Goal: Task Accomplishment & Management: Manage account settings

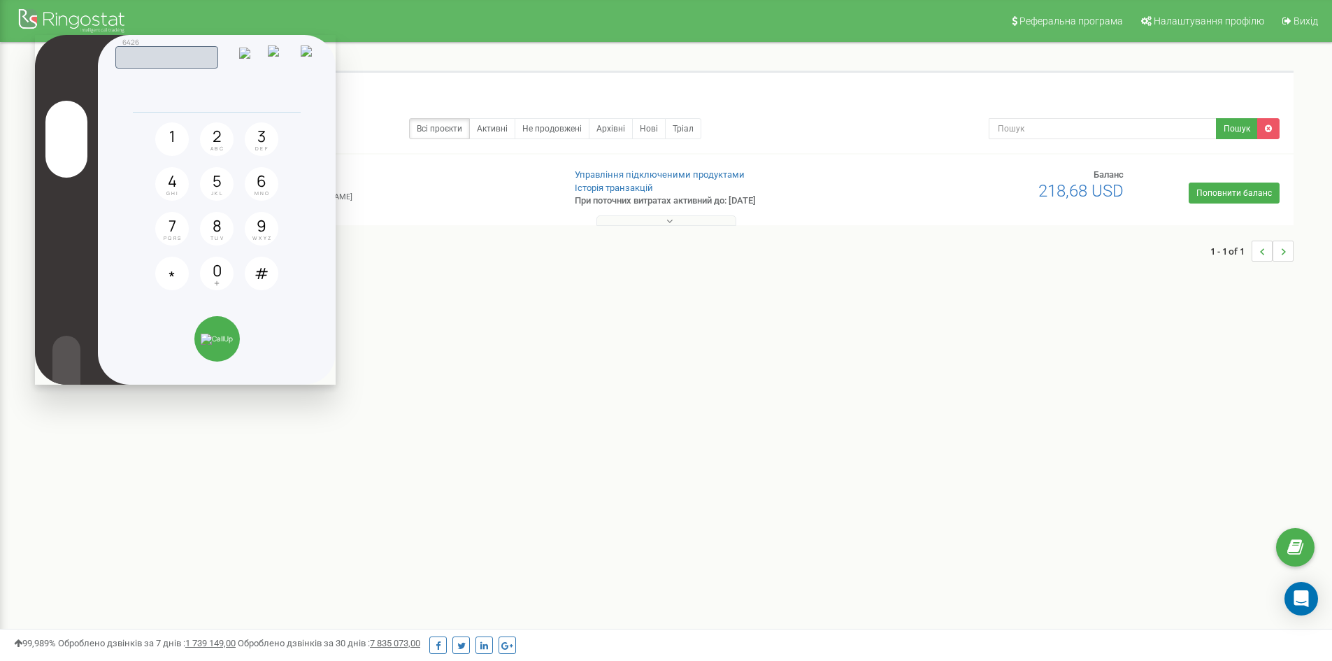
click at [315, 61] on img at bounding box center [311, 55] width 20 height 21
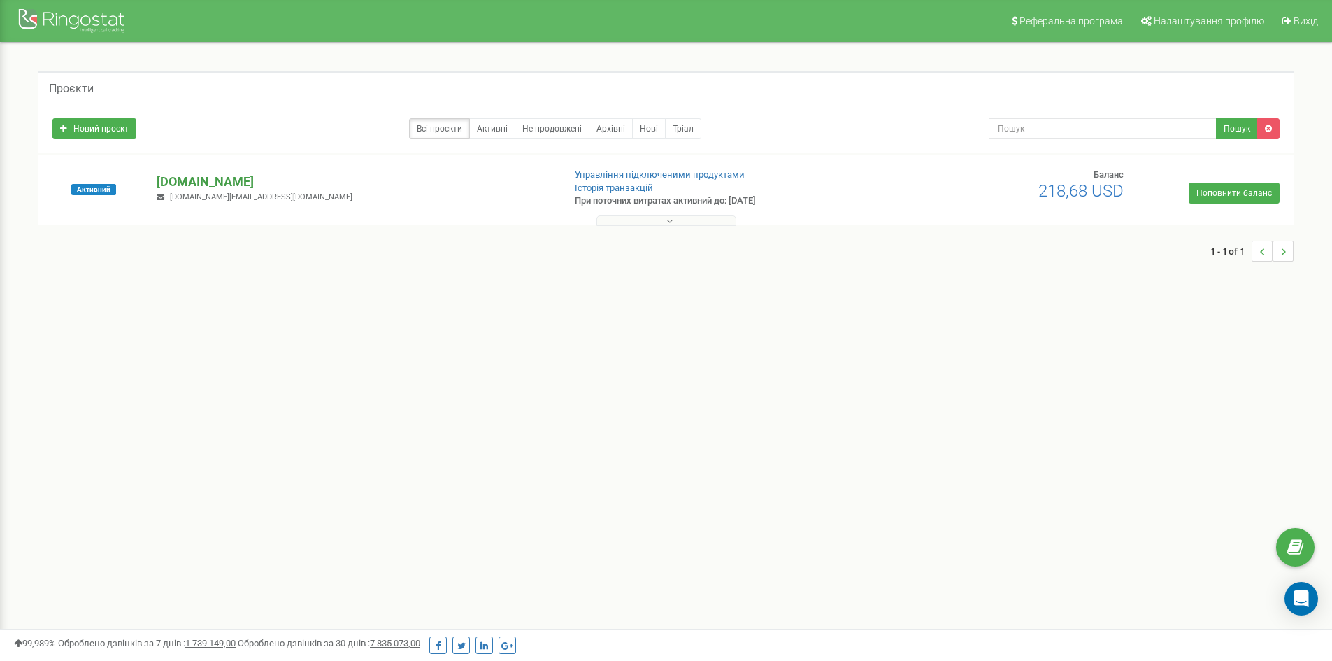
click at [227, 185] on p "[DOMAIN_NAME]" at bounding box center [354, 182] width 395 height 18
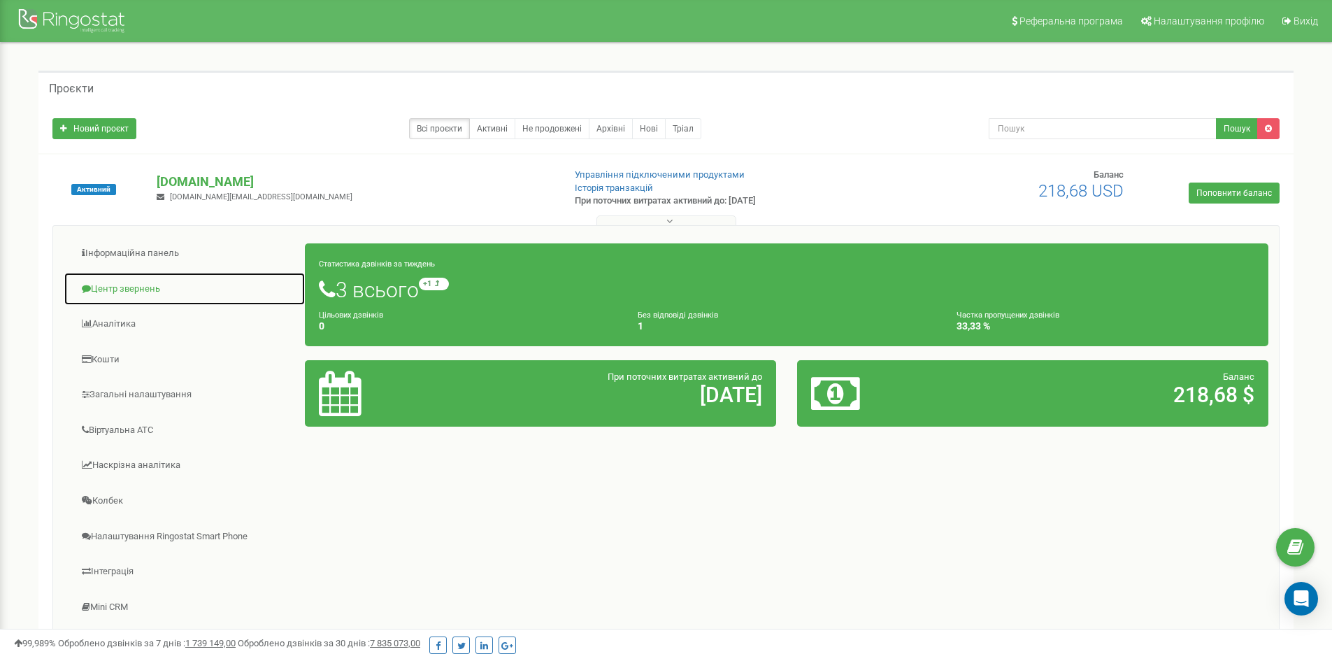
click at [136, 287] on link "Центр звернень" at bounding box center [185, 289] width 242 height 34
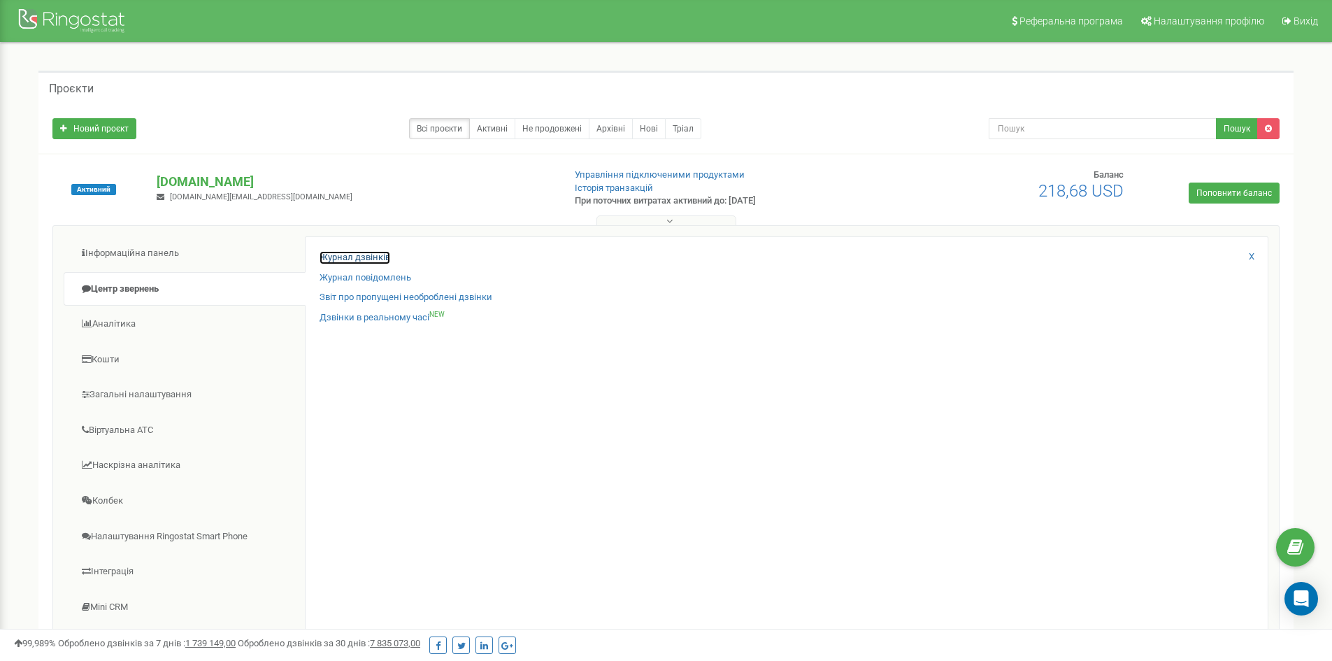
click at [357, 257] on link "Журнал дзвінків" at bounding box center [354, 257] width 71 height 13
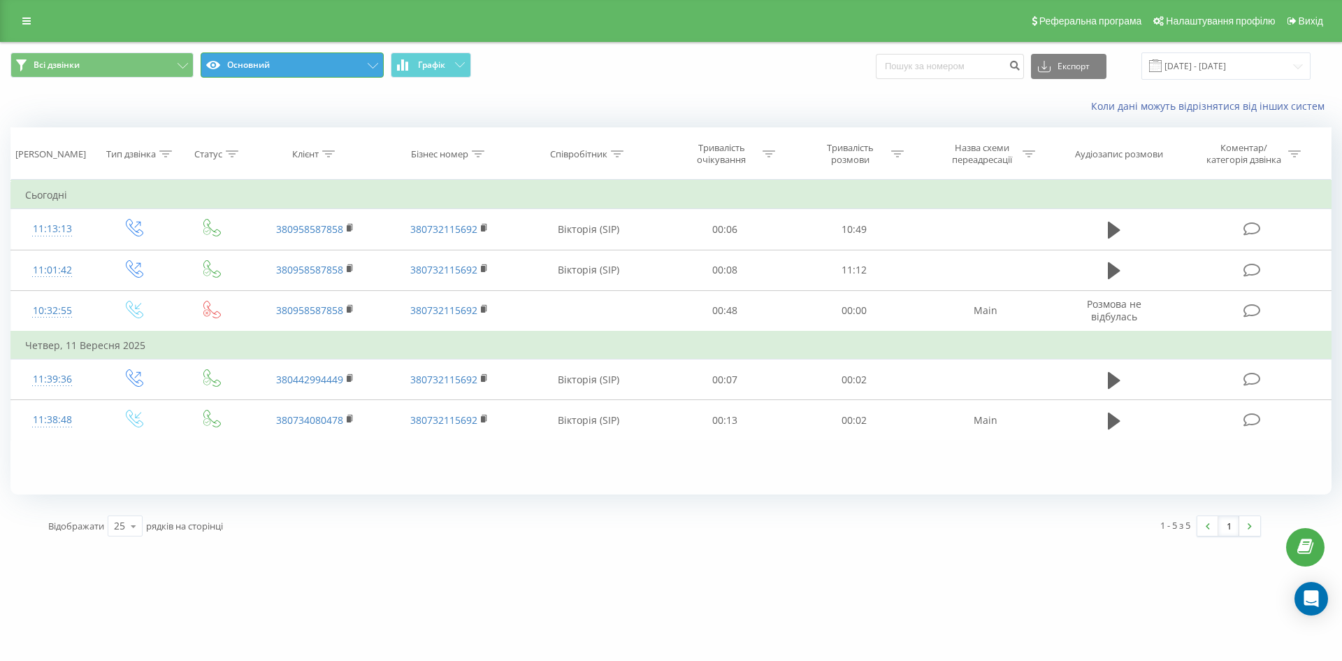
click at [292, 62] on button "Основний" at bounding box center [292, 64] width 183 height 25
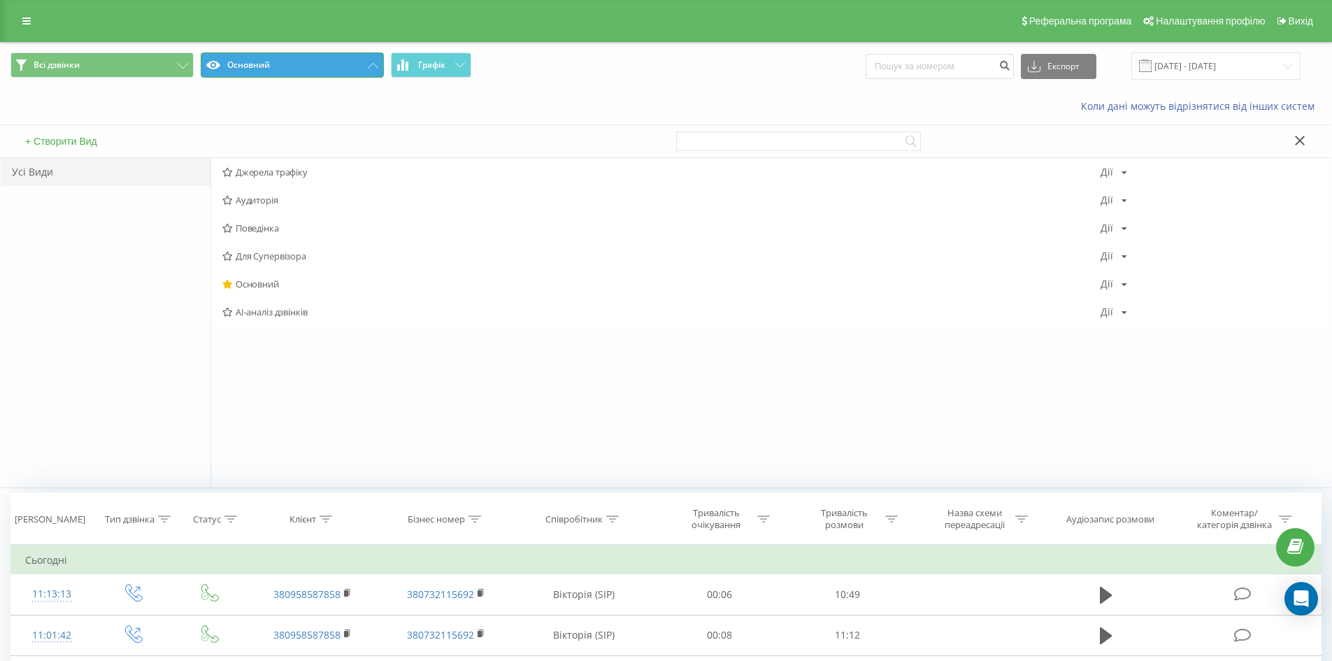
click at [292, 64] on button "Основний" at bounding box center [292, 64] width 183 height 25
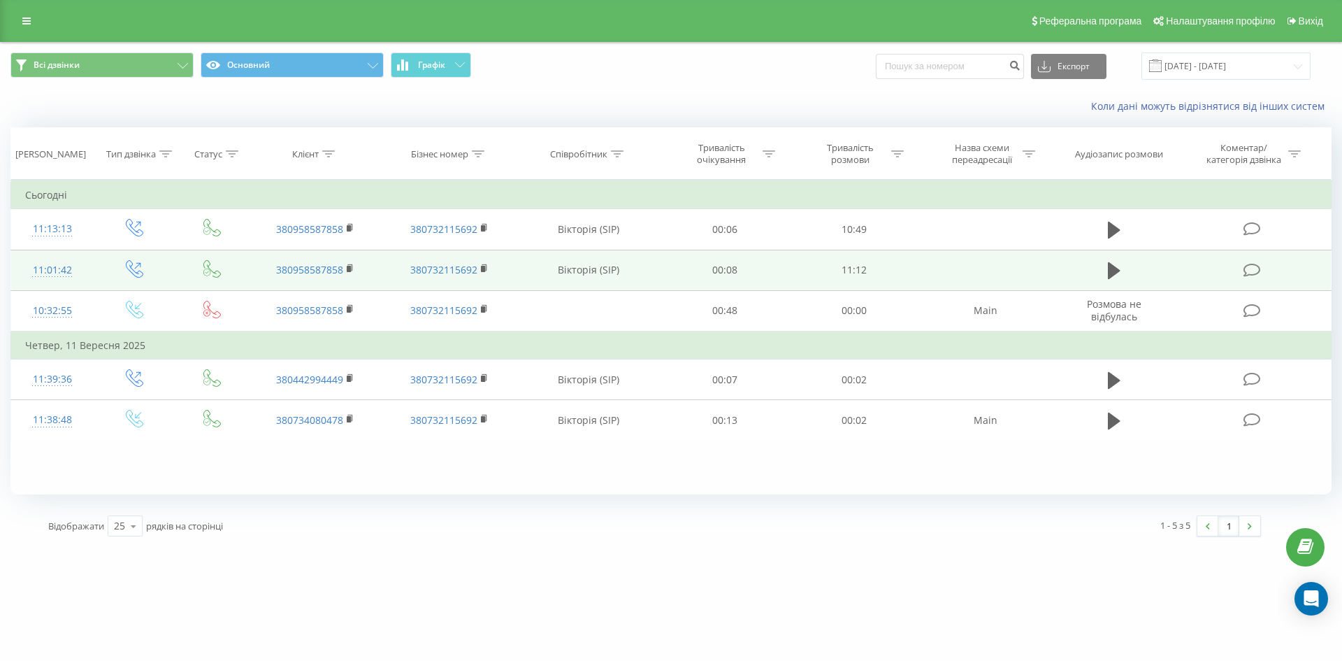
click at [1256, 271] on icon at bounding box center [1252, 270] width 17 height 15
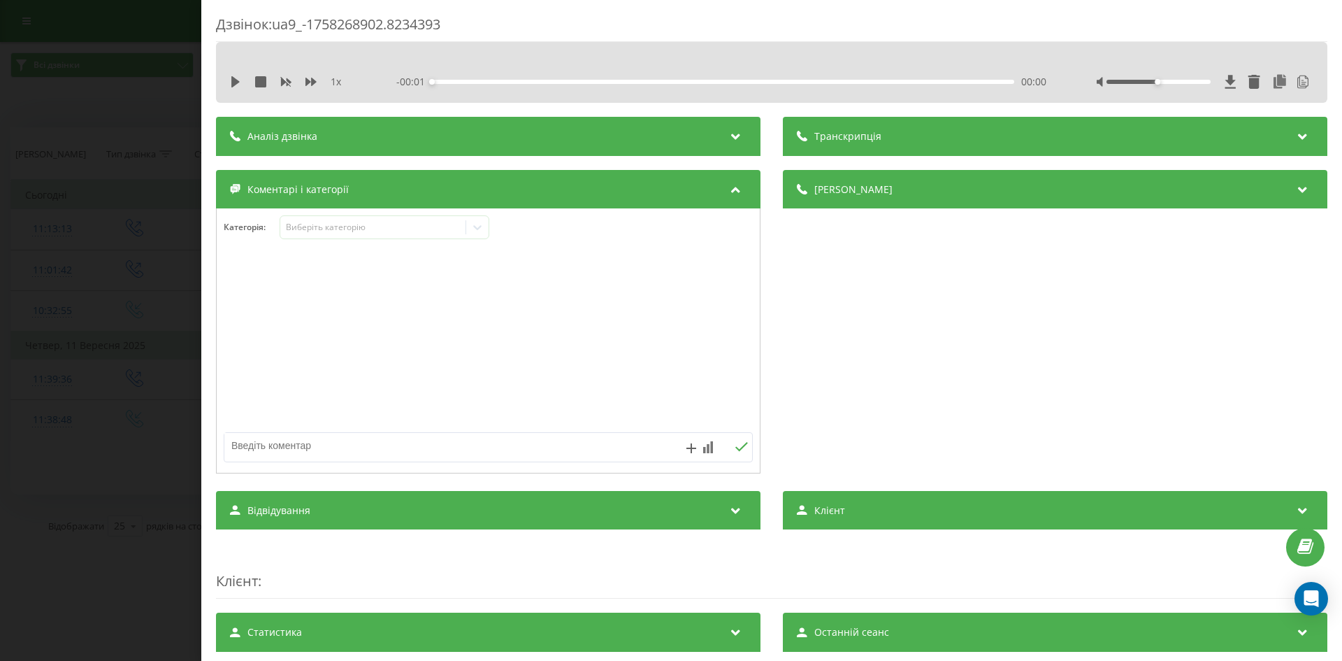
click at [728, 185] on icon at bounding box center [736, 187] width 17 height 14
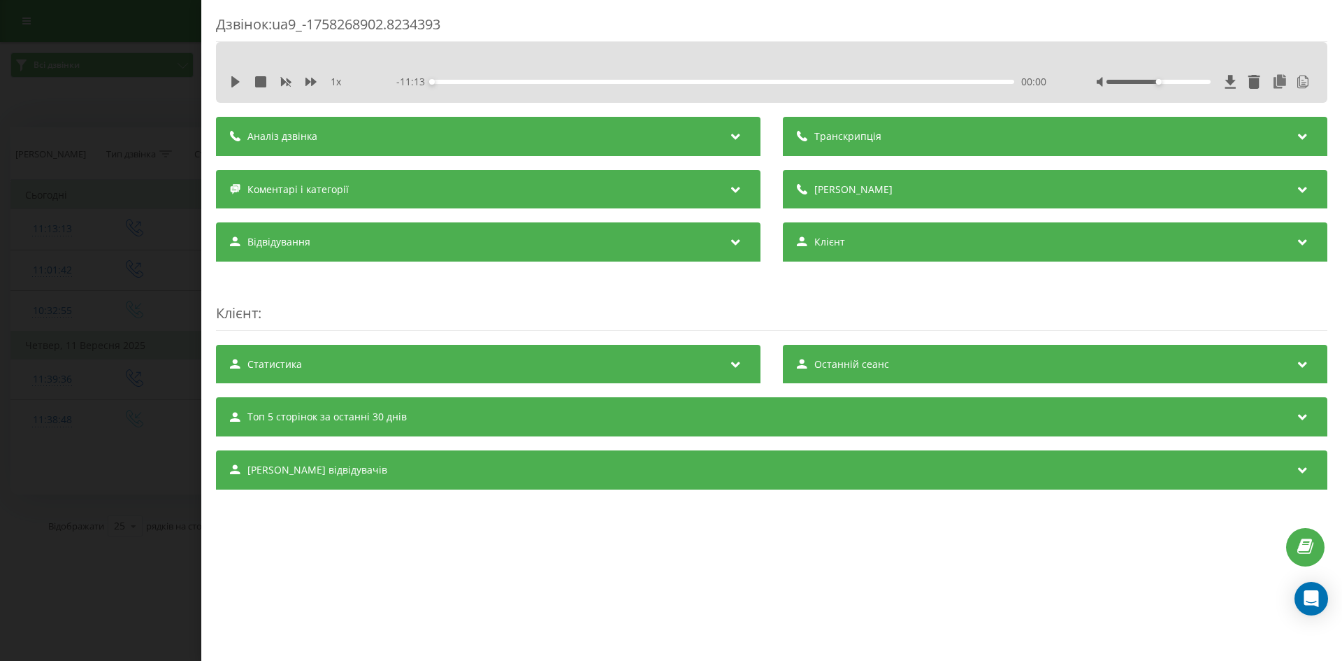
click at [729, 141] on icon at bounding box center [736, 134] width 17 height 14
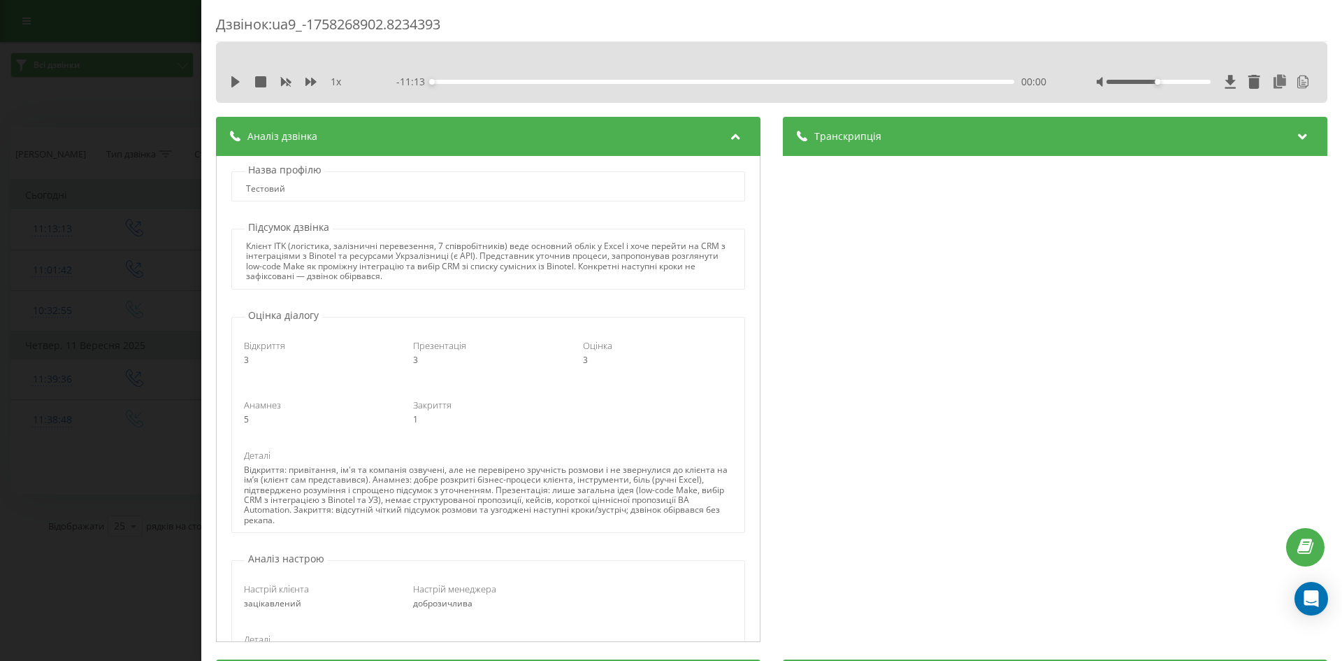
click at [884, 143] on div "Транскрипція" at bounding box center [1055, 136] width 545 height 39
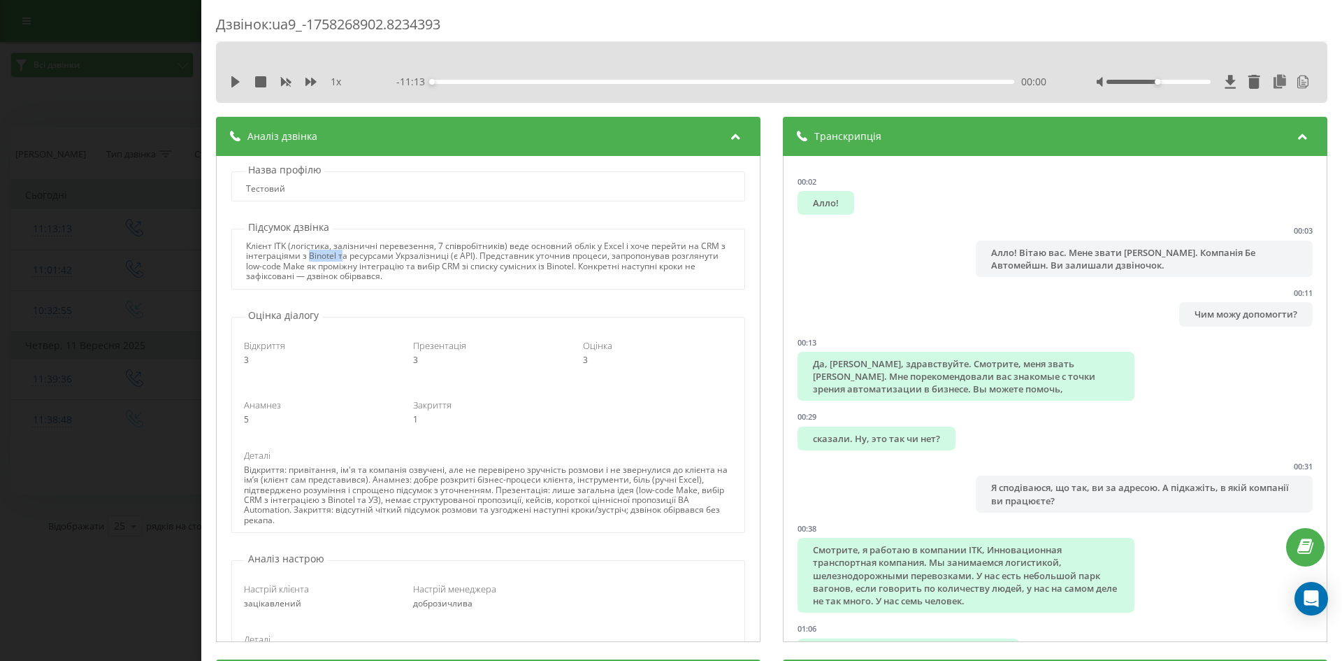
drag, startPoint x: 313, startPoint y: 256, endPoint x: 350, endPoint y: 258, distance: 36.4
click at [350, 258] on div "Клієнт ITK (логістика, залізничні перевезення, 7 співробітників) веде основний …" at bounding box center [488, 261] width 484 height 41
drag, startPoint x: 396, startPoint y: 257, endPoint x: 478, endPoint y: 254, distance: 81.8
click at [478, 254] on div "Клієнт ITK (логістика, залізничні перевезення, 7 співробітників) веде основний …" at bounding box center [488, 261] width 484 height 41
drag, startPoint x: 294, startPoint y: 266, endPoint x: 353, endPoint y: 266, distance: 58.7
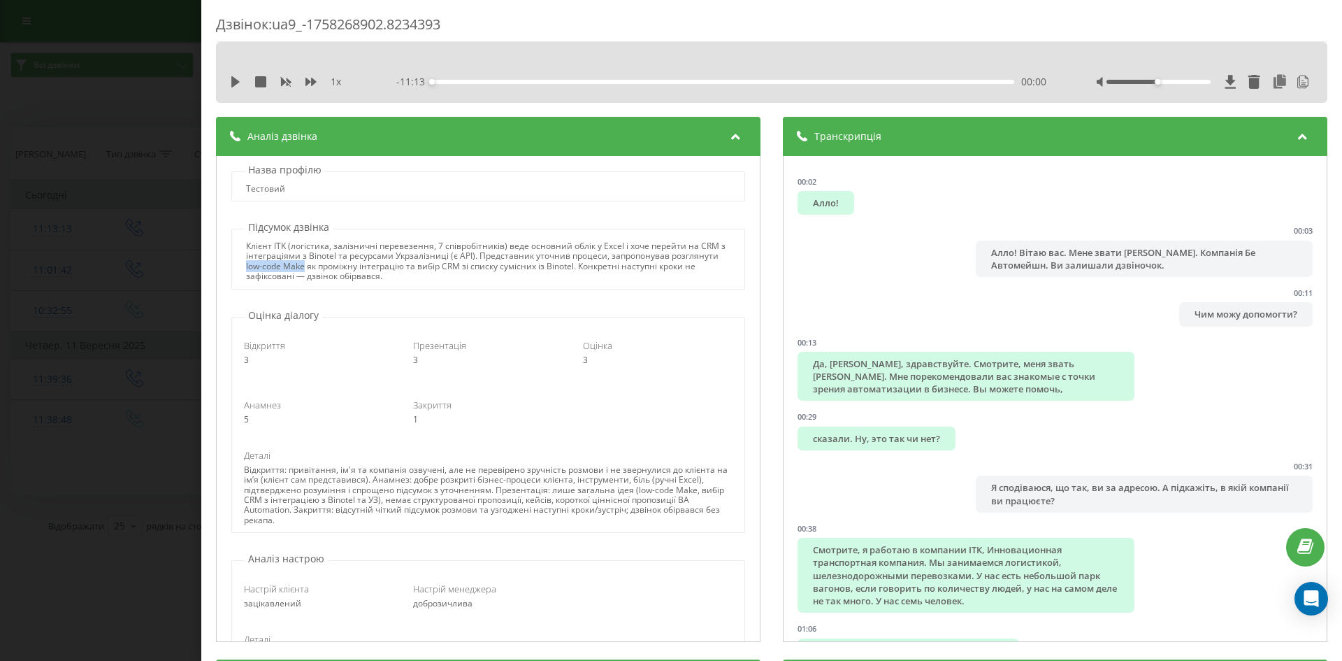
click at [353, 266] on div "Клієнт ITK (логістика, залізничні перевезення, 7 співробітників) веде основний …" at bounding box center [488, 261] width 484 height 41
drag, startPoint x: 489, startPoint y: 264, endPoint x: 515, endPoint y: 263, distance: 25.2
click at [510, 263] on div "Клієнт ITK (логістика, залізничні перевезення, 7 співробітників) веде основний …" at bounding box center [488, 261] width 484 height 41
drag, startPoint x: 595, startPoint y: 262, endPoint x: 603, endPoint y: 252, distance: 13.0
click at [597, 262] on div "Клієнт ITK (логістика, залізничні перевезення, 7 співробітників) веде основний …" at bounding box center [488, 261] width 484 height 41
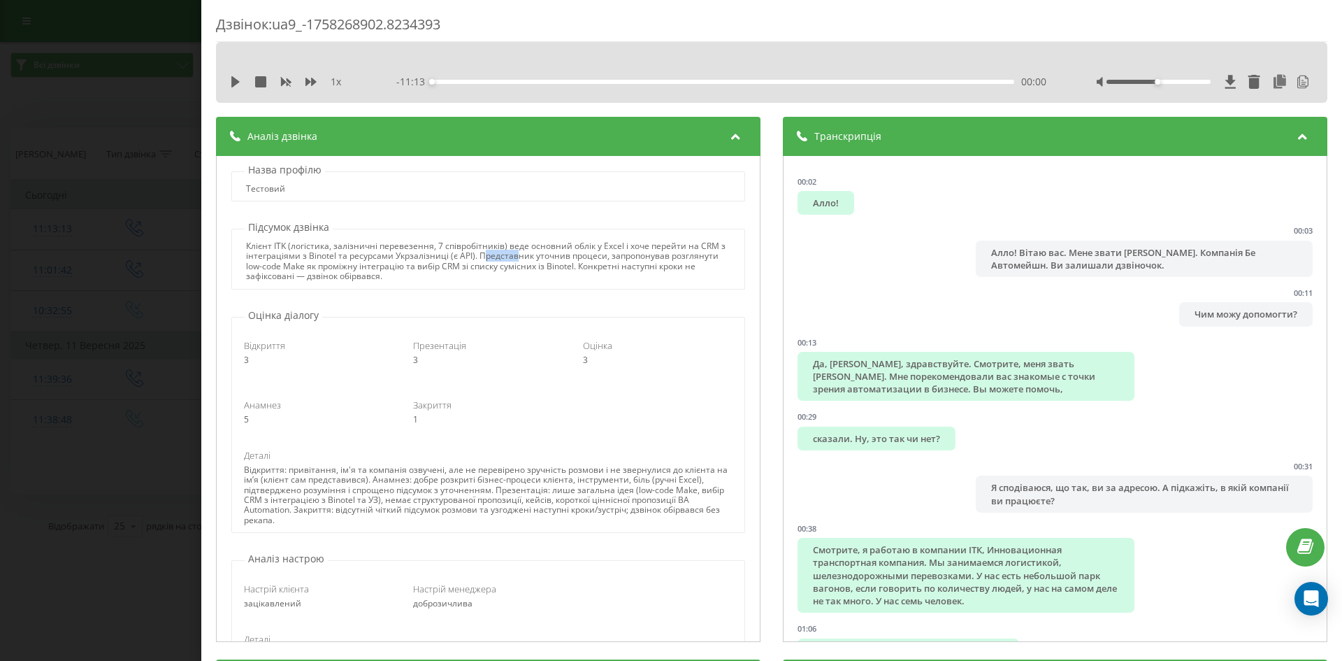
drag, startPoint x: 489, startPoint y: 257, endPoint x: 523, endPoint y: 257, distance: 34.3
click at [523, 256] on div "Клієнт ITK (логістика, залізничні перевезення, 7 співробітників) веде основний …" at bounding box center [488, 261] width 484 height 41
drag, startPoint x: 345, startPoint y: 279, endPoint x: 444, endPoint y: 278, distance: 98.6
click at [444, 278] on div "Клієнт ITK (логістика, залізничні перевезення, 7 співробітників) веде основний …" at bounding box center [488, 261] width 484 height 41
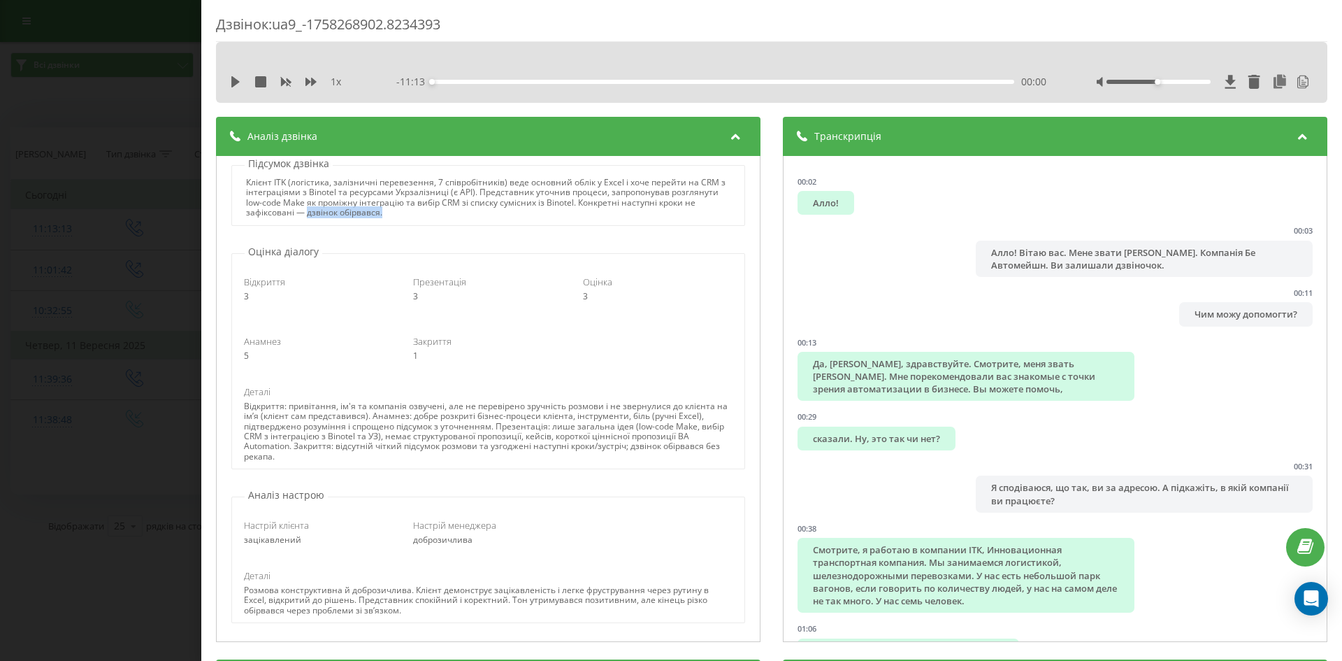
scroll to position [70, 0]
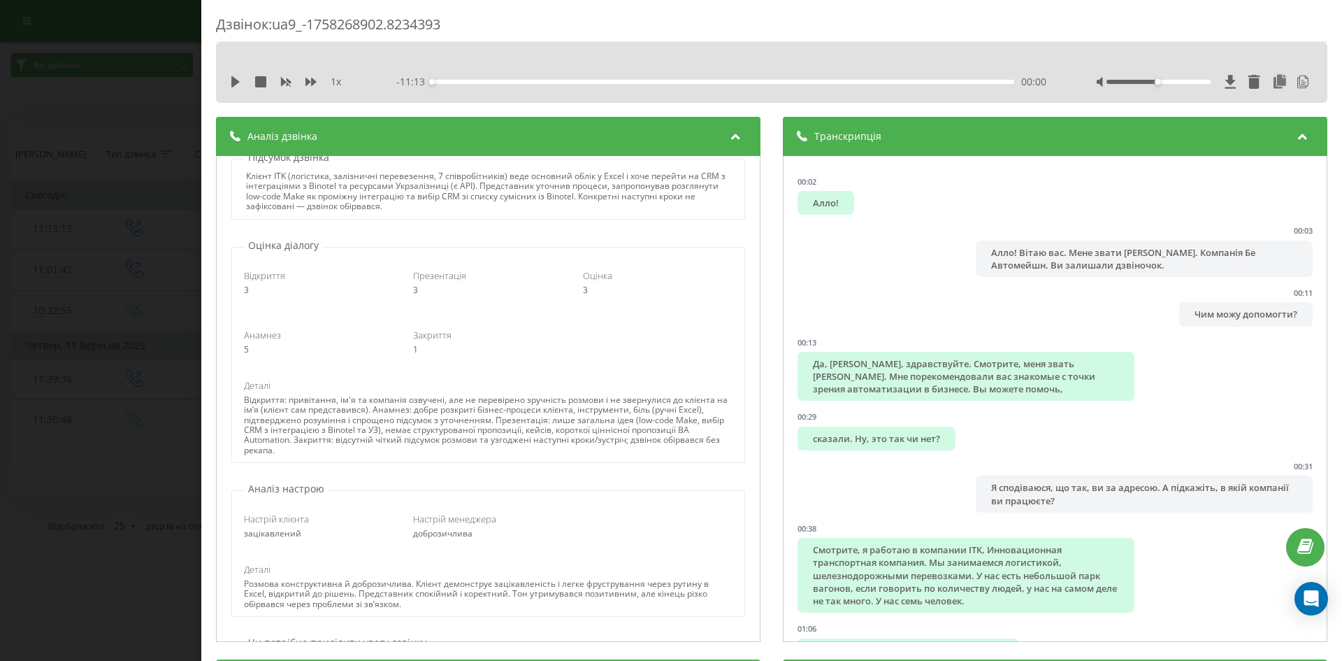
click at [262, 279] on span "Відкриття" at bounding box center [264, 275] width 41 height 13
drag, startPoint x: 261, startPoint y: 278, endPoint x: 306, endPoint y: 282, distance: 44.9
click at [306, 282] on div "Відкриття 3" at bounding box center [318, 282] width 169 height 27
click at [417, 282] on div "Презентація 3" at bounding box center [487, 282] width 169 height 27
drag, startPoint x: 423, startPoint y: 278, endPoint x: 471, endPoint y: 272, distance: 48.6
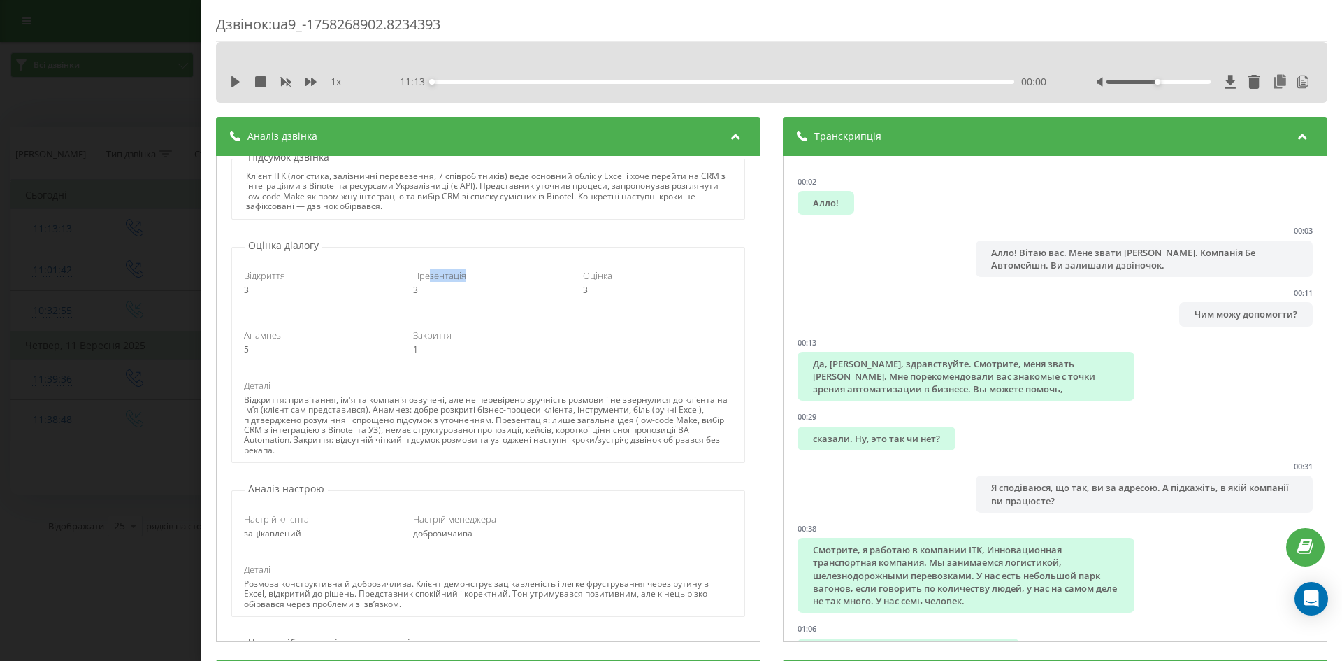
click at [471, 272] on div "Презентація" at bounding box center [488, 275] width 150 height 13
drag, startPoint x: 255, startPoint y: 336, endPoint x: 308, endPoint y: 336, distance: 52.4
click at [291, 336] on div "Анамнез" at bounding box center [319, 335] width 150 height 13
drag, startPoint x: 411, startPoint y: 330, endPoint x: 455, endPoint y: 330, distance: 44.0
click at [455, 330] on div "Закриття" at bounding box center [488, 335] width 150 height 13
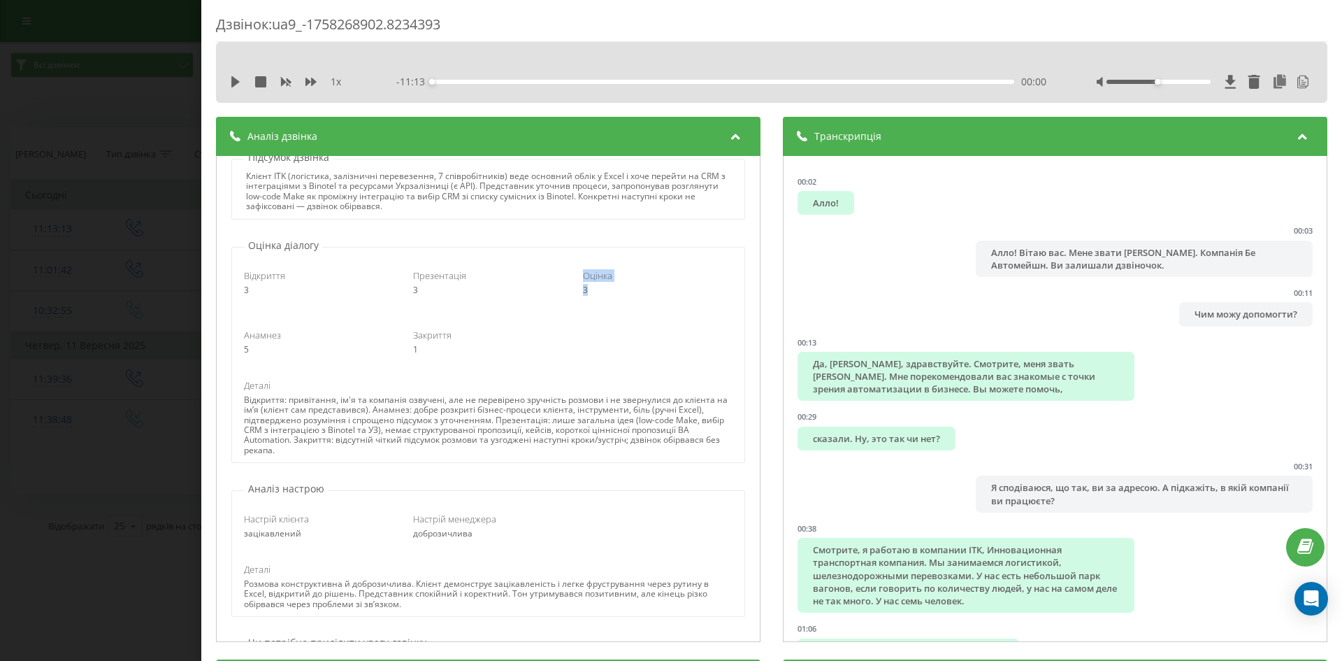
drag, startPoint x: 575, startPoint y: 275, endPoint x: 611, endPoint y: 304, distance: 46.3
click at [611, 304] on div "Відкриття 3 Презентація 3 Оцінка 3" at bounding box center [488, 282] width 508 height 46
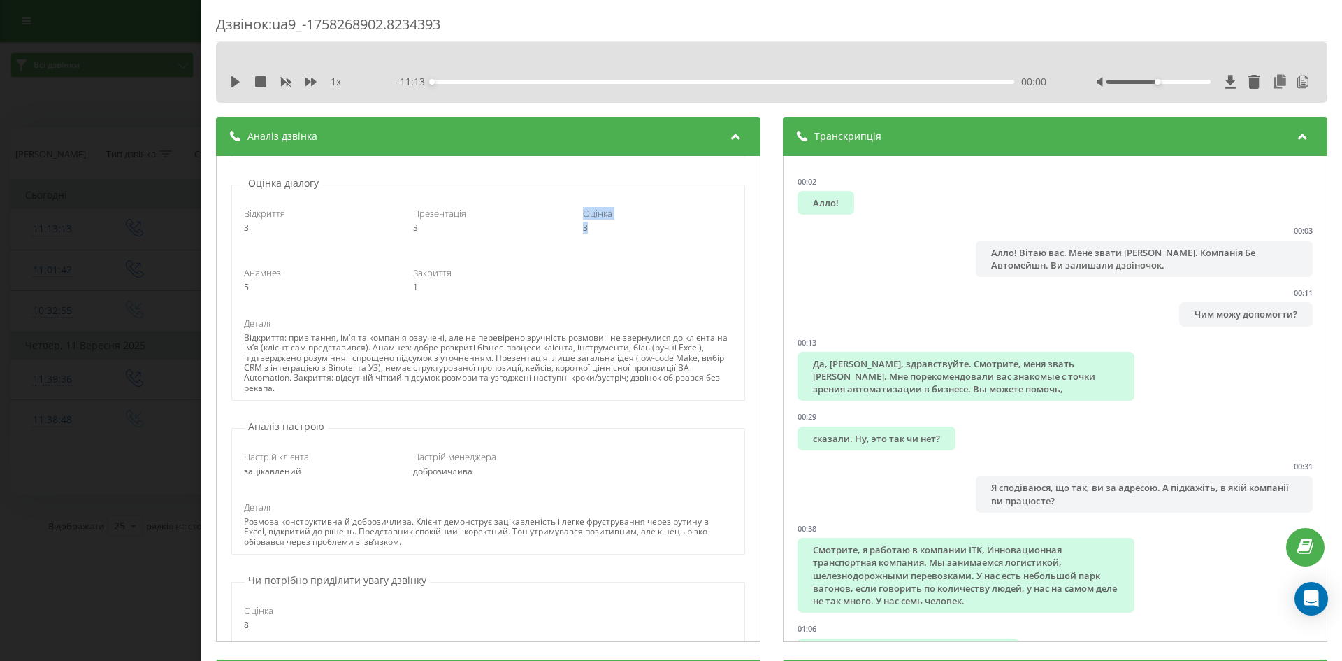
scroll to position [140, 0]
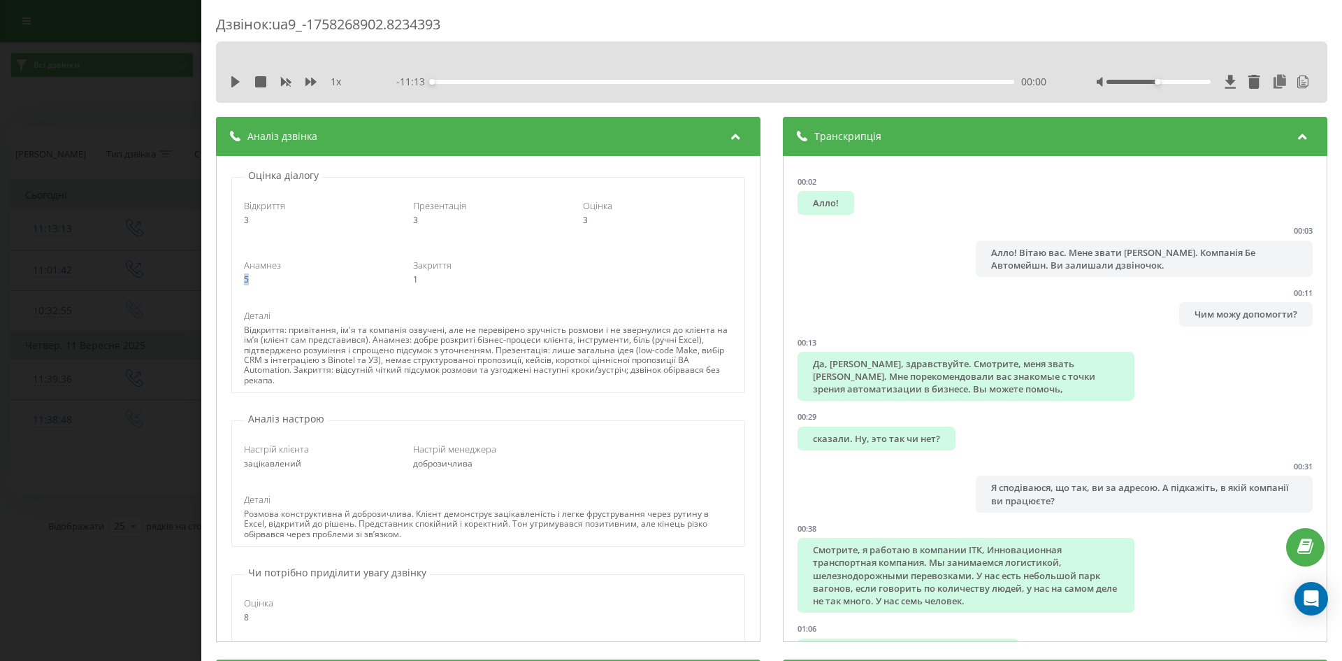
drag, startPoint x: 259, startPoint y: 274, endPoint x: 243, endPoint y: 275, distance: 15.4
click at [243, 275] on div "Анамнез 5" at bounding box center [318, 272] width 169 height 27
drag, startPoint x: 259, startPoint y: 218, endPoint x: 243, endPoint y: 215, distance: 16.5
click at [243, 215] on div "Відкриття 3" at bounding box center [318, 212] width 169 height 27
drag, startPoint x: 384, startPoint y: 341, endPoint x: 415, endPoint y: 343, distance: 31.5
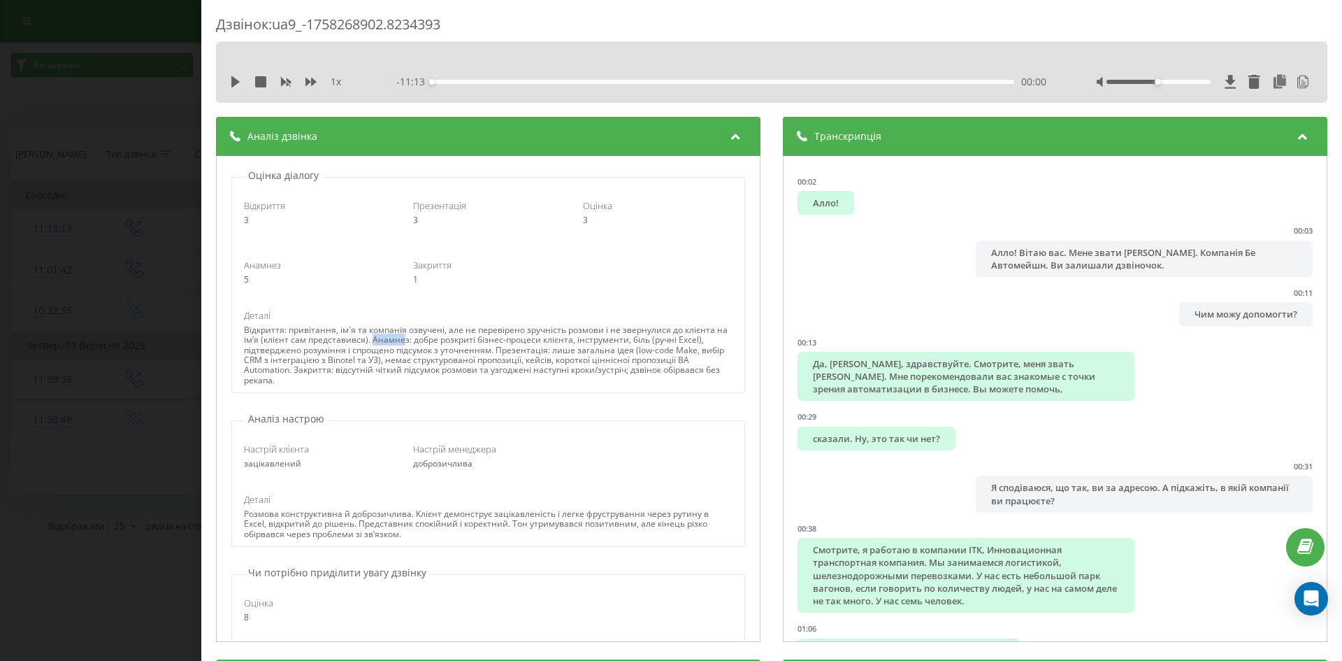
click at [415, 343] on div "Відкриття: привітання, ім'я та компанія озвучені, але не перевірено зручність р…" at bounding box center [488, 355] width 488 height 60
click at [417, 370] on div "Відкриття: привітання, ім'я та компанія озвучені, але не перевірено зручність р…" at bounding box center [488, 355] width 488 height 60
click at [379, 341] on div "Відкриття: привітання, ім'я та компанія озвучені, але не перевірено зручність р…" at bounding box center [488, 355] width 488 height 60
drag, startPoint x: 271, startPoint y: 342, endPoint x: 379, endPoint y: 341, distance: 107.7
click at [379, 341] on div "Відкриття: привітання, ім'я та компанія озвучені, але не перевірено зручність р…" at bounding box center [488, 355] width 488 height 60
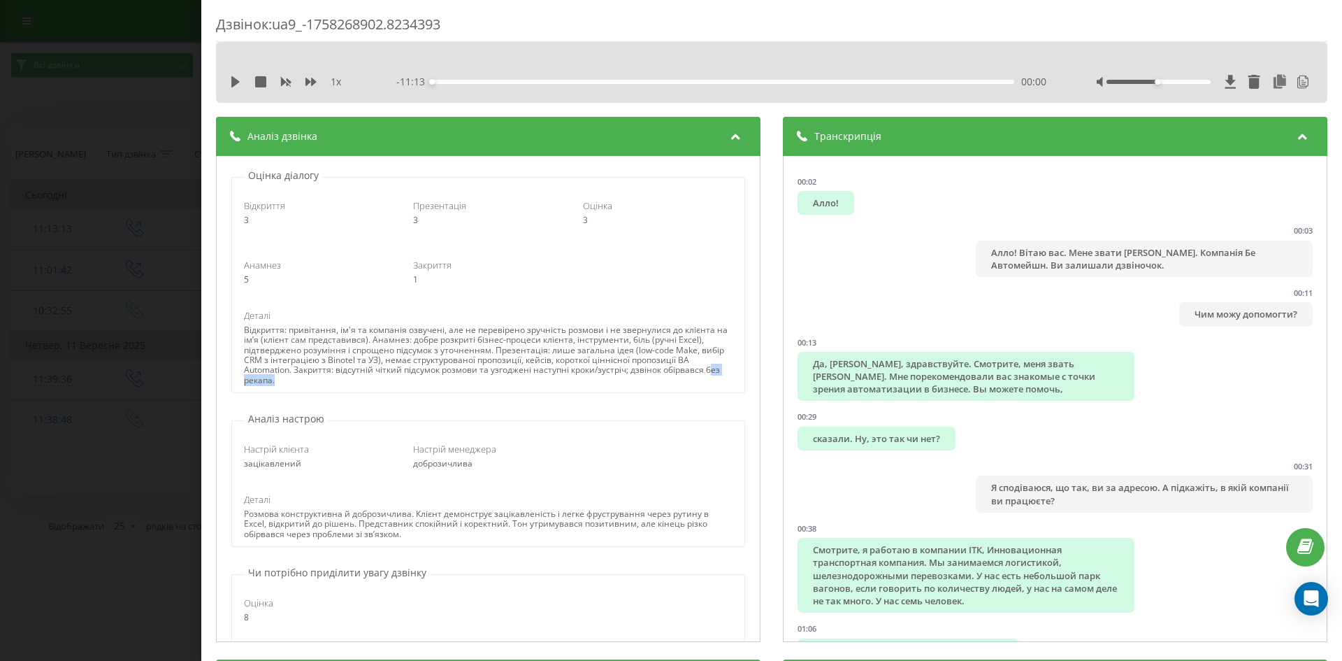
drag, startPoint x: 295, startPoint y: 380, endPoint x: 247, endPoint y: 379, distance: 47.6
click at [247, 379] on div "Відкриття: привітання, ім'я та компанія озвучені, але не перевірено зручність р…" at bounding box center [488, 355] width 488 height 60
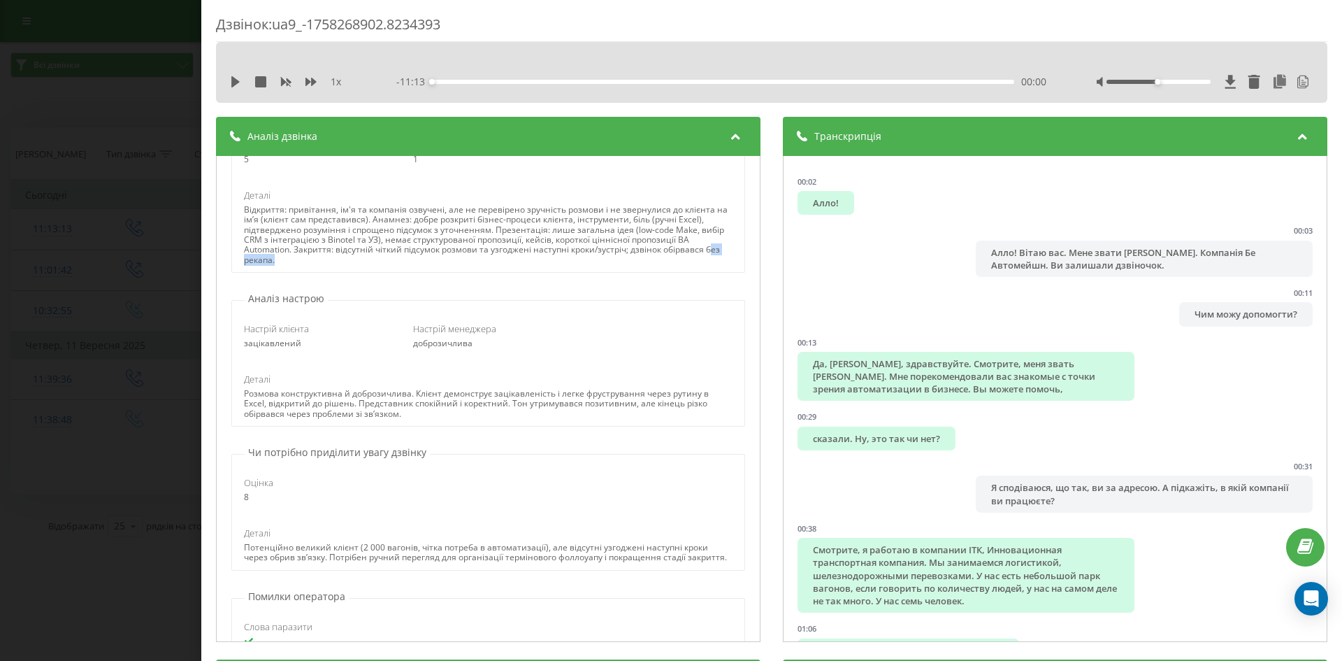
scroll to position [280, 0]
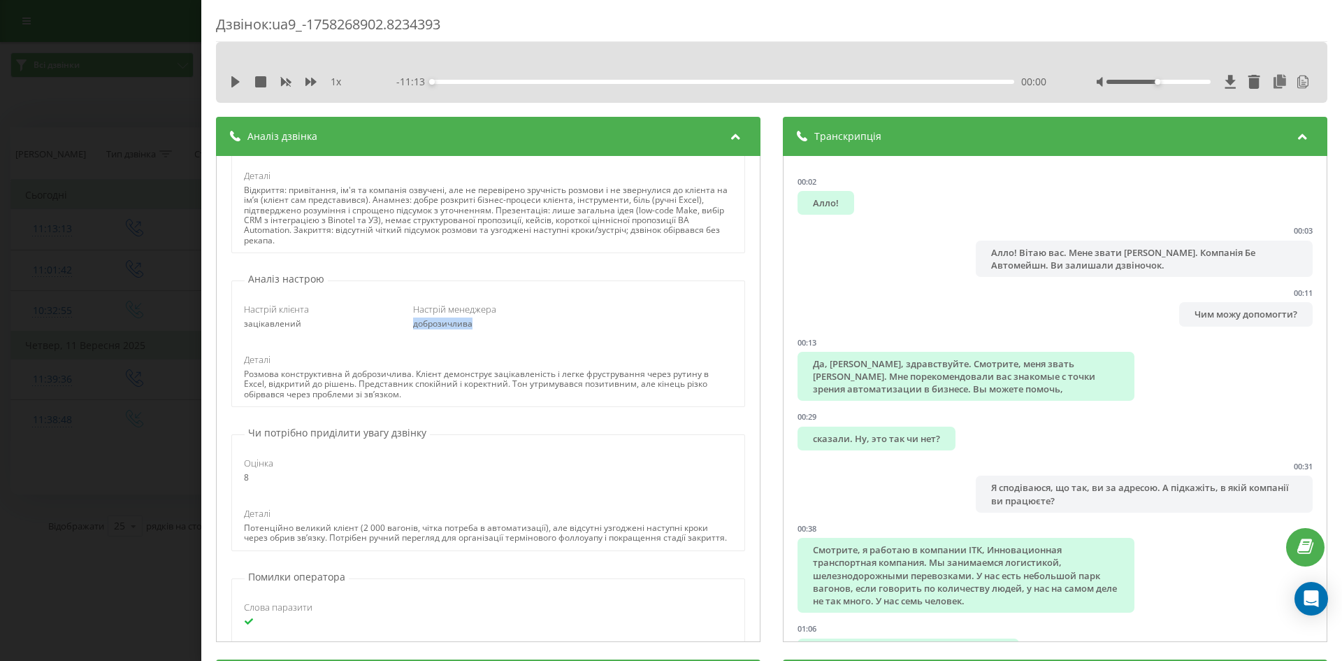
drag, startPoint x: 409, startPoint y: 324, endPoint x: 508, endPoint y: 322, distance: 98.6
click at [508, 322] on div "доброзичлива" at bounding box center [488, 324] width 150 height 10
click at [275, 319] on div "зацікавлений" at bounding box center [319, 324] width 150 height 10
drag, startPoint x: 324, startPoint y: 396, endPoint x: 428, endPoint y: 397, distance: 103.5
click at [428, 397] on div "Розмова конструктивна й доброзичлива. Клієнт демонструє зацікавленість і легке …" at bounding box center [488, 384] width 488 height 30
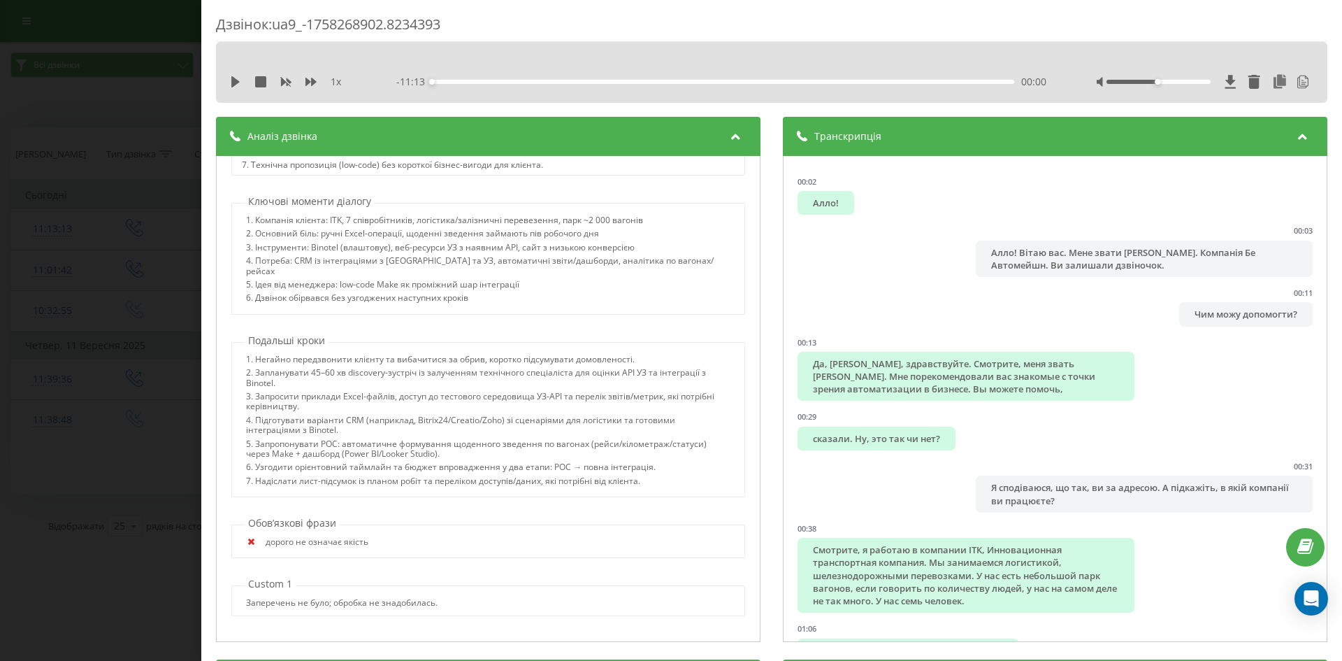
scroll to position [883, 0]
drag, startPoint x: 258, startPoint y: 362, endPoint x: 649, endPoint y: 360, distance: 391.5
click at [649, 360] on div "1. Негайно передзвонити клієнту та вибачитися за обрив, коротко підсумувати дом…" at bounding box center [488, 360] width 484 height 13
drag, startPoint x: 630, startPoint y: 371, endPoint x: 649, endPoint y: 371, distance: 18.9
click at [649, 371] on div "2. Запланувати 45–60 хв discovery-зустріч із залученням технічного спеціаліста …" at bounding box center [488, 380] width 484 height 24
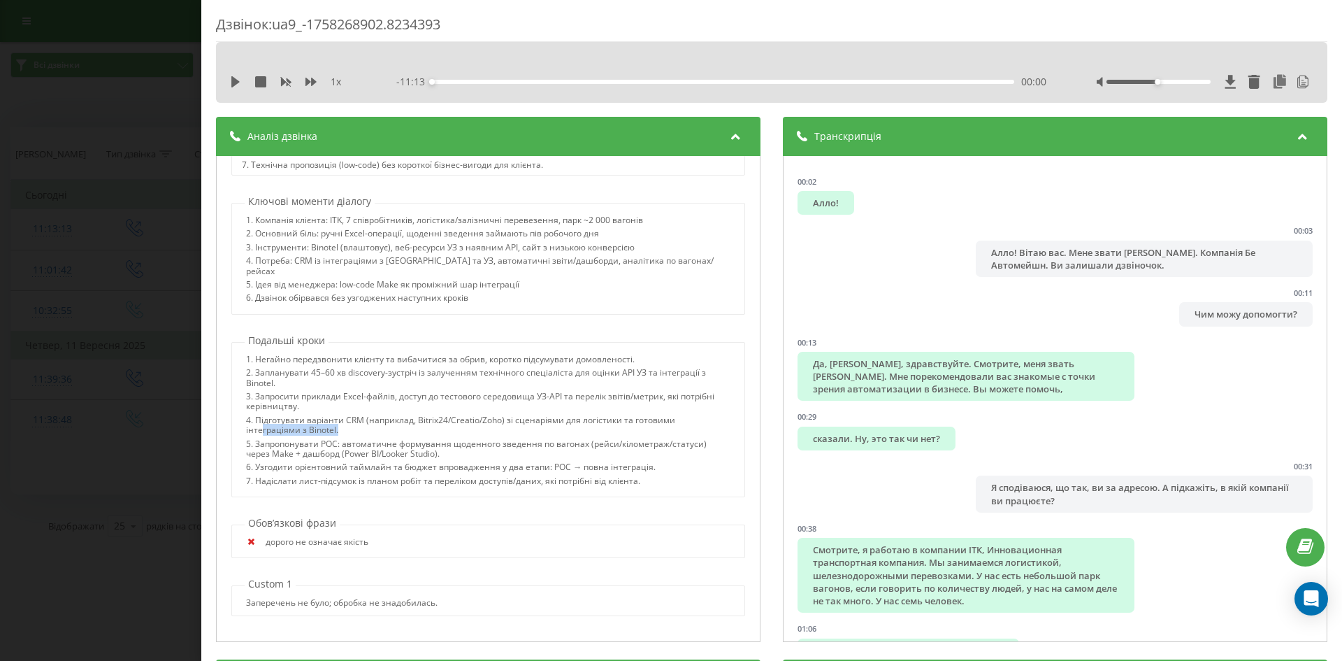
drag, startPoint x: 264, startPoint y: 433, endPoint x: 357, endPoint y: 433, distance: 93.0
click at [357, 433] on div "4. Підготувати варіанти CRM (наприклад, Bitrix24/Creatio/Zoho) зі сценаріями дл…" at bounding box center [488, 427] width 484 height 24
drag, startPoint x: 473, startPoint y: 443, endPoint x: 592, endPoint y: 443, distance: 118.9
click at [592, 443] on div "5. Запропонувати POC: автоматичне формування щоденного зведення по вагонах (рей…" at bounding box center [488, 451] width 484 height 24
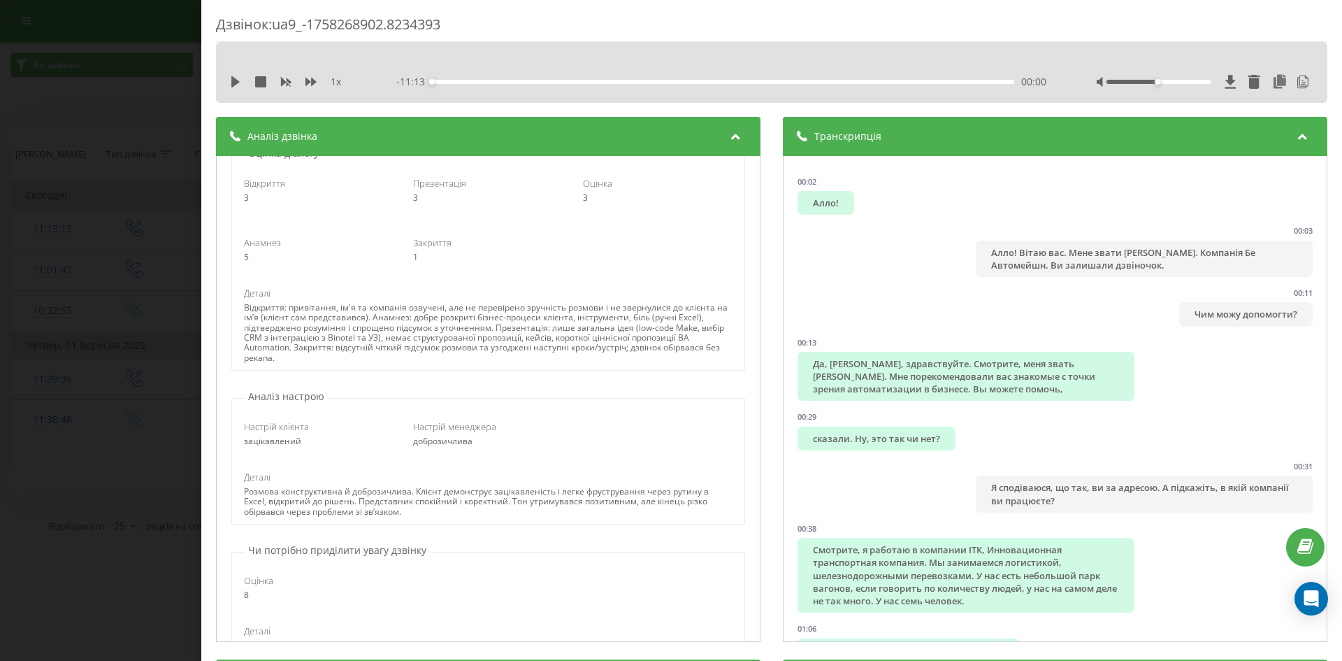
scroll to position [114, 0]
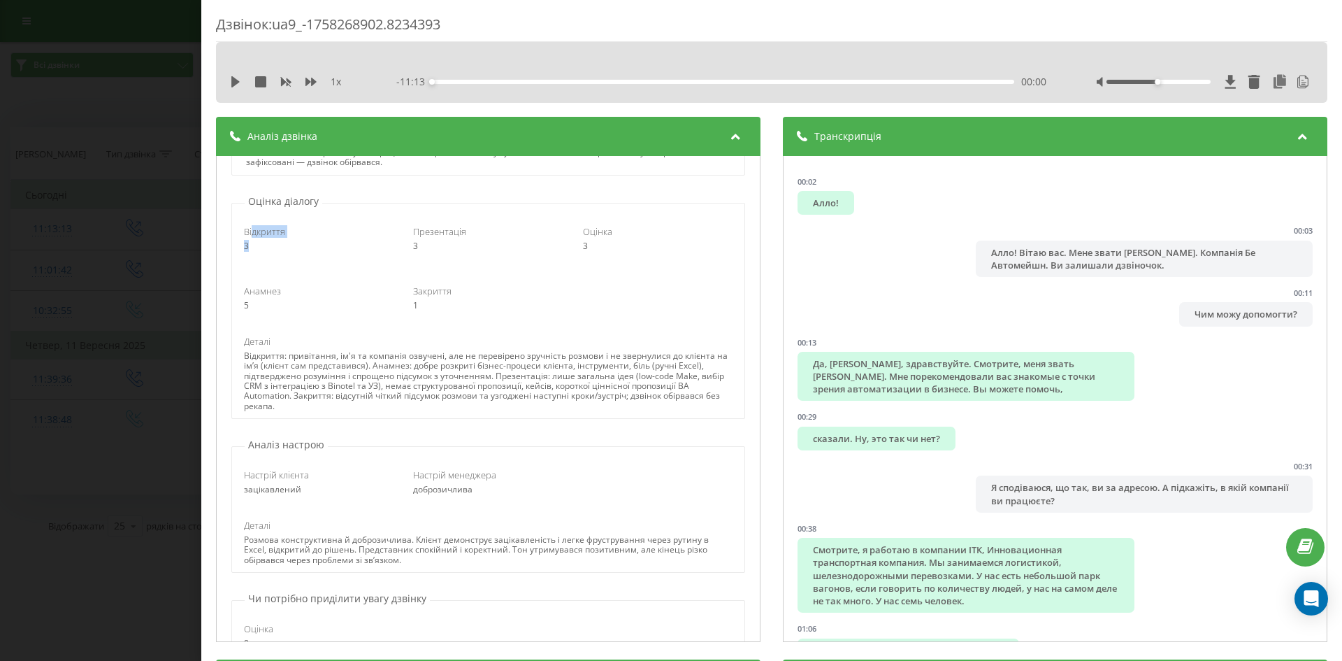
drag, startPoint x: 253, startPoint y: 233, endPoint x: 336, endPoint y: 257, distance: 86.7
click at [335, 256] on div "Відкриття 3 Презентація 3 Оцінка 3" at bounding box center [488, 238] width 508 height 46
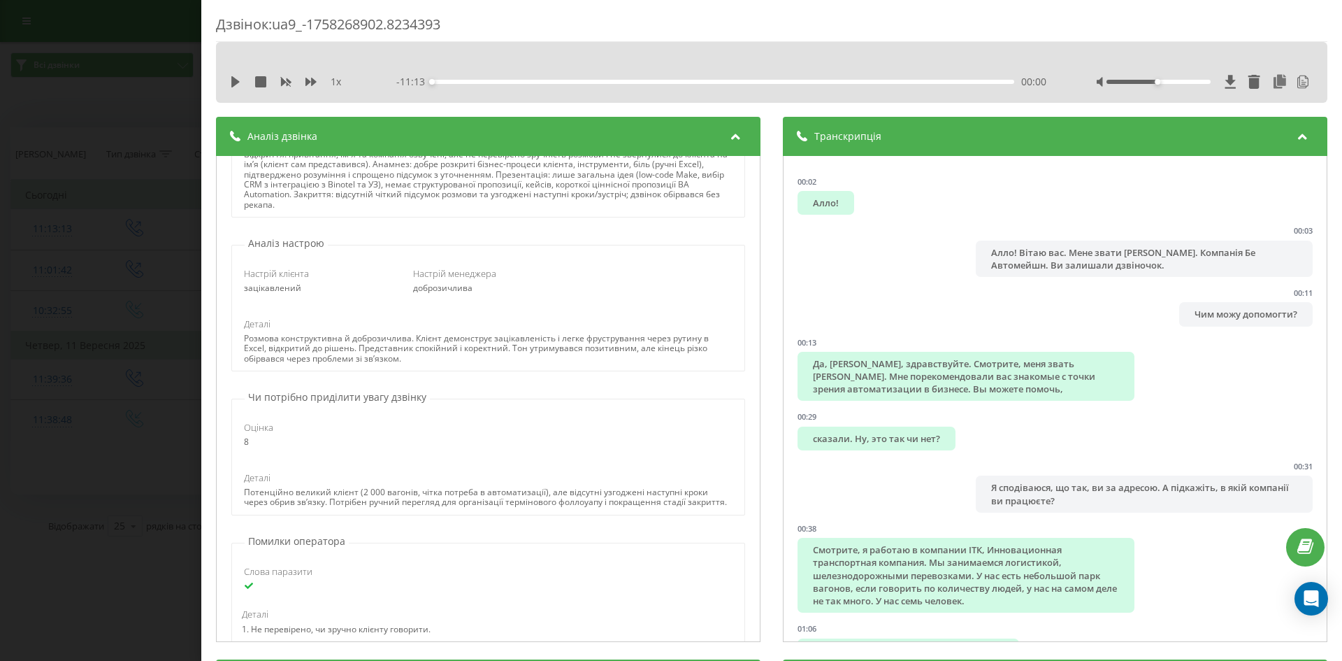
scroll to position [324, 0]
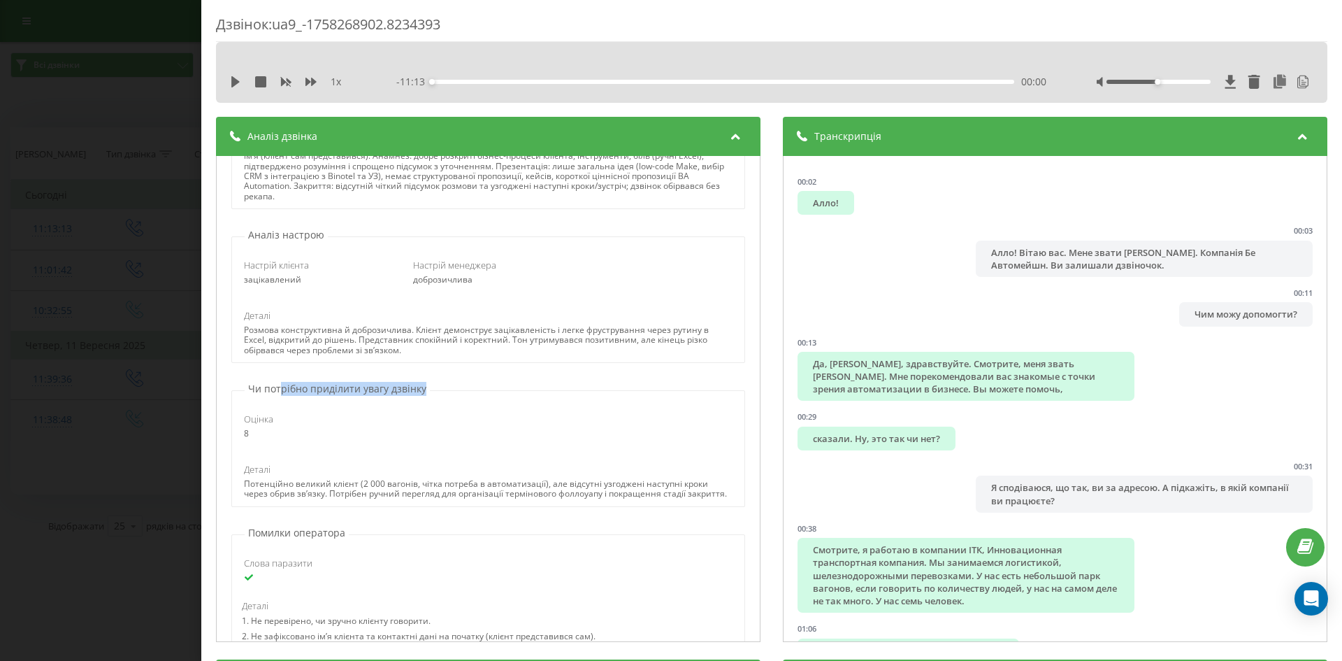
drag, startPoint x: 280, startPoint y: 393, endPoint x: 500, endPoint y: 387, distance: 219.6
click at [500, 387] on div "Чи потрібно приділити увагу дзвінку Оцінка 8 Деталі Потенційно великий клієнт (…" at bounding box center [488, 444] width 529 height 125
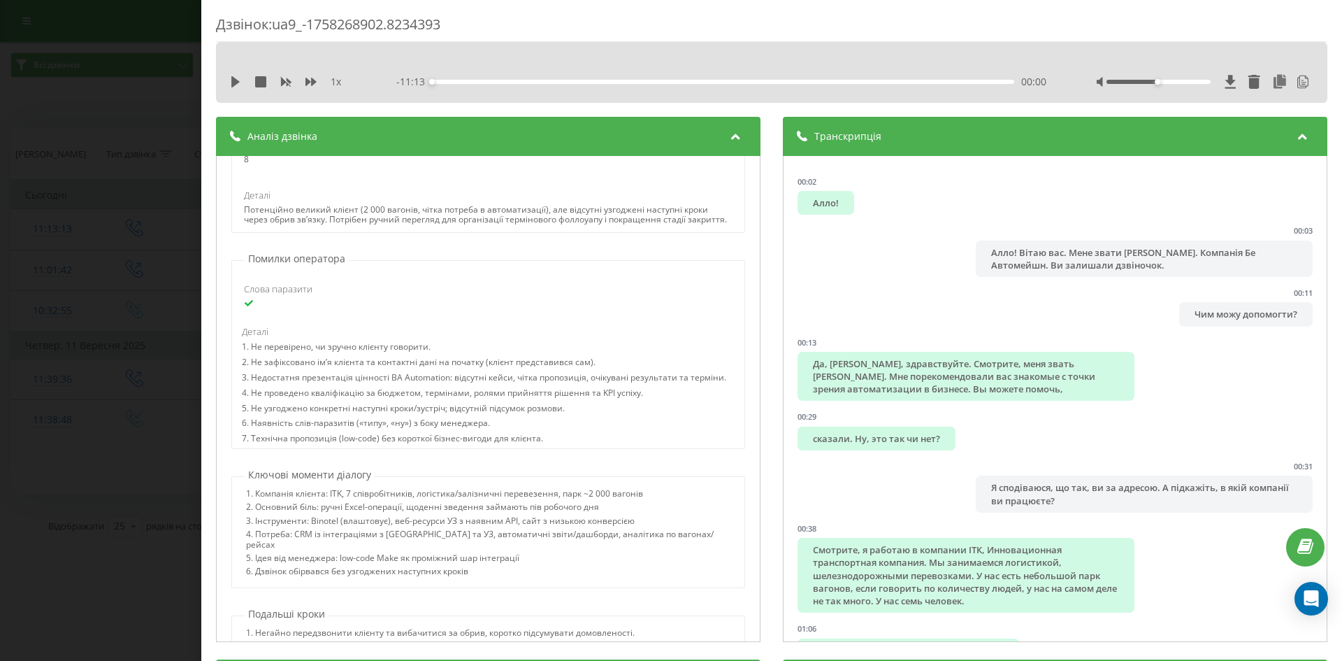
scroll to position [603, 0]
click at [231, 78] on icon at bounding box center [235, 81] width 11 height 11
click at [519, 80] on div "00:02" at bounding box center [723, 82] width 582 height 4
drag, startPoint x: 538, startPoint y: 64, endPoint x: 1001, endPoint y: 60, distance: 463.5
click at [1001, 60] on div at bounding box center [772, 59] width 873 height 15
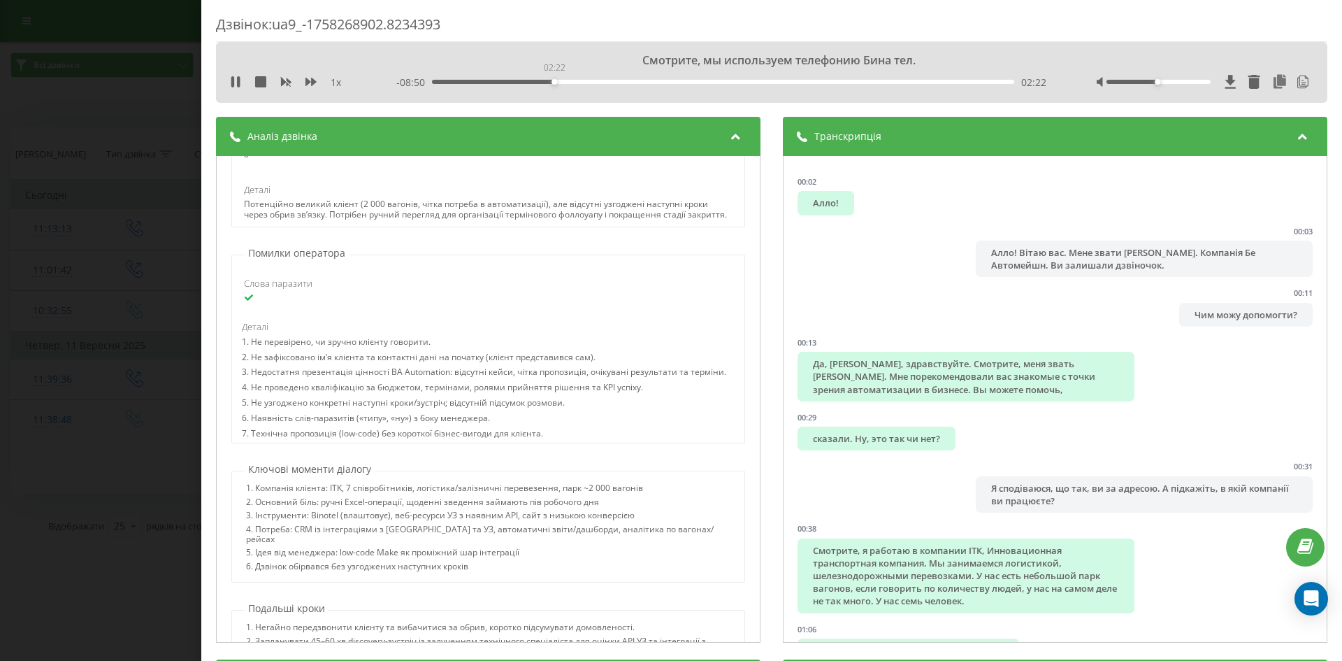
click at [552, 80] on div "02:22" at bounding box center [723, 82] width 582 height 4
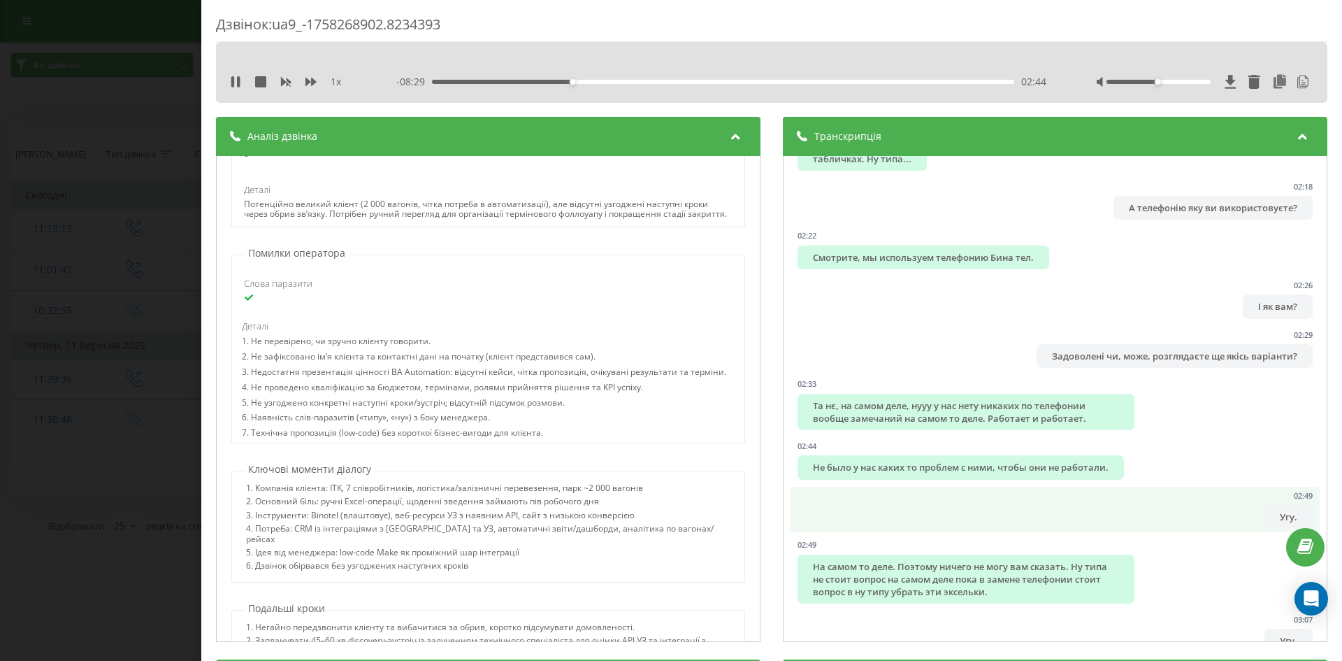
scroll to position [909, 0]
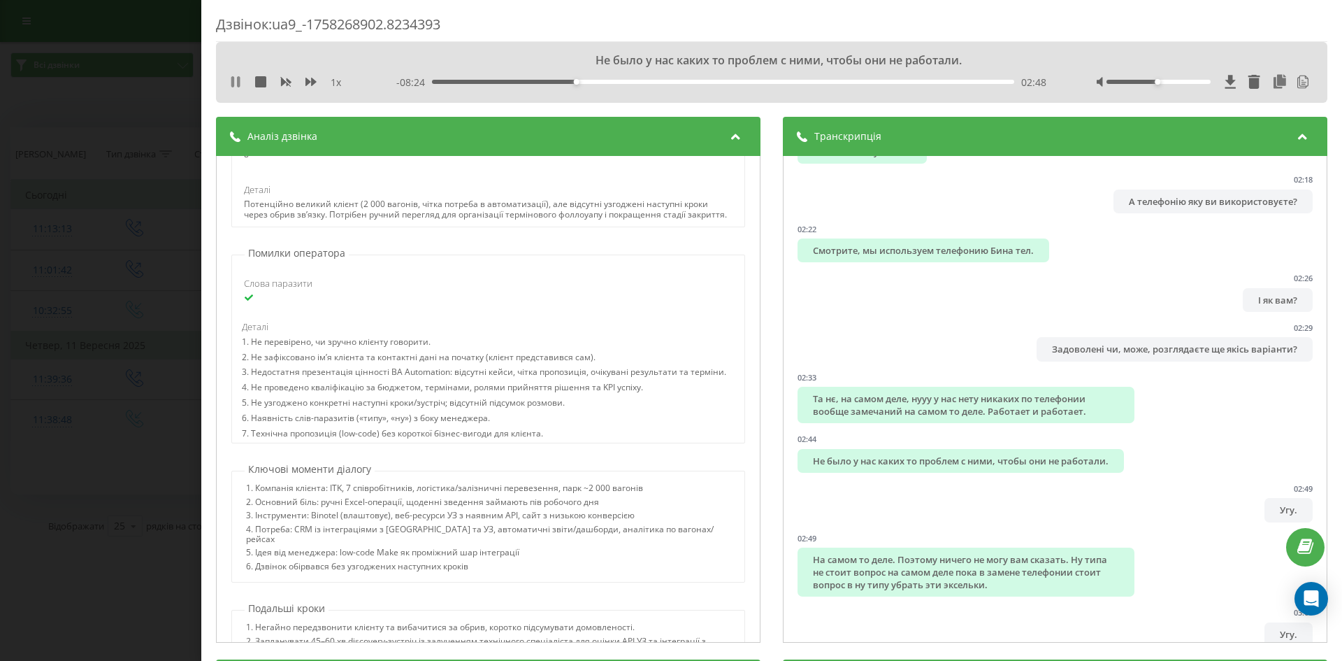
click at [236, 85] on icon at bounding box center [235, 81] width 11 height 11
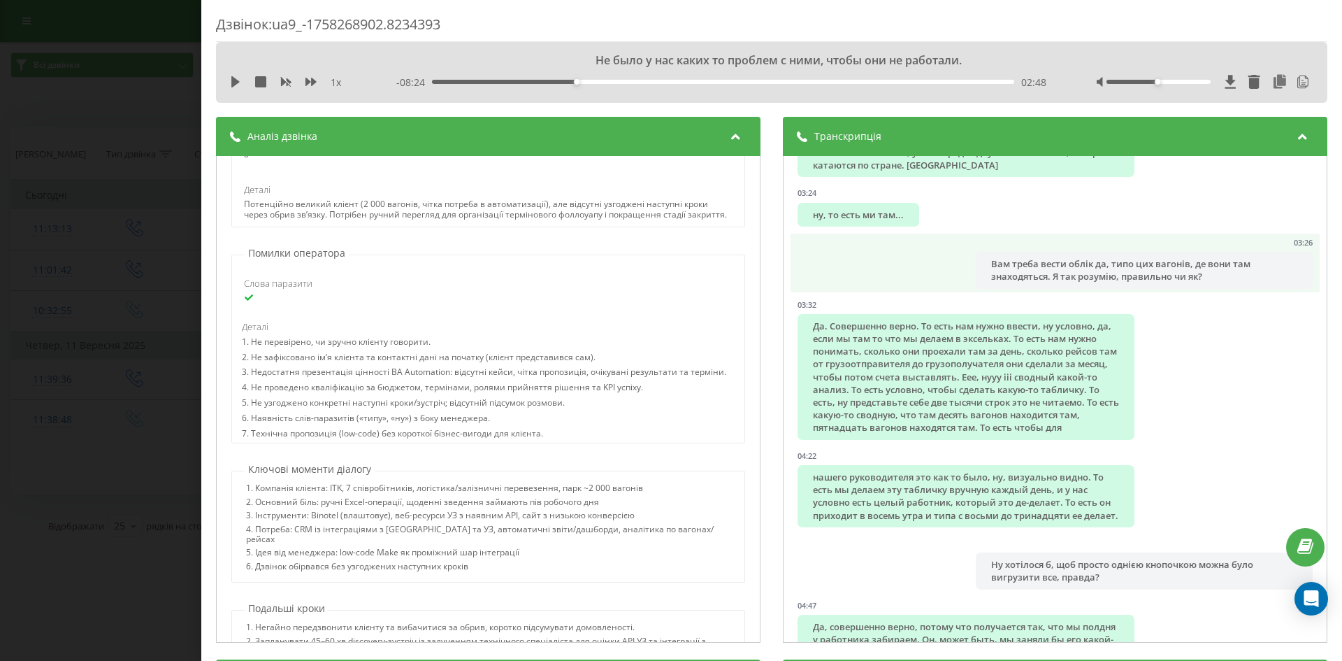
scroll to position [1468, 0]
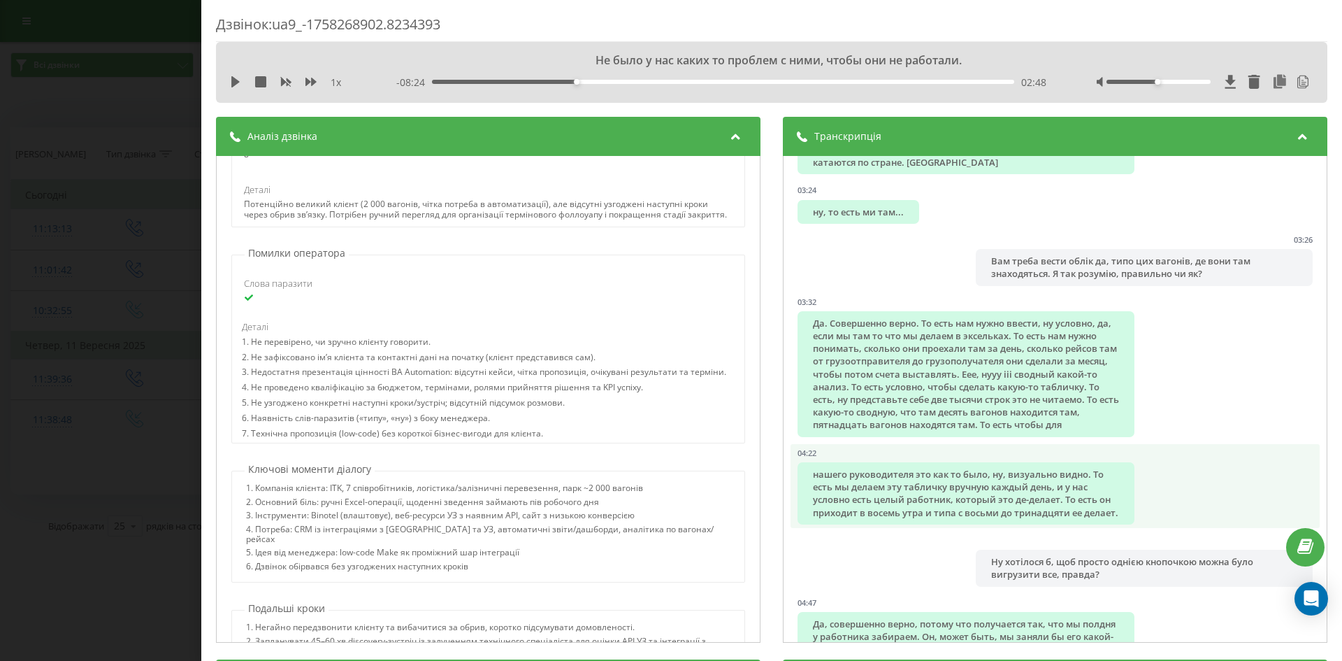
drag, startPoint x: 910, startPoint y: 519, endPoint x: 912, endPoint y: 528, distance: 8.6
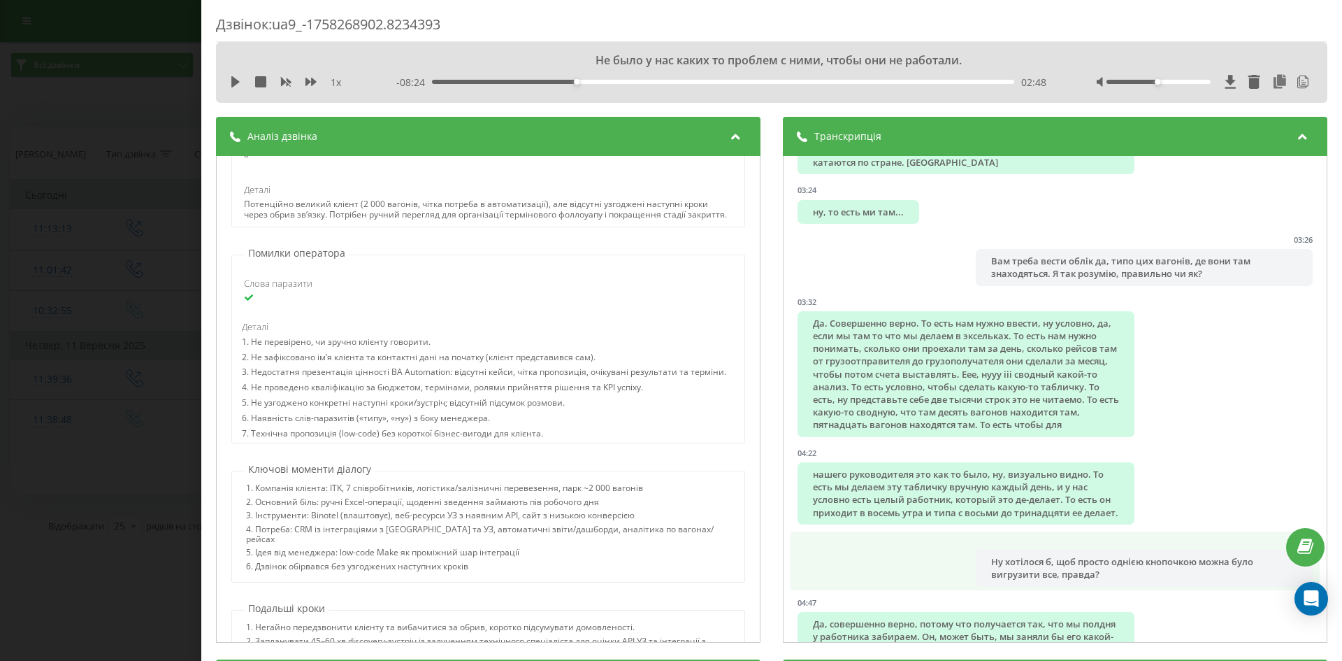
drag, startPoint x: 912, startPoint y: 528, endPoint x: 945, endPoint y: 596, distance: 75.4
click at [945, 590] on li "04:41 Ну хотілося б, щоб просто однією кнопочкою можна було вигрузити все, прав…" at bounding box center [1055, 560] width 529 height 59
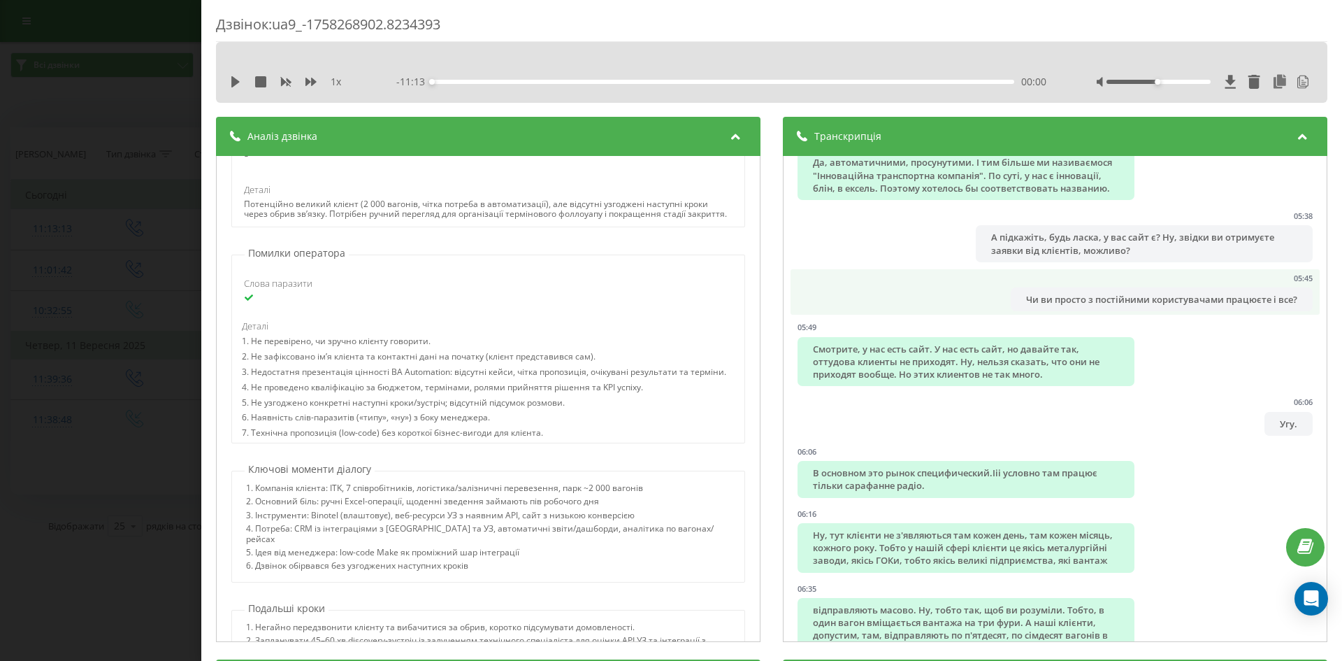
scroll to position [2167, 0]
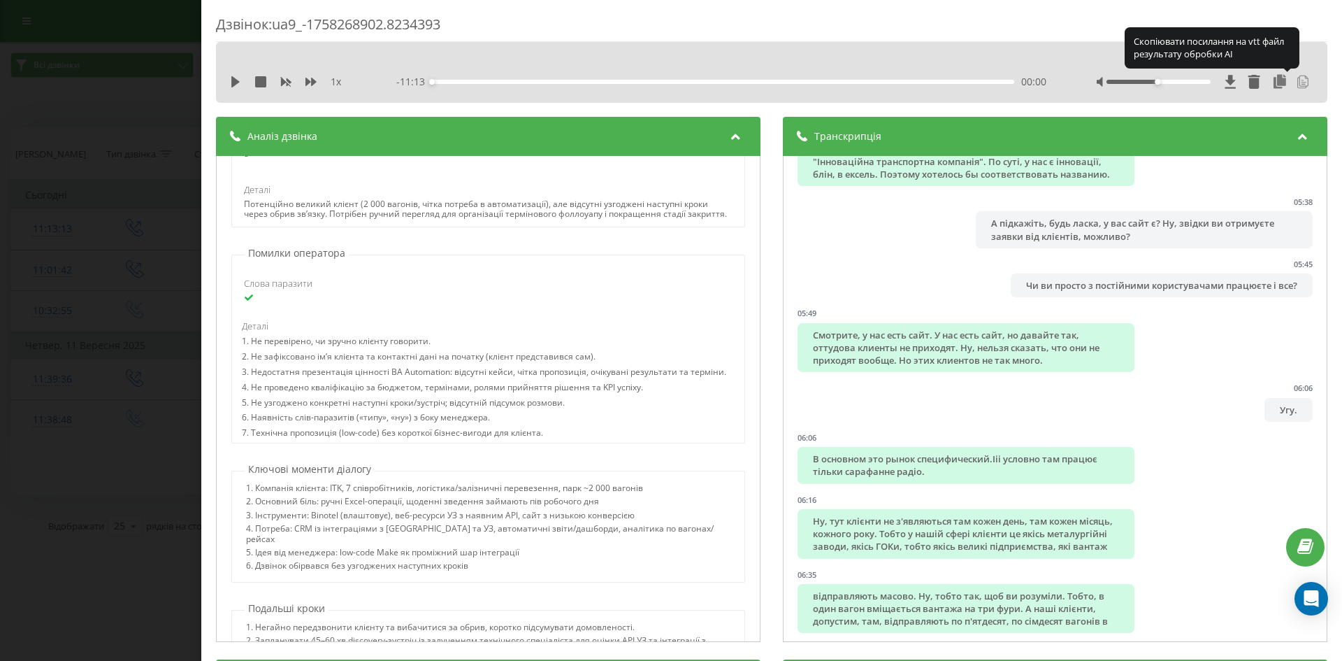
click at [1302, 84] on icon at bounding box center [1304, 82] width 5 height 4
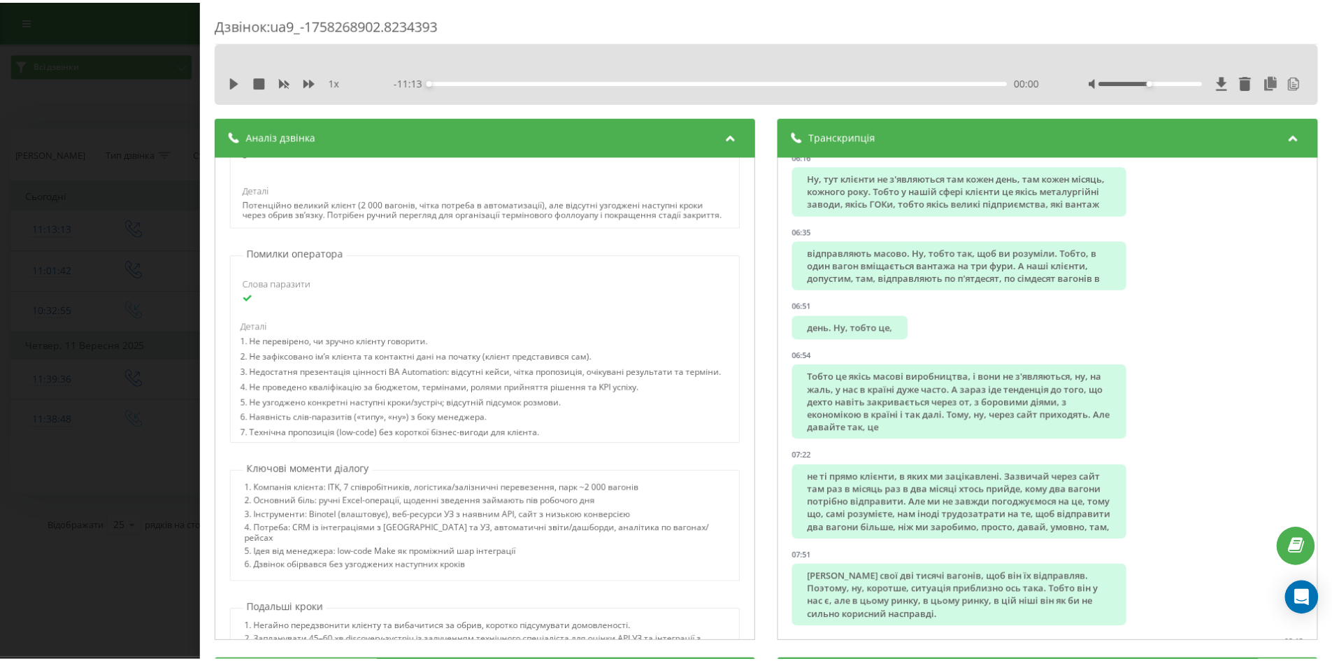
scroll to position [2517, 0]
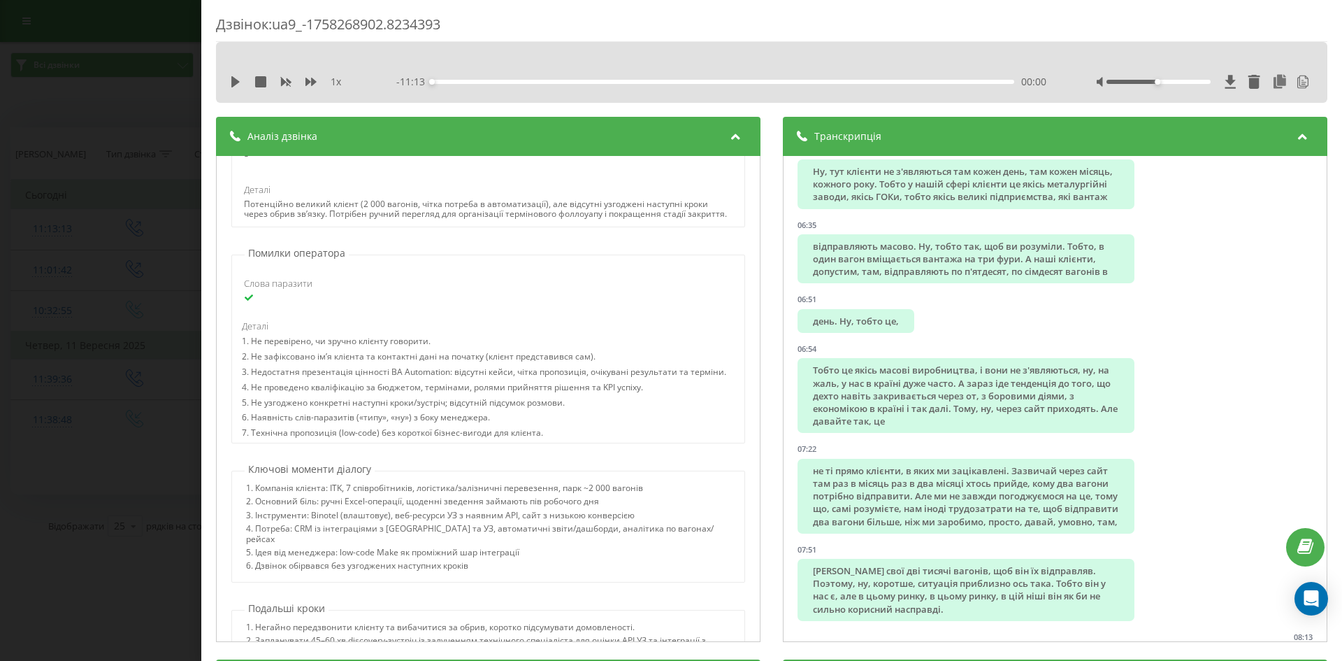
click at [155, 259] on div "Дзвінок : ua9_-1758268902.8234393 1 x - 11:13 00:00 00:00 Транскрипція 00:02 Ал…" at bounding box center [671, 330] width 1342 height 661
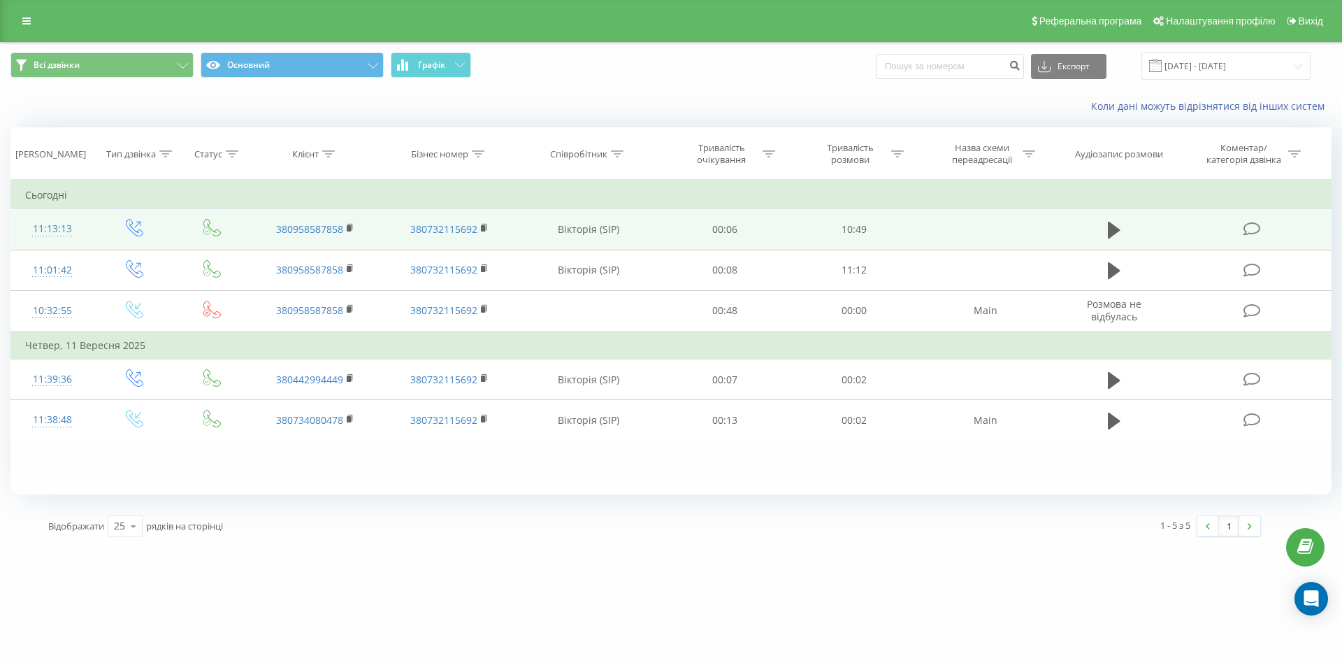
click at [1258, 231] on icon at bounding box center [1252, 229] width 17 height 15
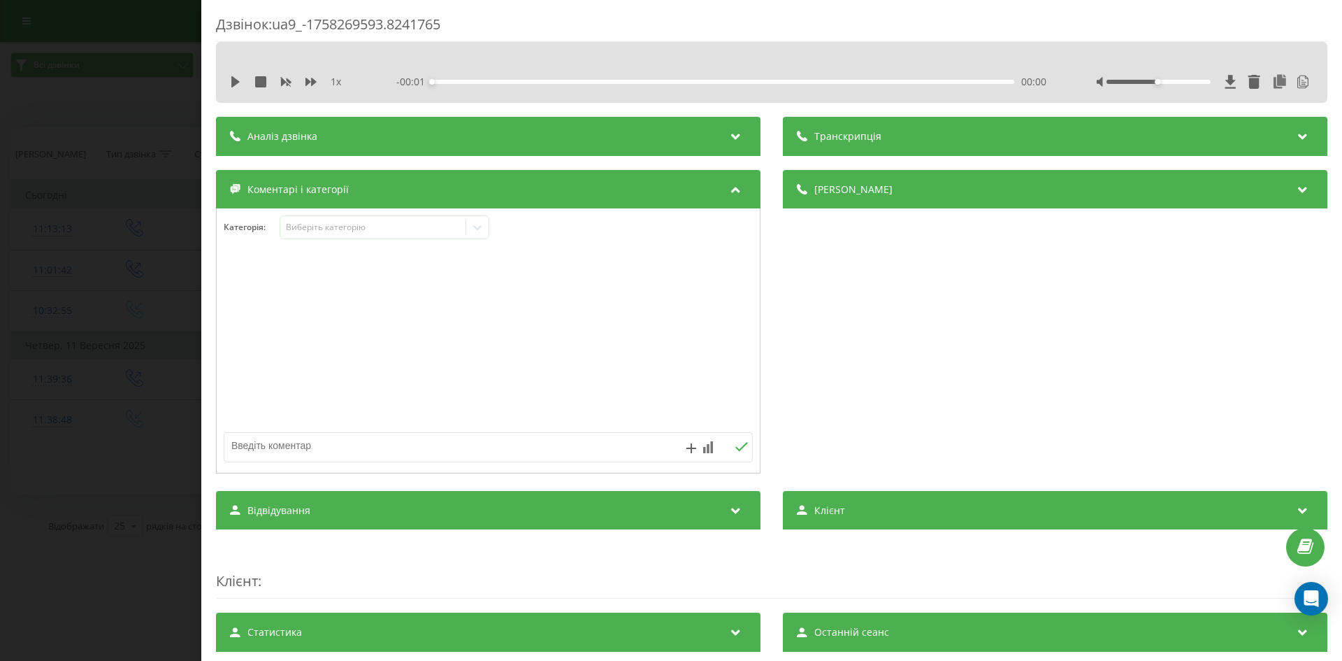
click at [870, 136] on span "Транскрипція" at bounding box center [847, 136] width 67 height 14
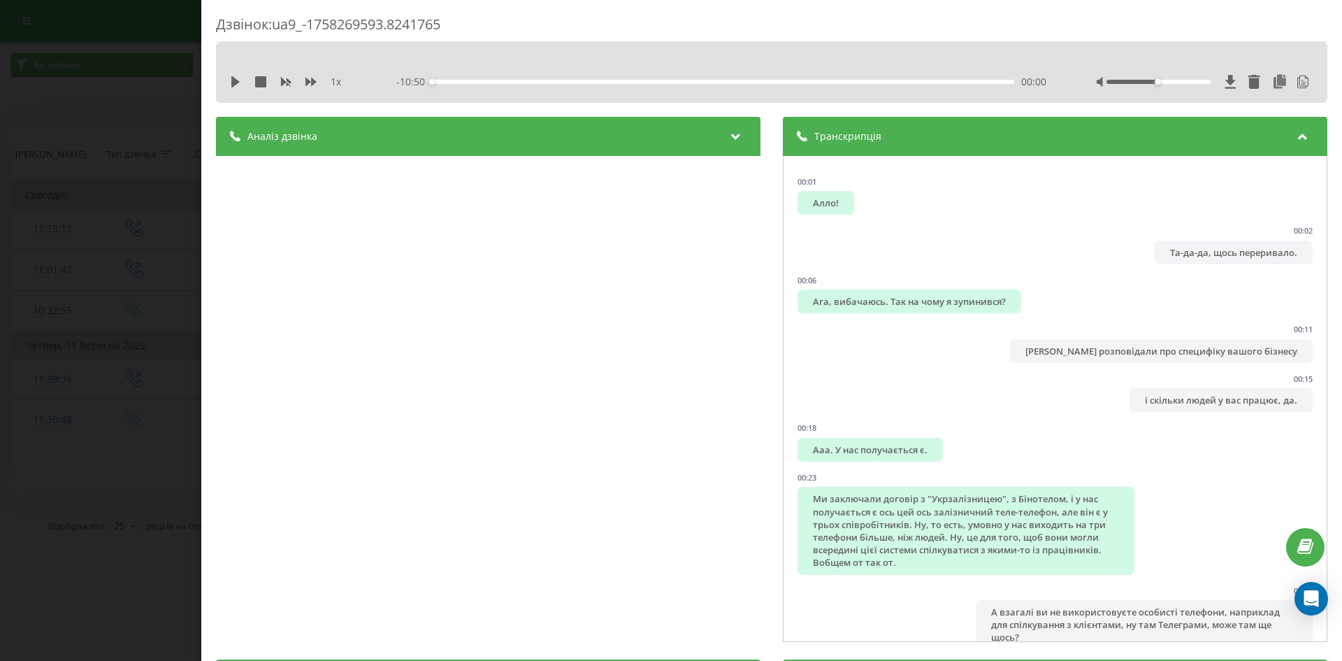
click at [670, 141] on div "Аналіз дзвінка" at bounding box center [488, 136] width 545 height 39
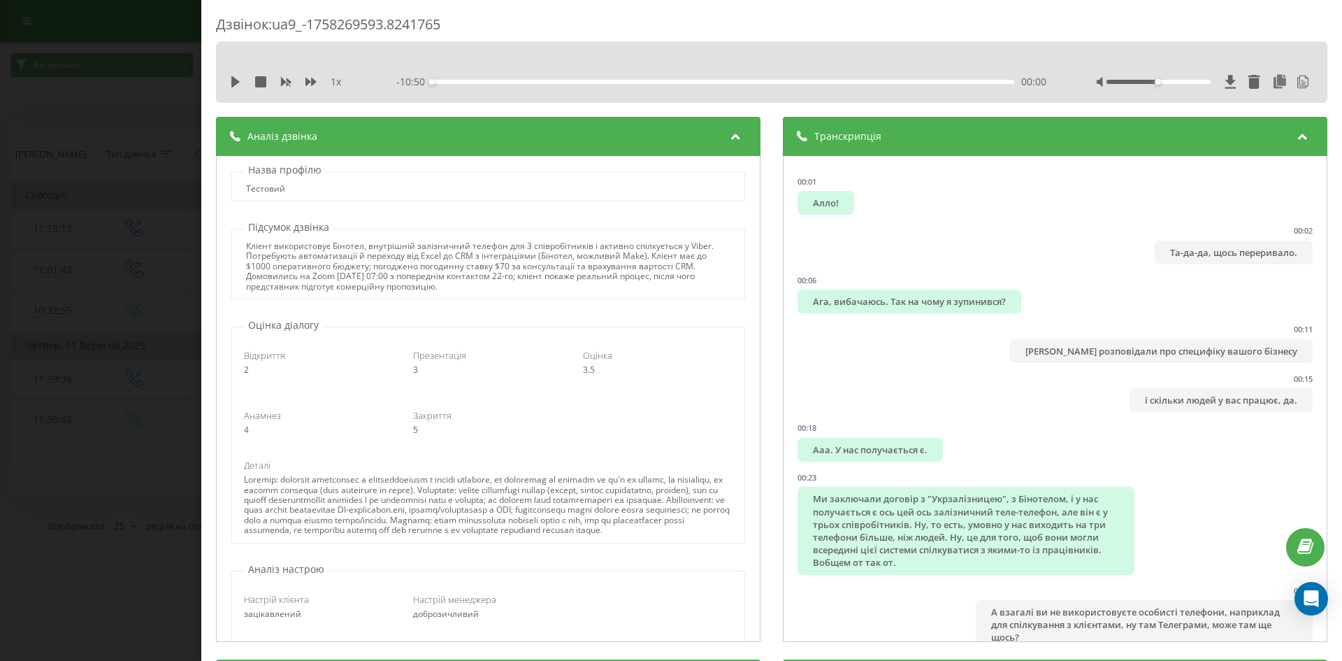
click at [157, 384] on div "Дзвінок : ua9_-1758269593.8241765 1 x - 10:50 00:00 00:00 Транскрипція 00:01 Ал…" at bounding box center [671, 330] width 1342 height 661
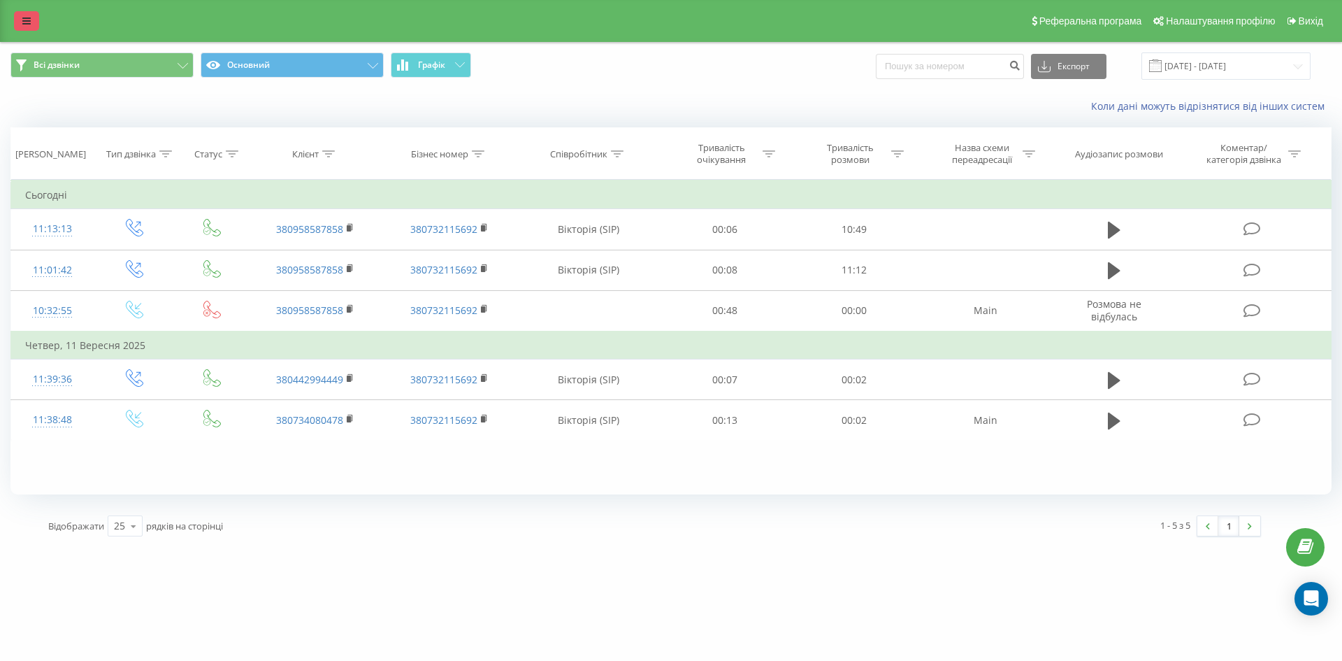
click at [21, 23] on link at bounding box center [26, 21] width 25 height 20
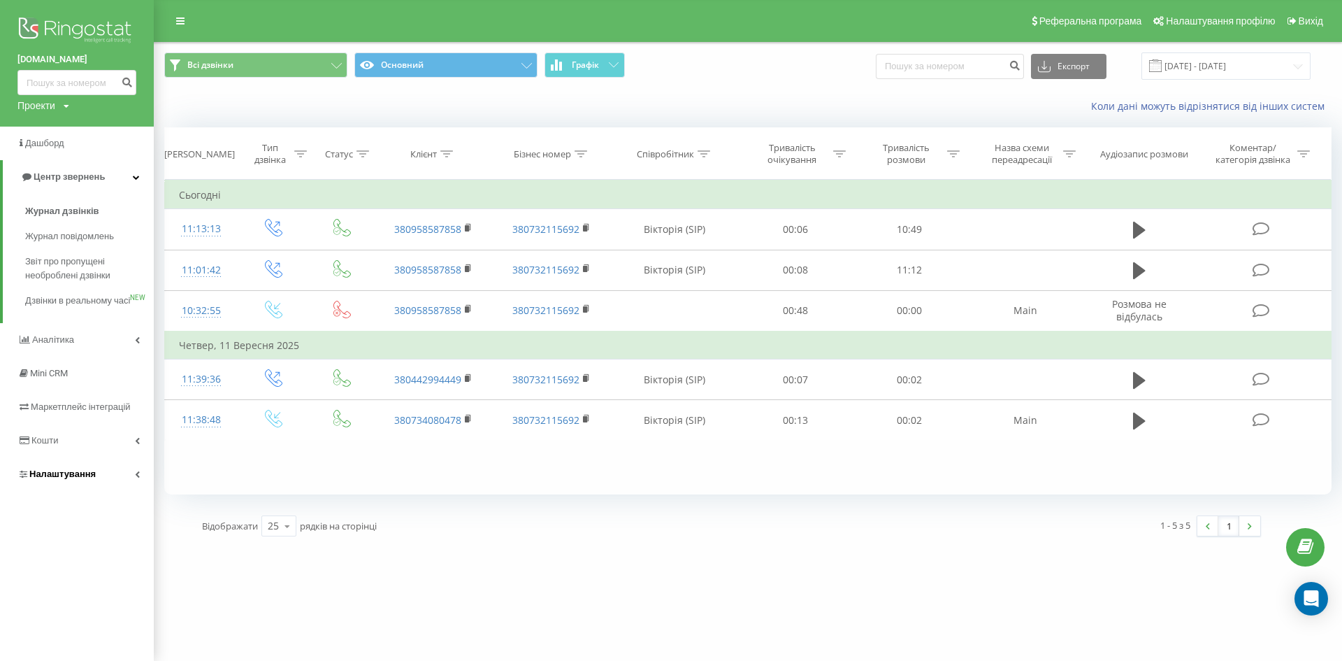
click at [70, 479] on span "Налаштування" at bounding box center [62, 473] width 66 height 10
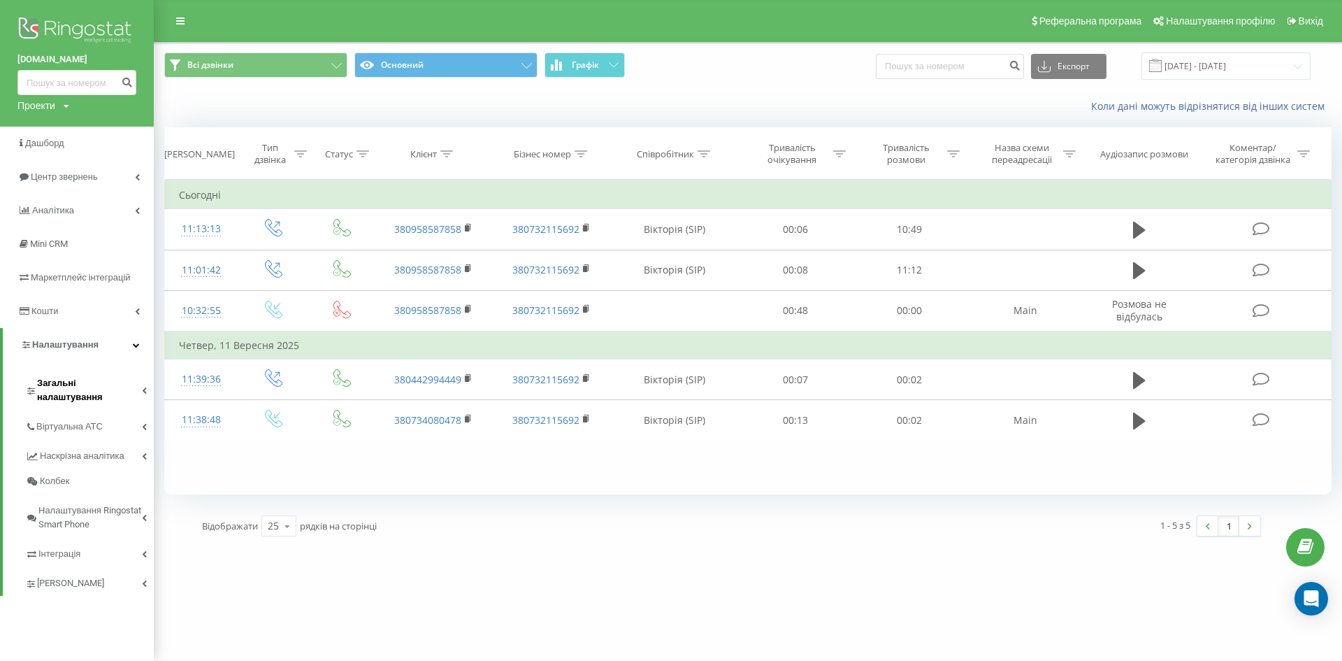
click at [91, 385] on span "Загальні налаштування" at bounding box center [89, 390] width 105 height 28
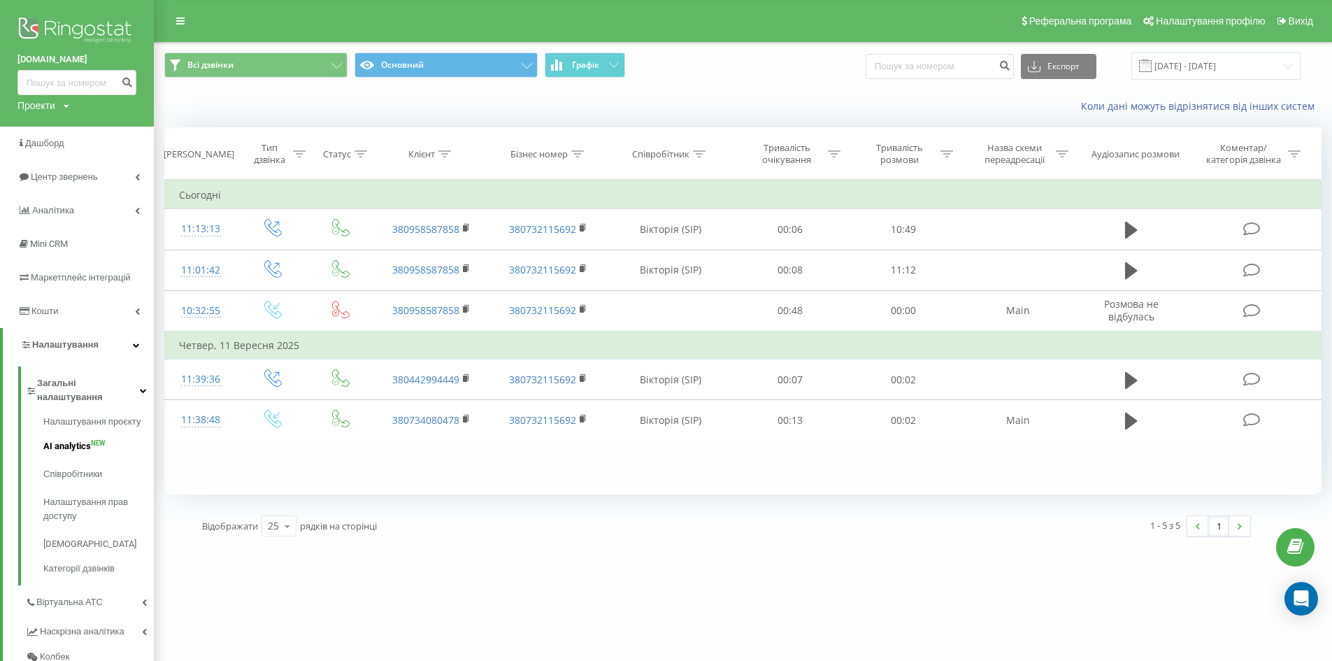
click at [84, 439] on span "AI analytics" at bounding box center [67, 446] width 48 height 14
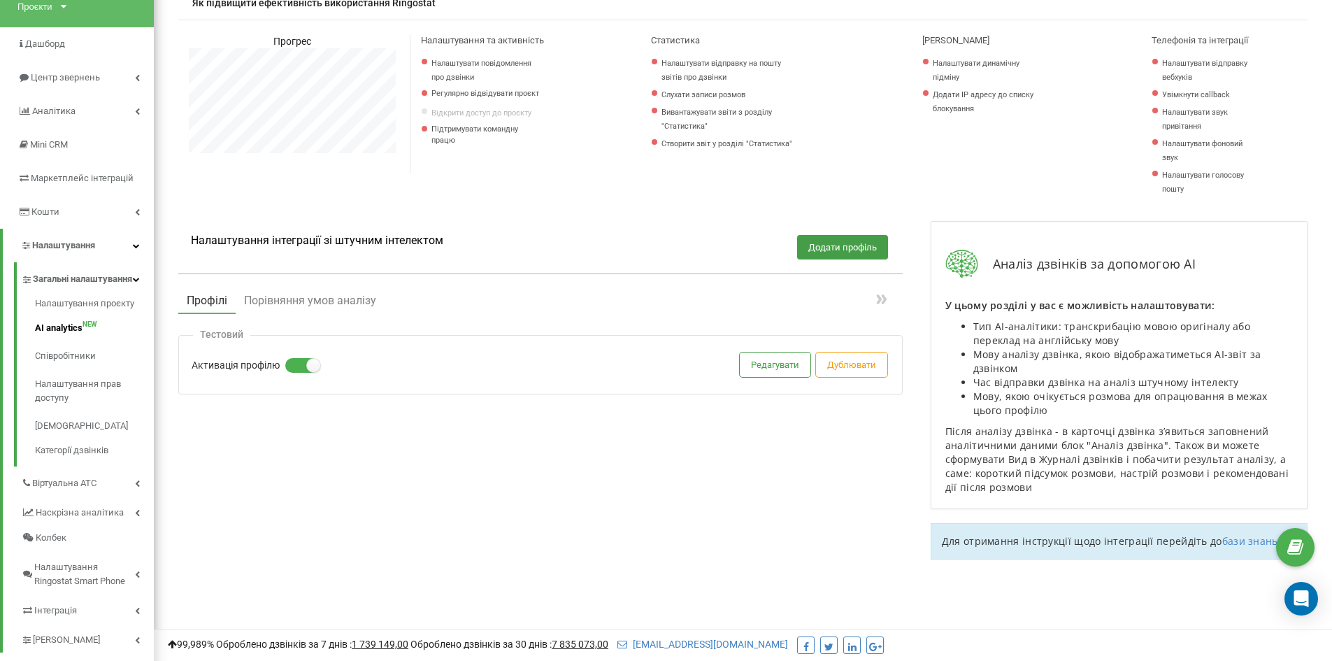
scroll to position [140, 0]
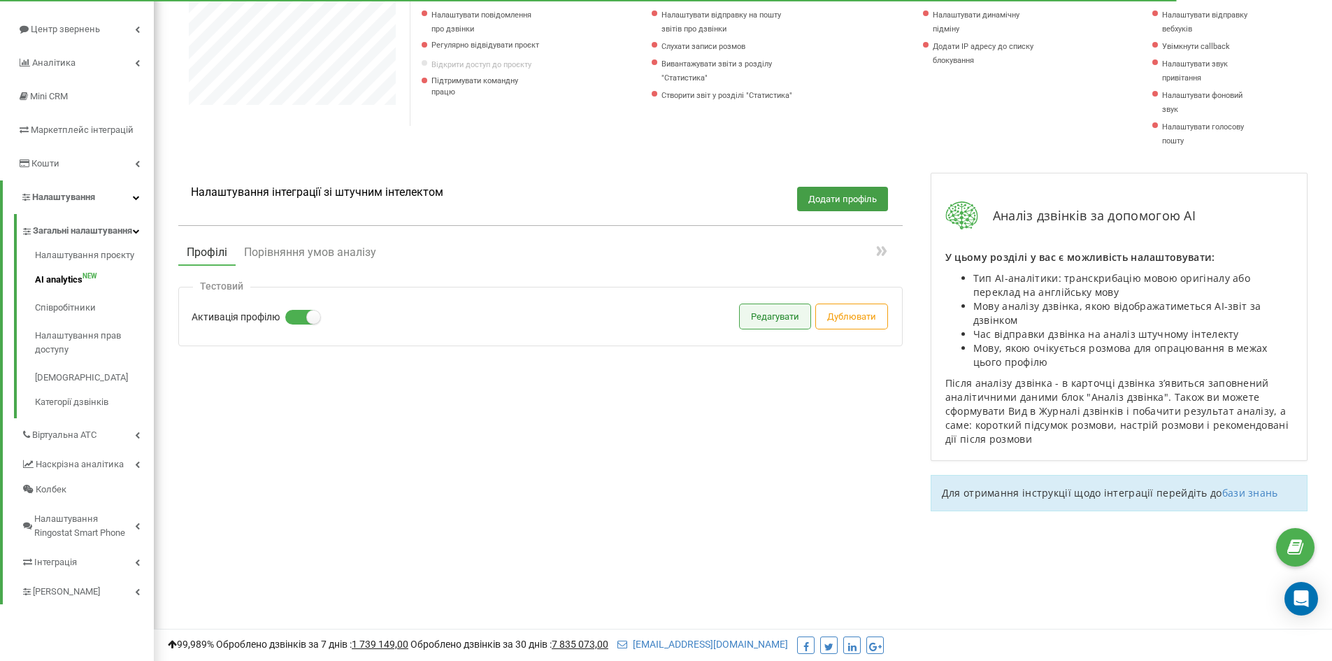
click at [781, 322] on button "Редагувати" at bounding box center [775, 316] width 71 height 24
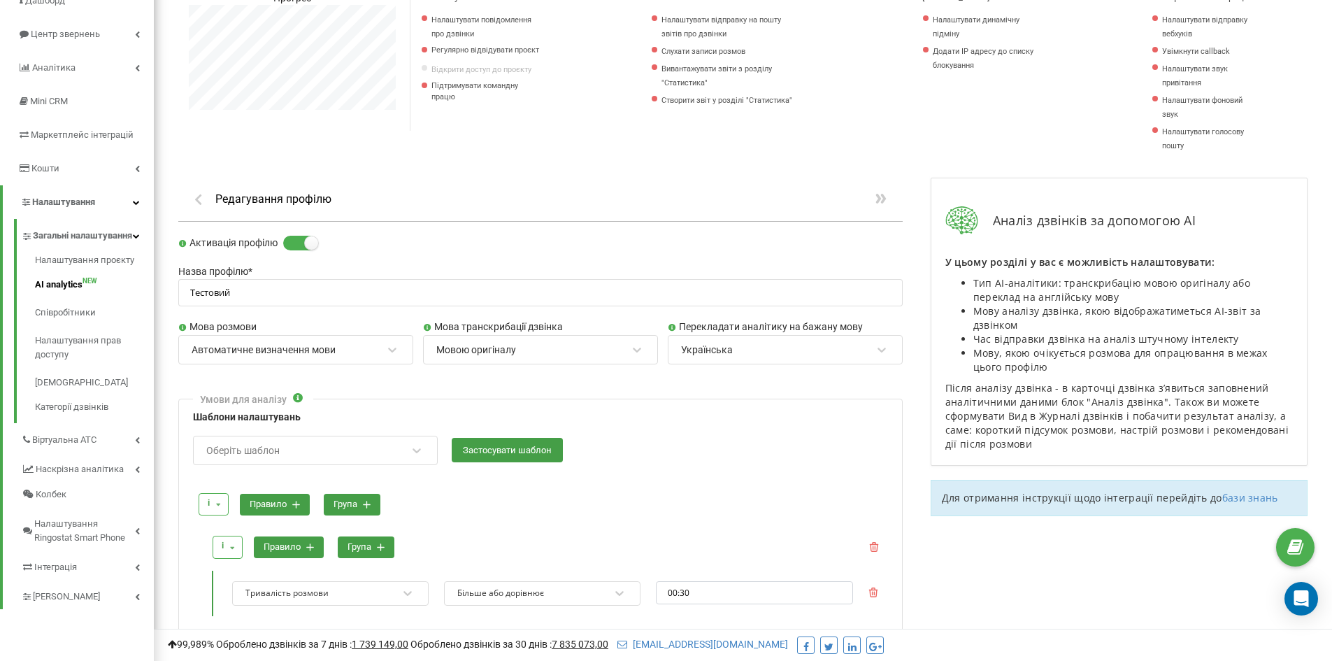
scroll to position [140, 0]
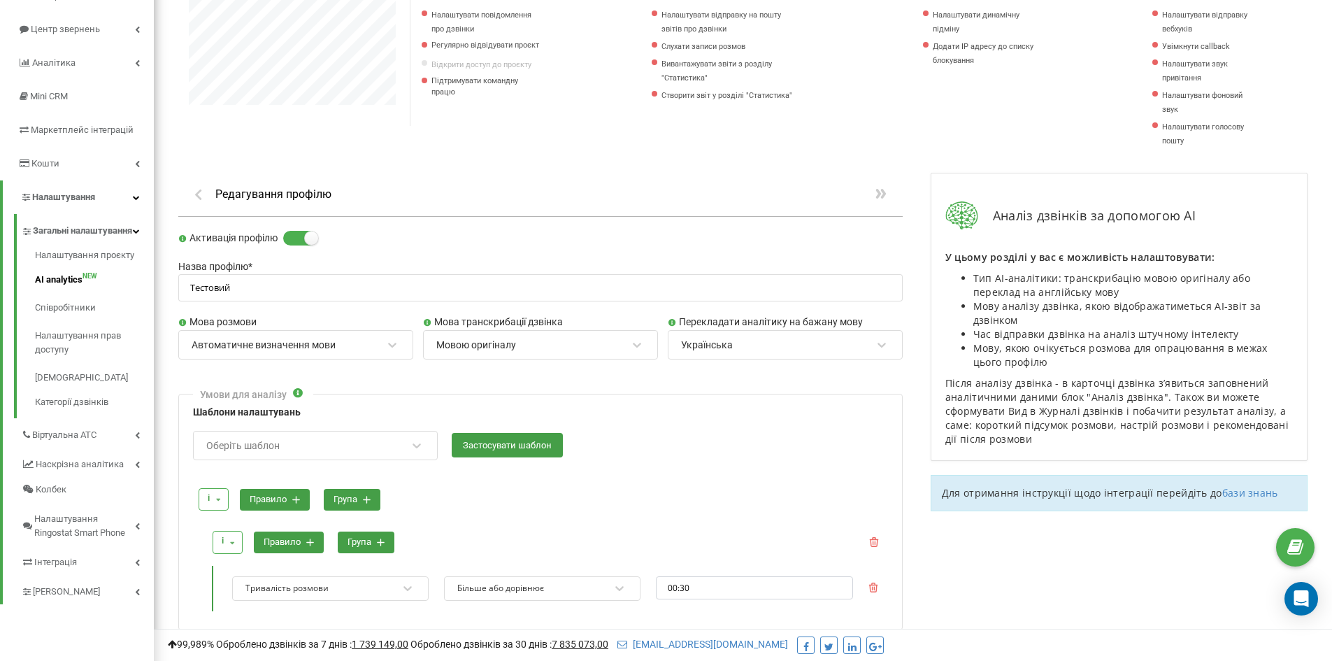
click at [270, 347] on div "Автоматичне визначення мови" at bounding box center [264, 344] width 144 height 13
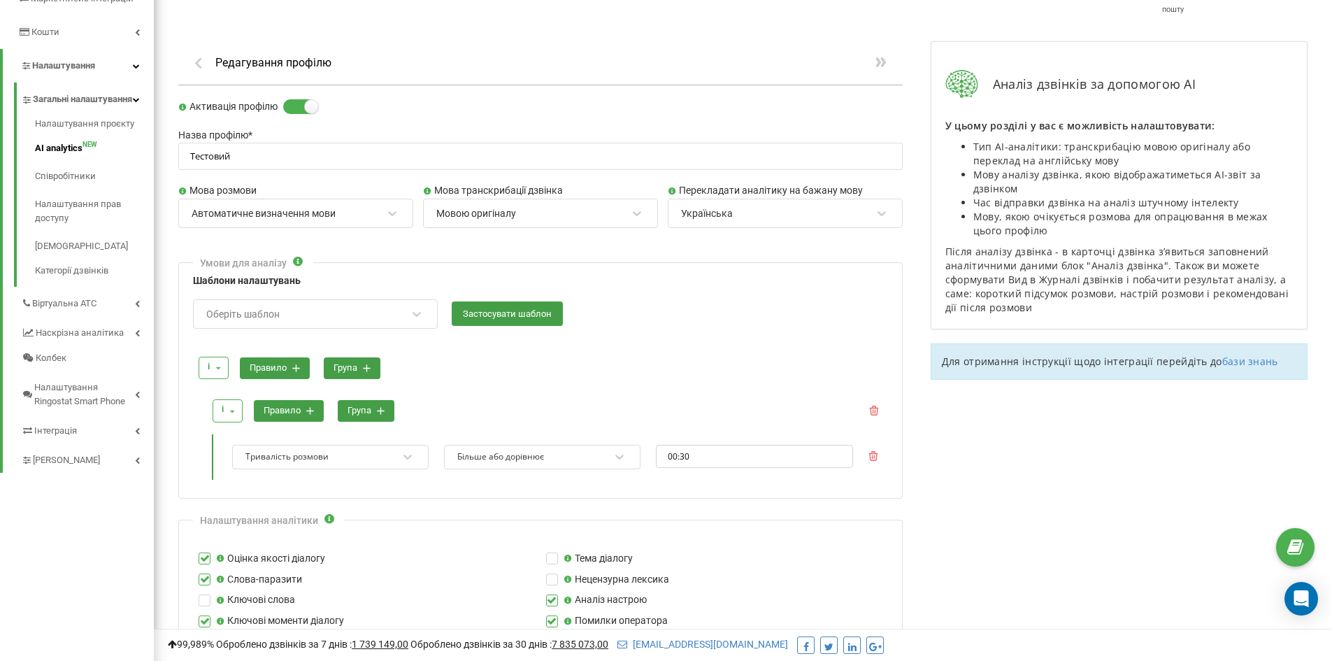
scroll to position [280, 0]
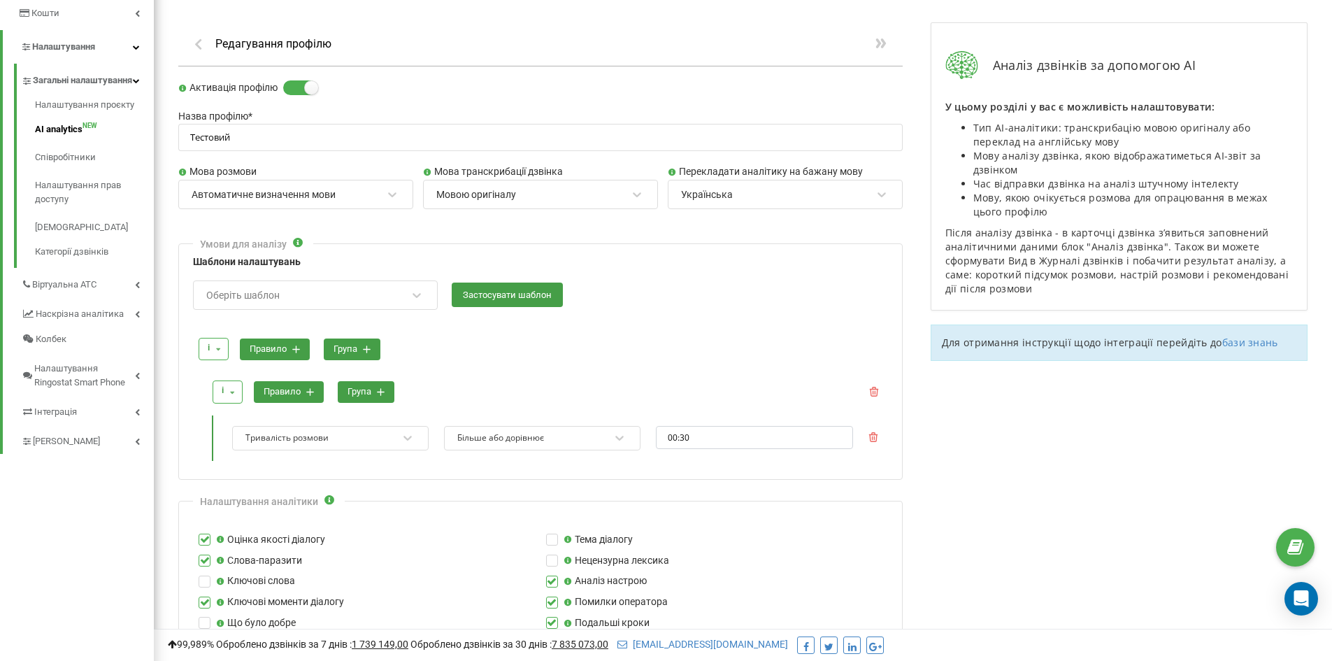
click at [396, 445] on div "Тривалість розмови" at bounding box center [321, 438] width 155 height 19
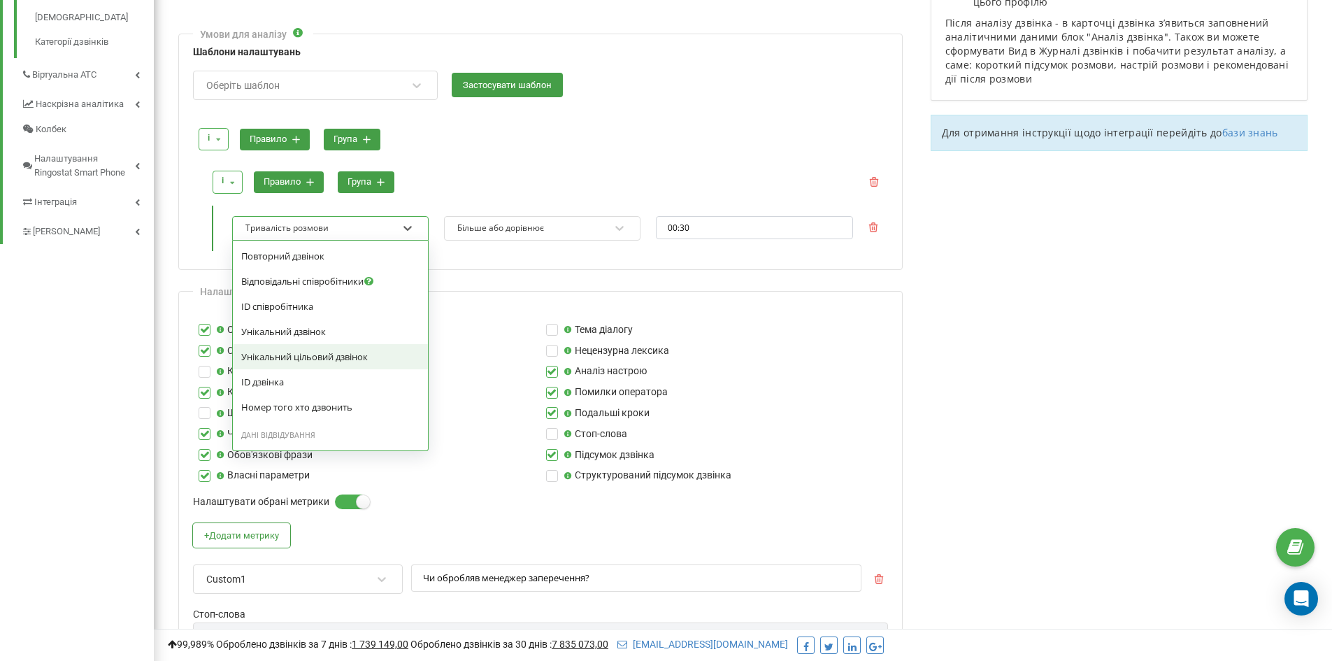
scroll to position [699, 0]
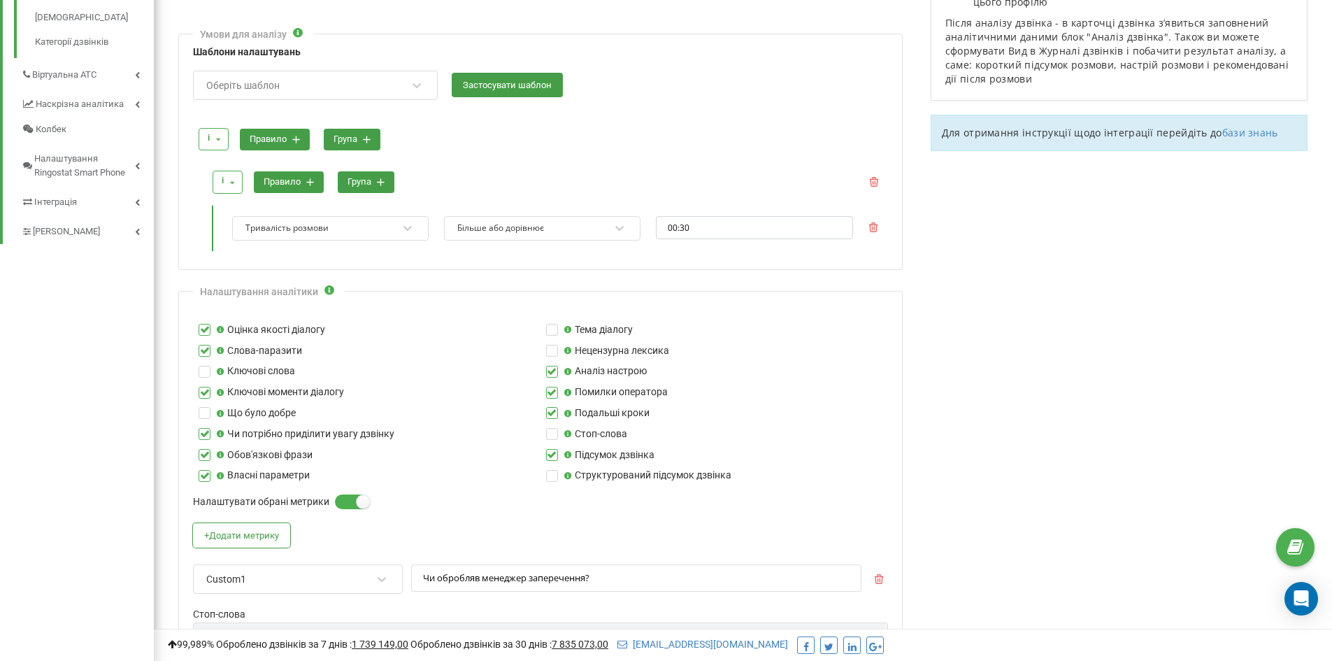
click at [426, 166] on div at bounding box center [548, 166] width 680 height 10
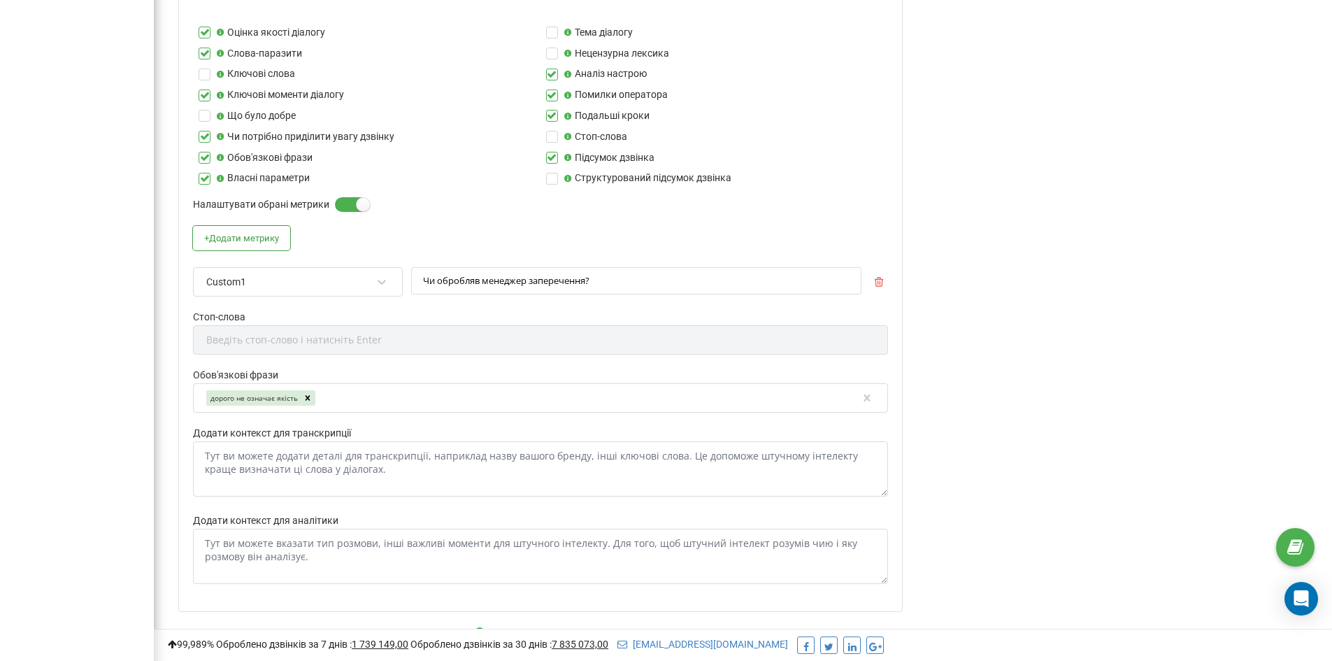
scroll to position [849, 0]
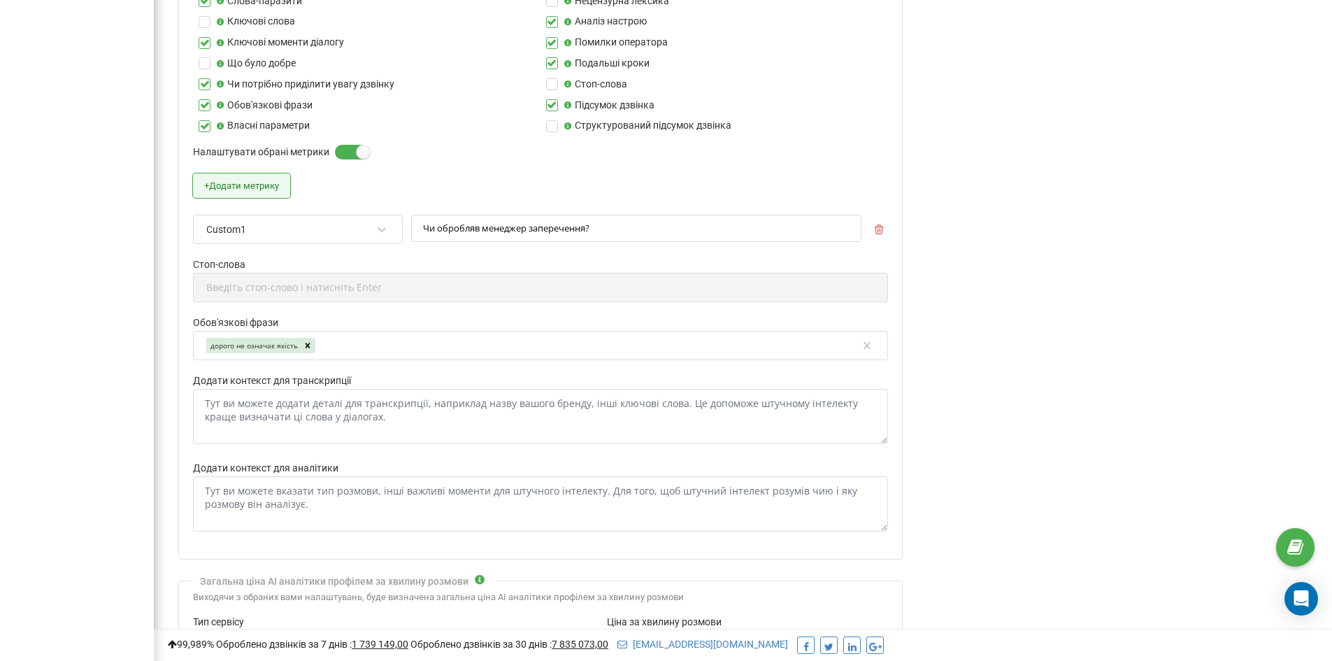
click at [267, 186] on button "+ Додати метрику" at bounding box center [241, 185] width 97 height 24
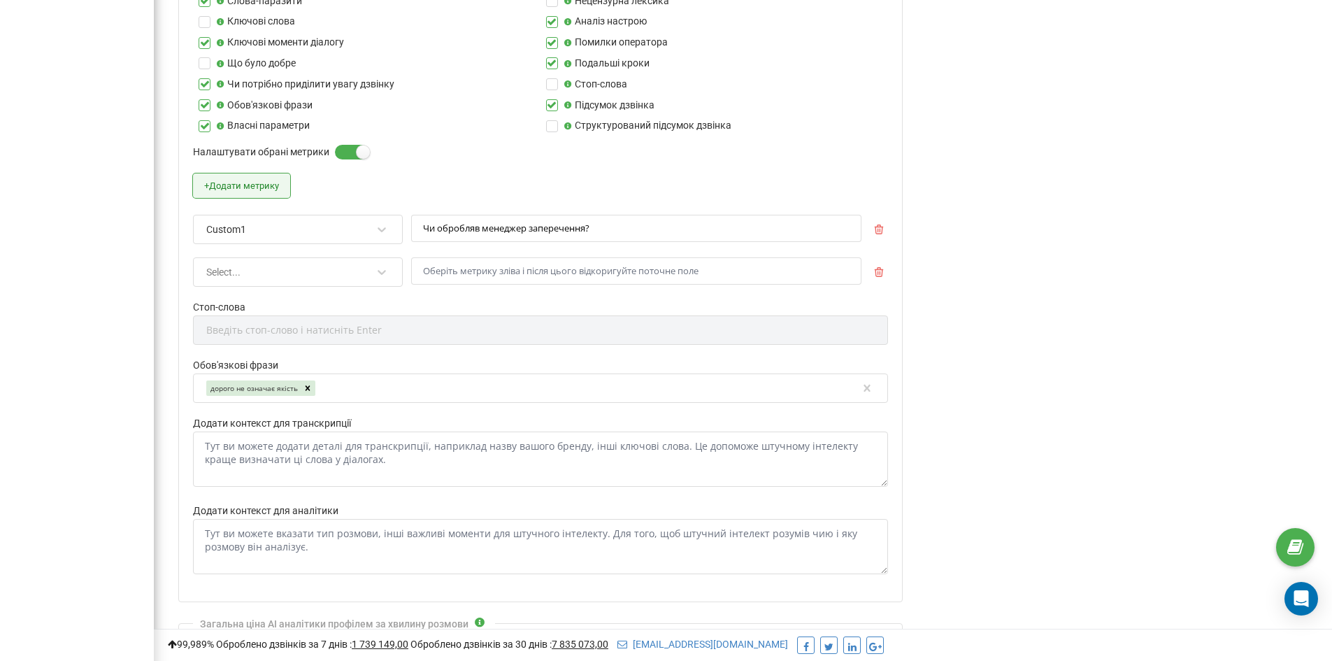
scroll to position [1742, 1178]
click at [298, 278] on div "Select..." at bounding box center [289, 272] width 168 height 24
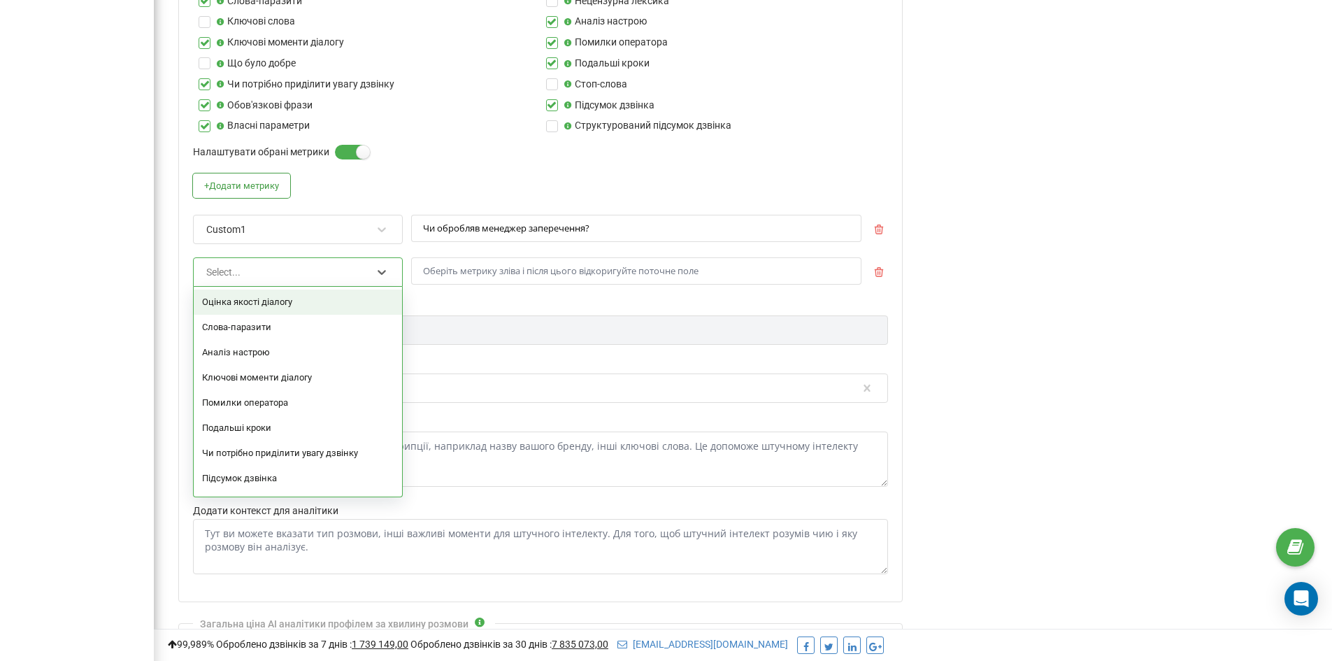
click at [297, 307] on div "Оцінка якості діалогу" at bounding box center [298, 301] width 208 height 25
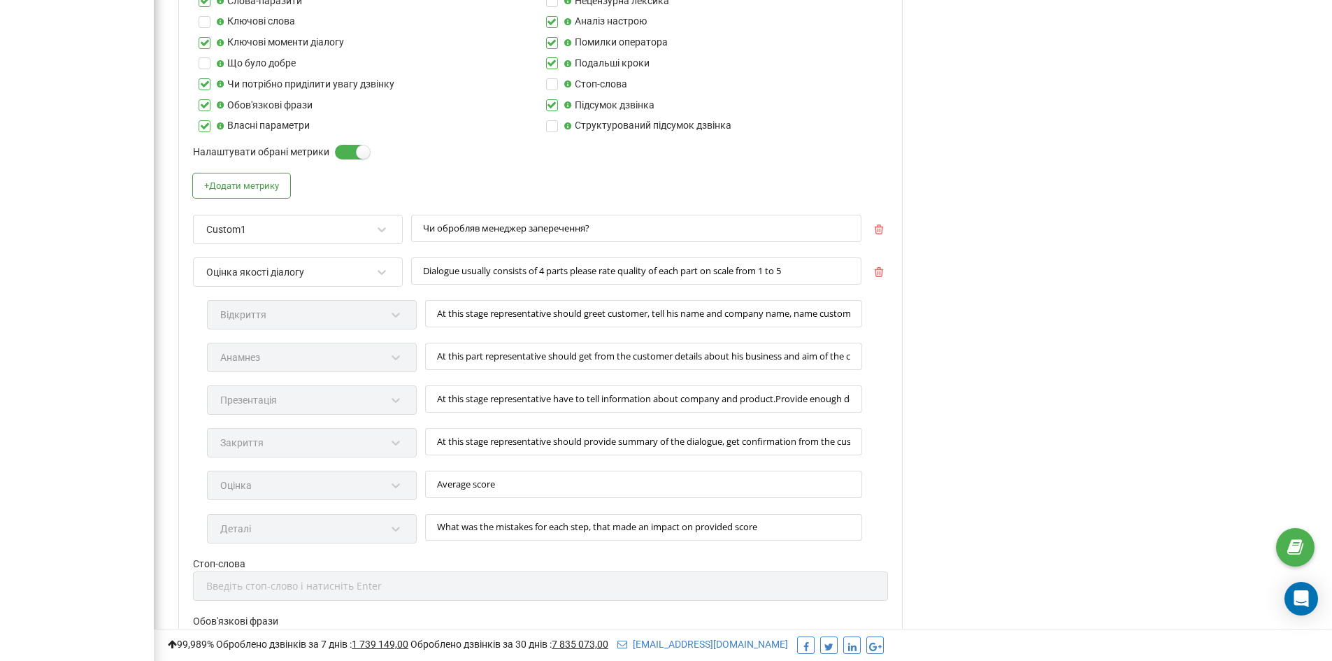
scroll to position [1999, 1178]
click at [395, 359] on div "Анамнез" at bounding box center [312, 364] width 210 height 43
click at [878, 272] on icon "button" at bounding box center [878, 272] width 9 height 10
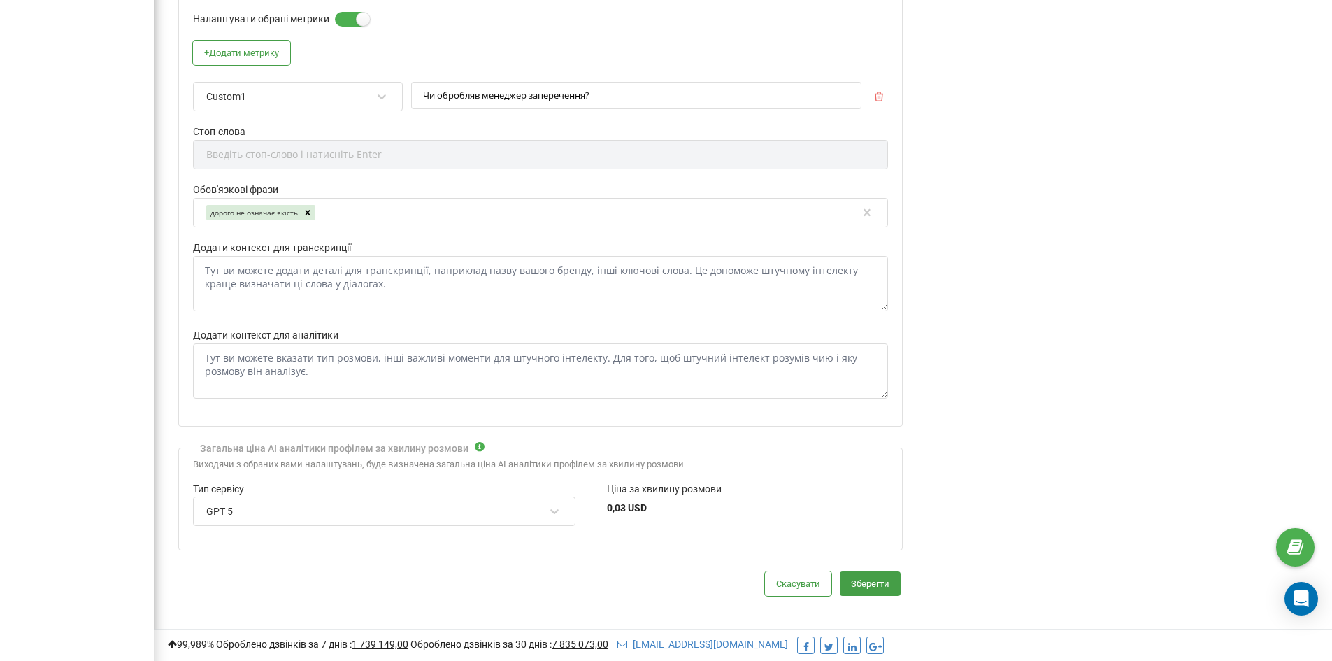
scroll to position [989, 0]
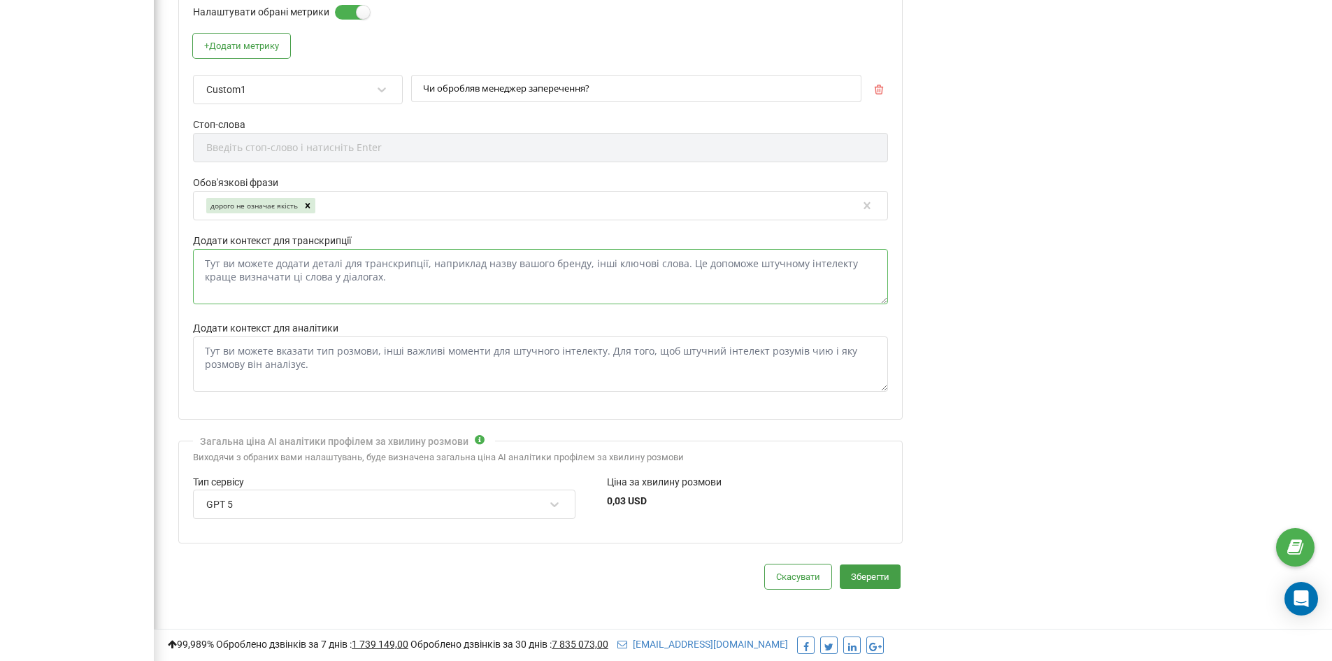
click at [345, 274] on textarea "Додати контекст для транскрипції" at bounding box center [540, 276] width 695 height 55
click at [318, 371] on textarea "Додати контекст для аналітики" at bounding box center [540, 363] width 695 height 55
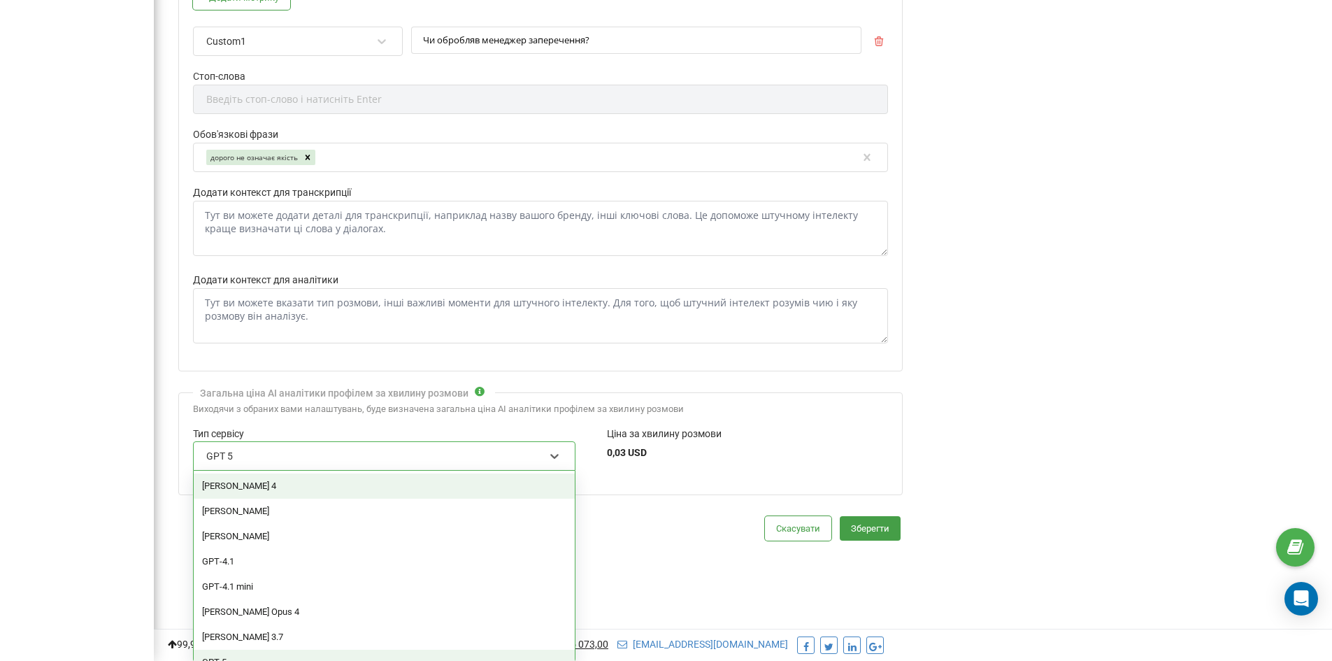
scroll to position [697423, 697952]
click at [376, 457] on div "GPT 5" at bounding box center [375, 456] width 340 height 24
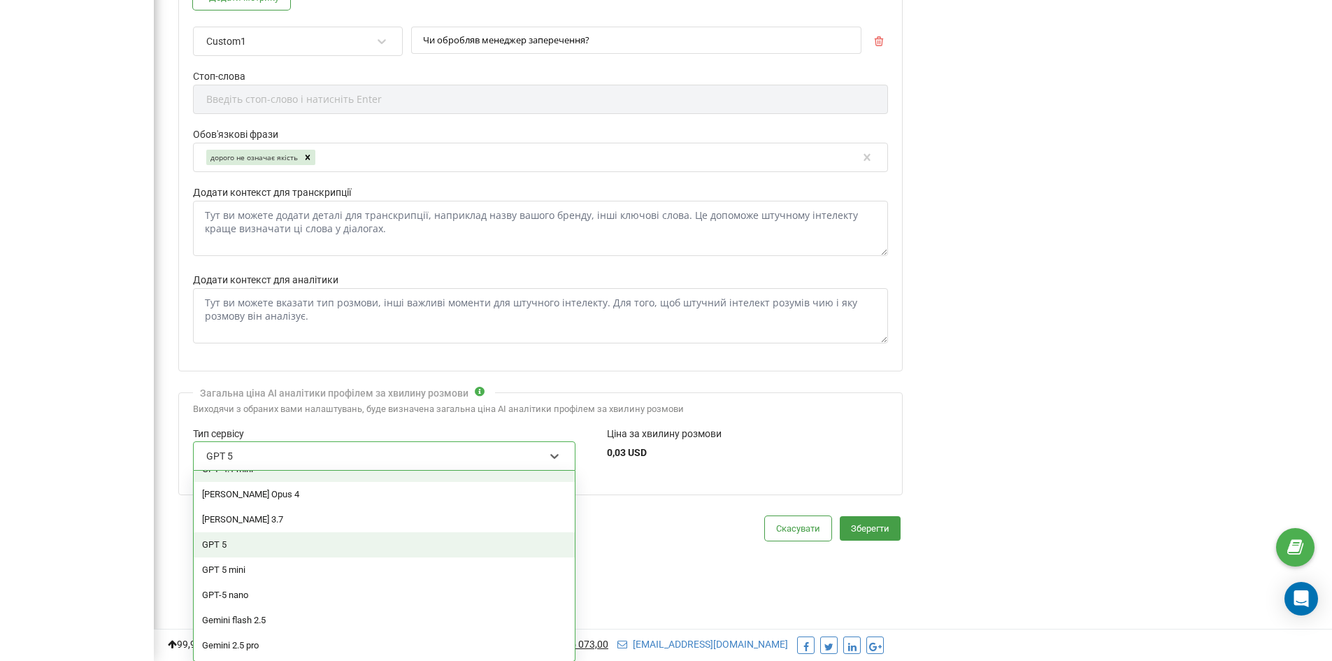
scroll to position [1700, 1178]
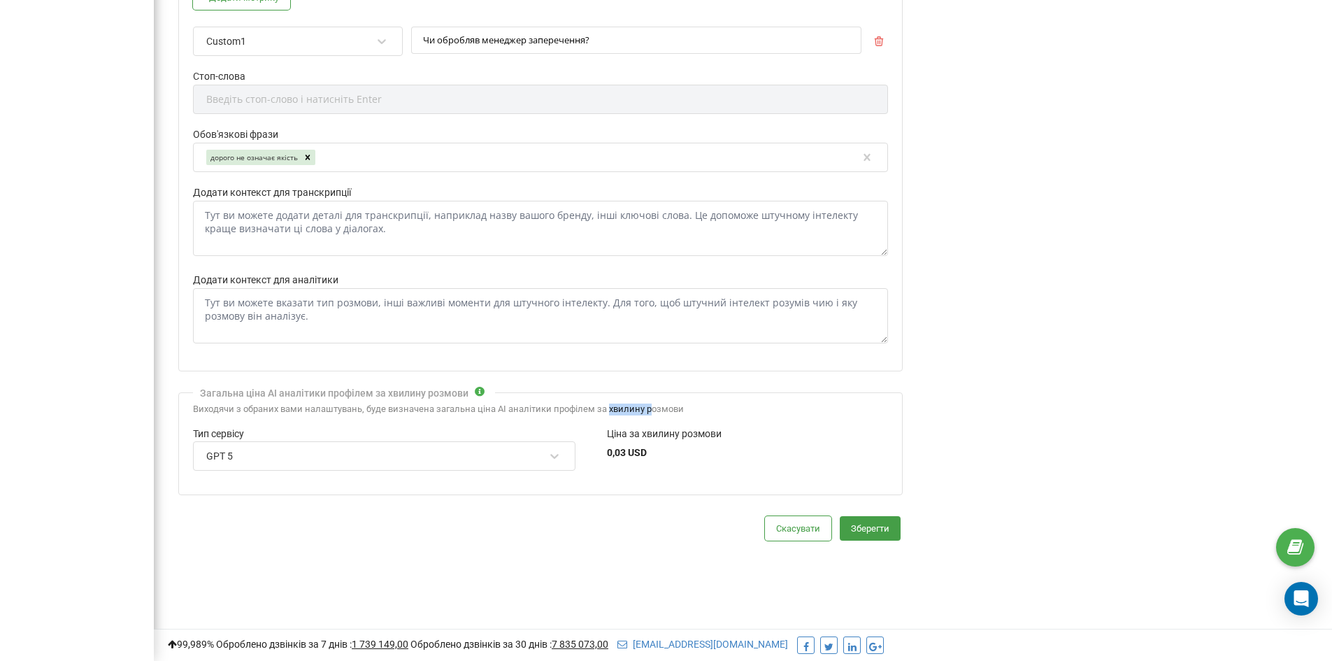
drag, startPoint x: 608, startPoint y: 412, endPoint x: 651, endPoint y: 412, distance: 43.3
click at [651, 412] on div "Виходячи з обраних вами налаштувань, буде визначена загальна ціна AI аналітики …" at bounding box center [540, 409] width 695 height 12
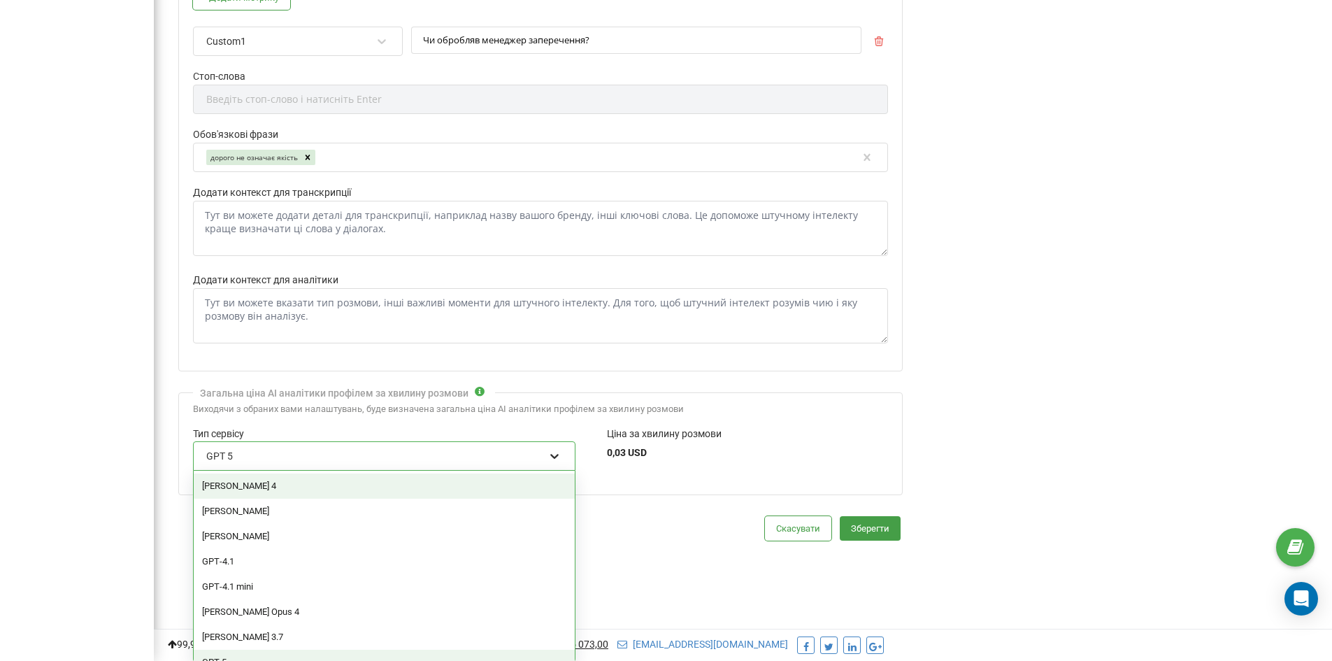
click at [559, 460] on div at bounding box center [554, 456] width 18 height 18
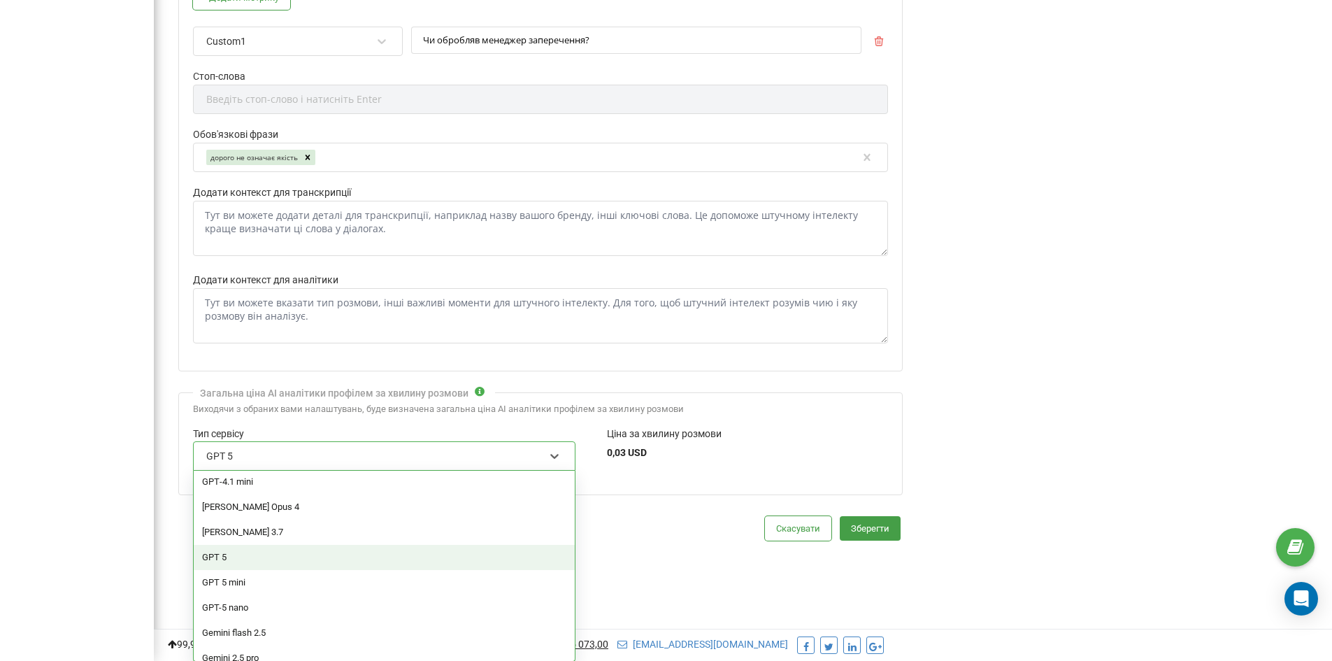
scroll to position [117, 0]
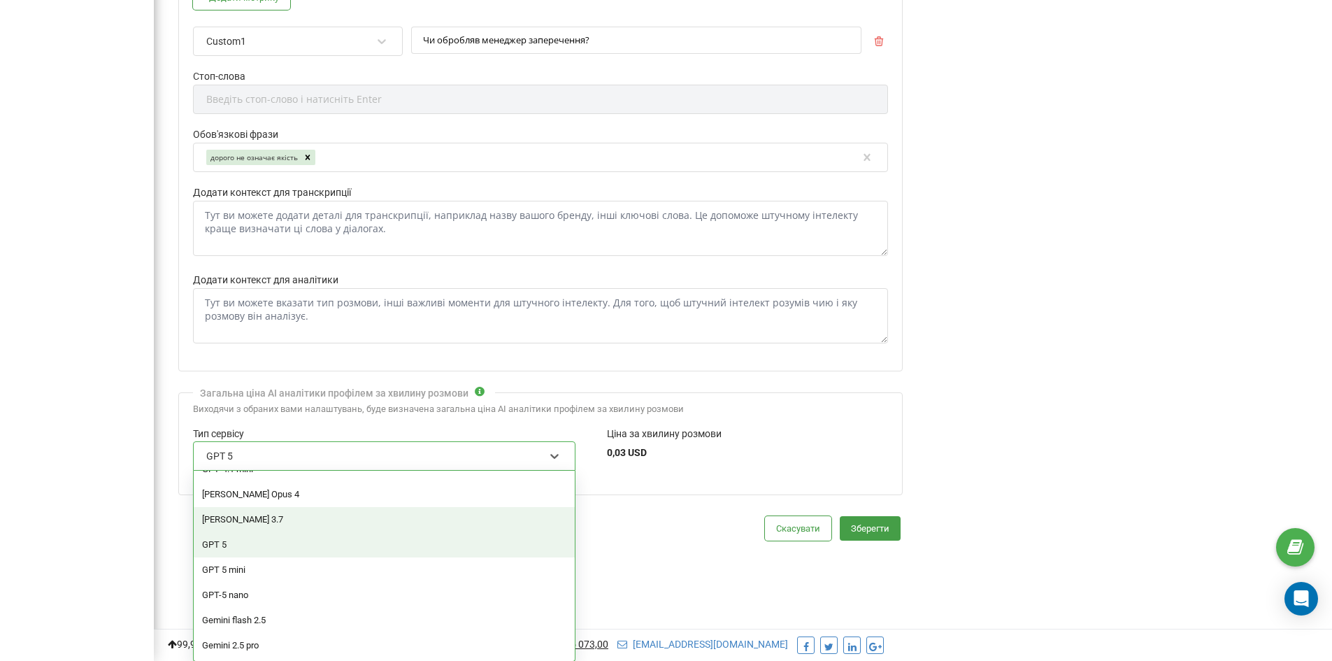
click at [322, 521] on div "[PERSON_NAME] 3.7" at bounding box center [384, 519] width 381 height 25
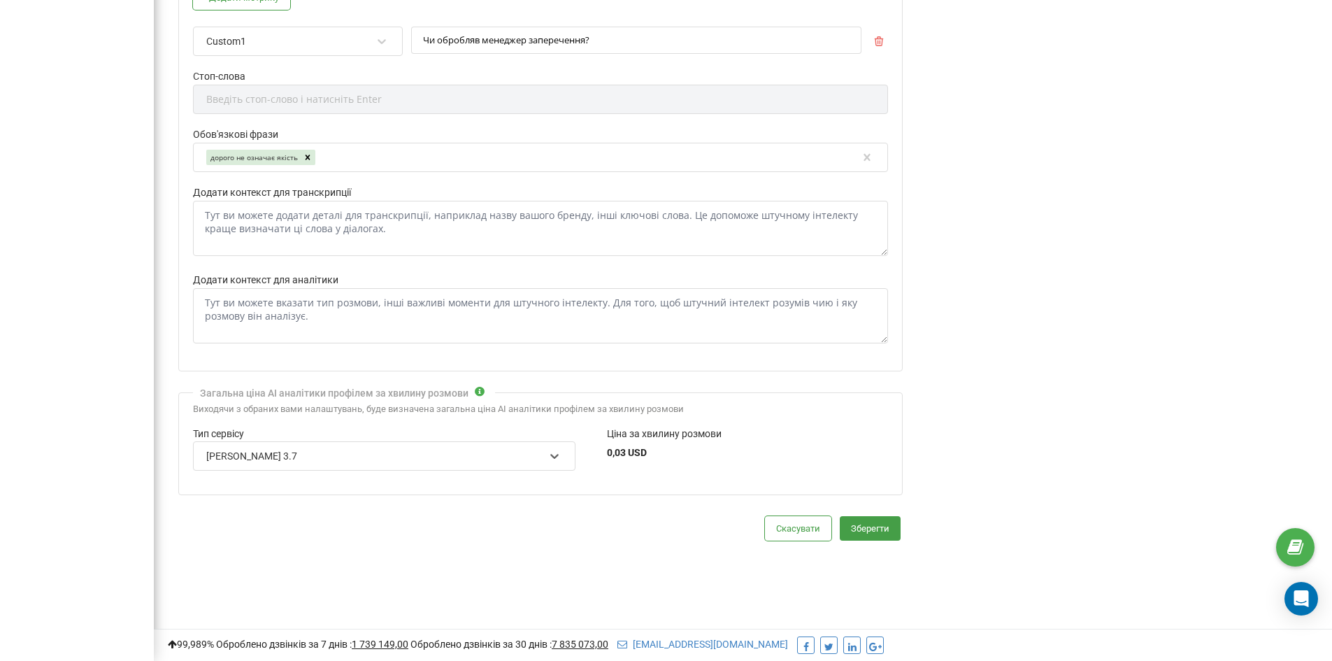
scroll to position [697423, 697952]
click at [511, 452] on div "[PERSON_NAME] 3.7" at bounding box center [375, 456] width 340 height 24
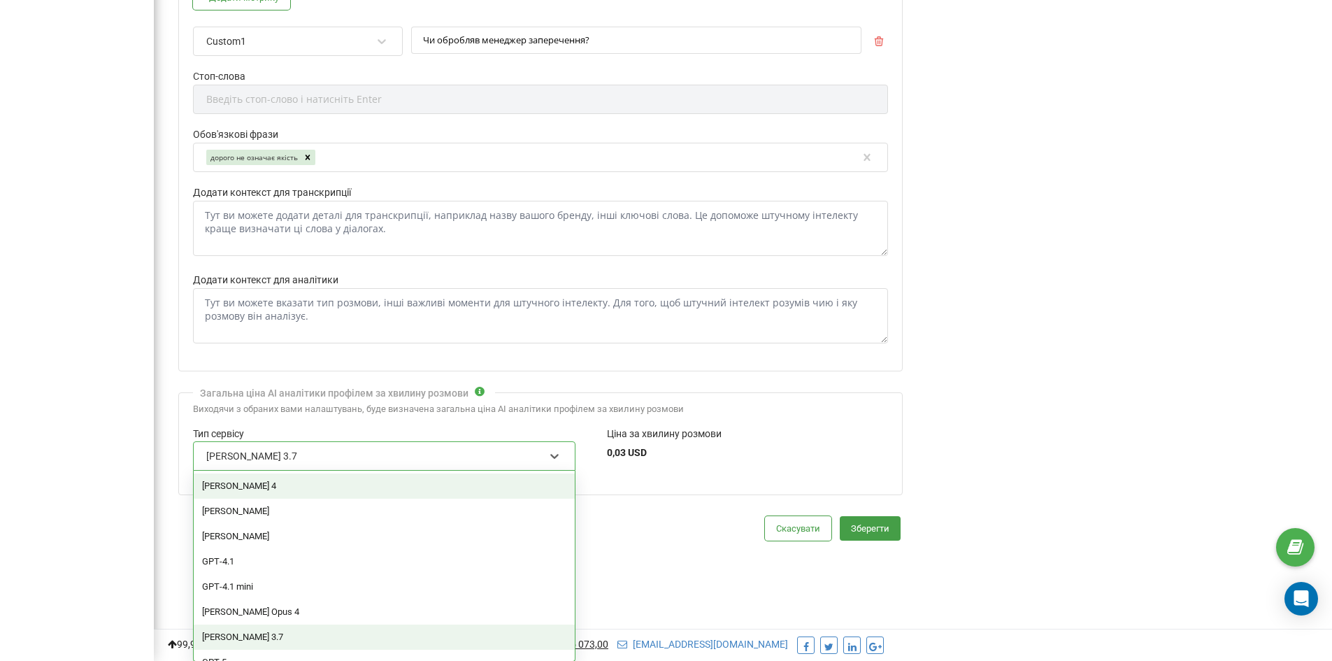
click at [262, 488] on div "[PERSON_NAME] 4" at bounding box center [384, 485] width 381 height 25
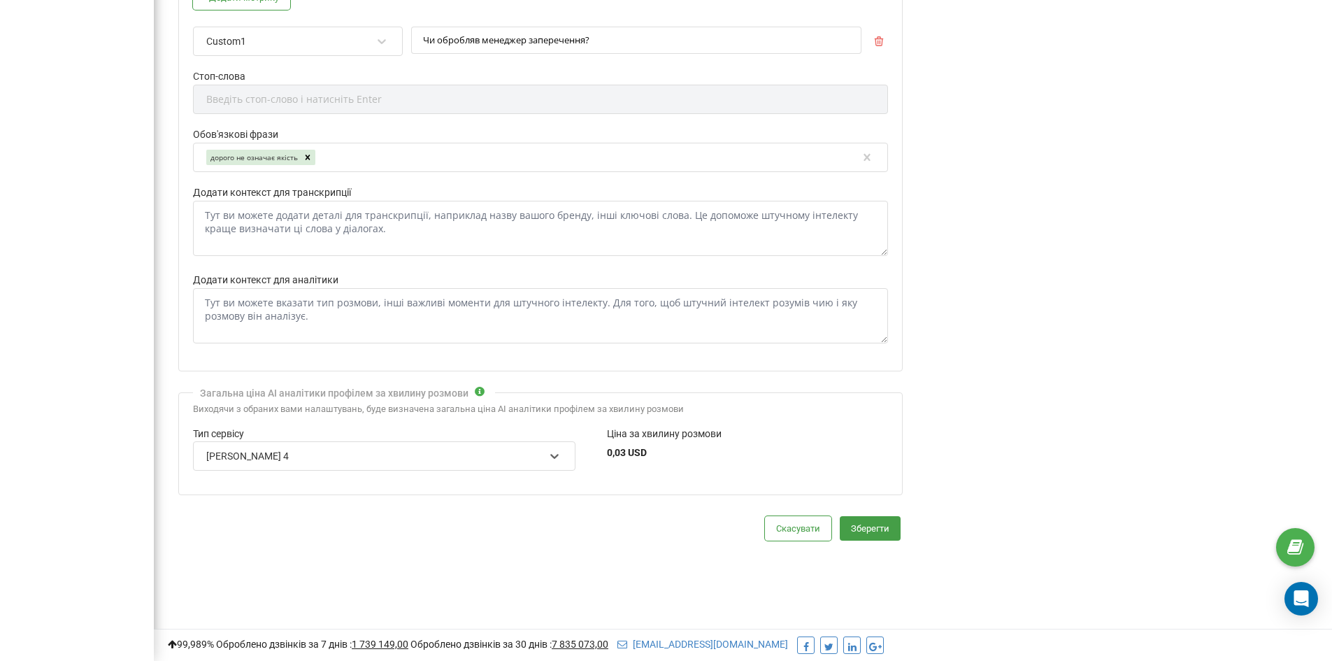
drag, startPoint x: 500, startPoint y: 459, endPoint x: 479, endPoint y: 469, distance: 23.4
click at [500, 458] on div "[PERSON_NAME] 4" at bounding box center [375, 456] width 340 height 24
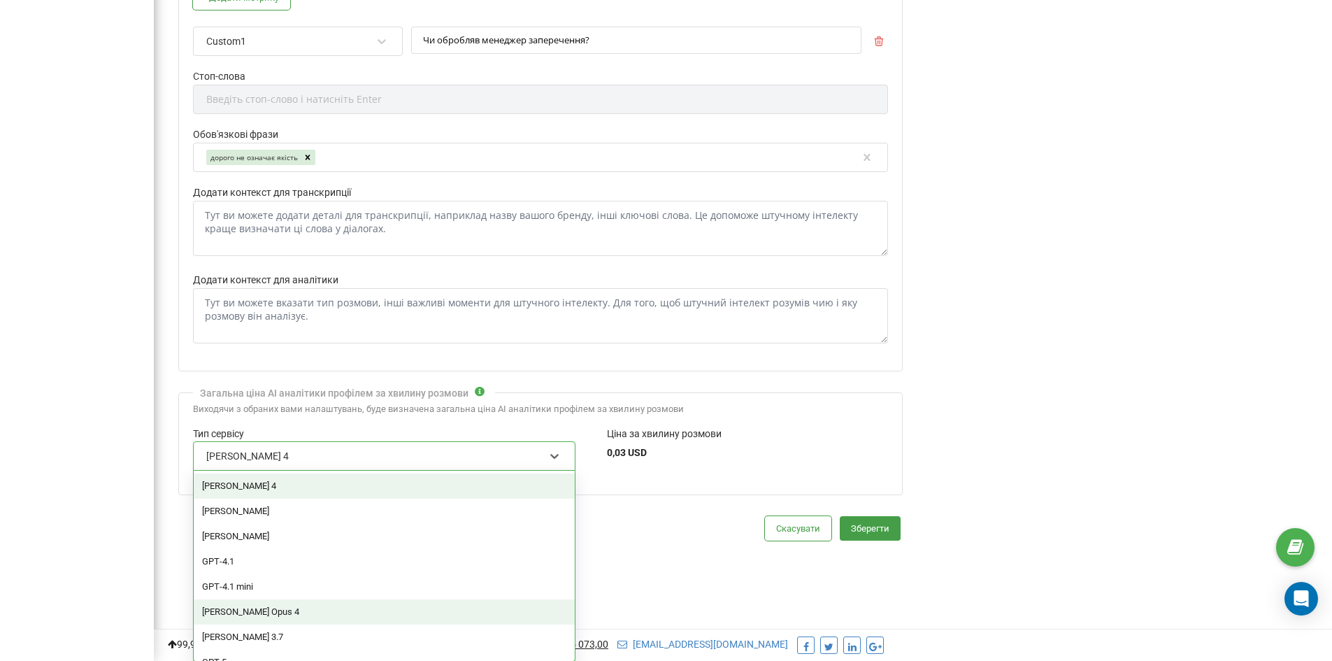
click at [264, 613] on div "[PERSON_NAME] Opus 4" at bounding box center [384, 611] width 381 height 25
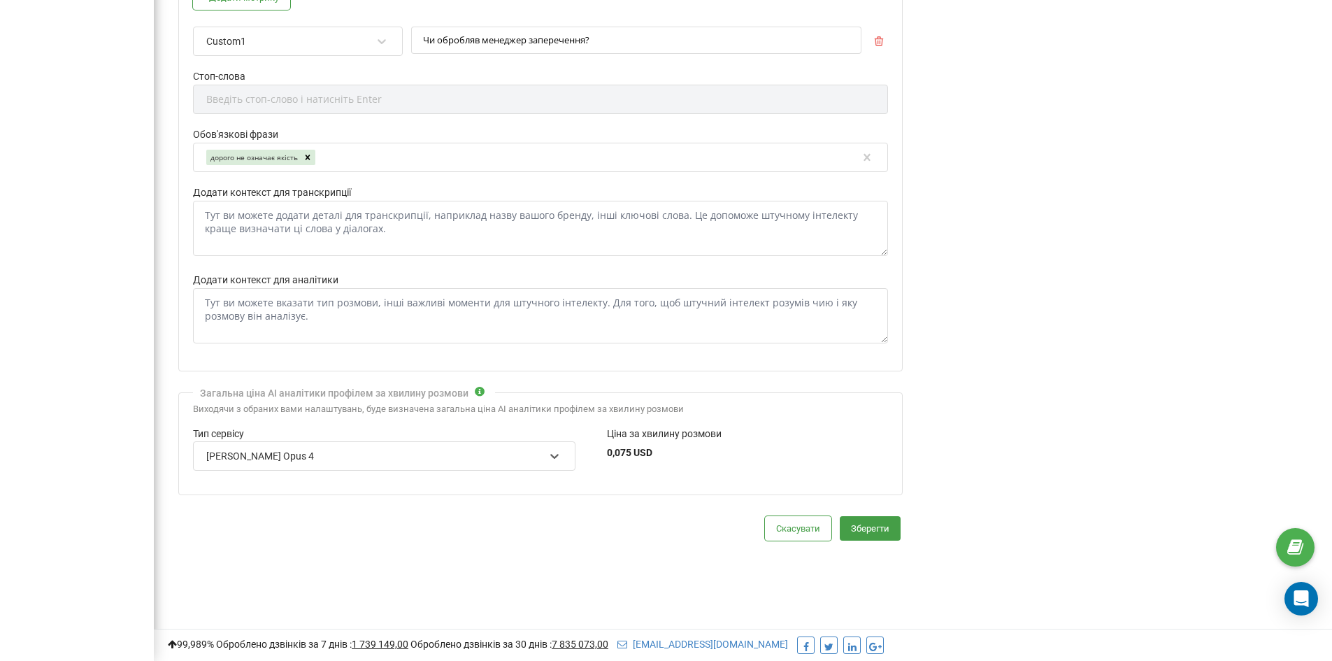
click at [526, 454] on div "[PERSON_NAME] Opus 4" at bounding box center [375, 456] width 340 height 24
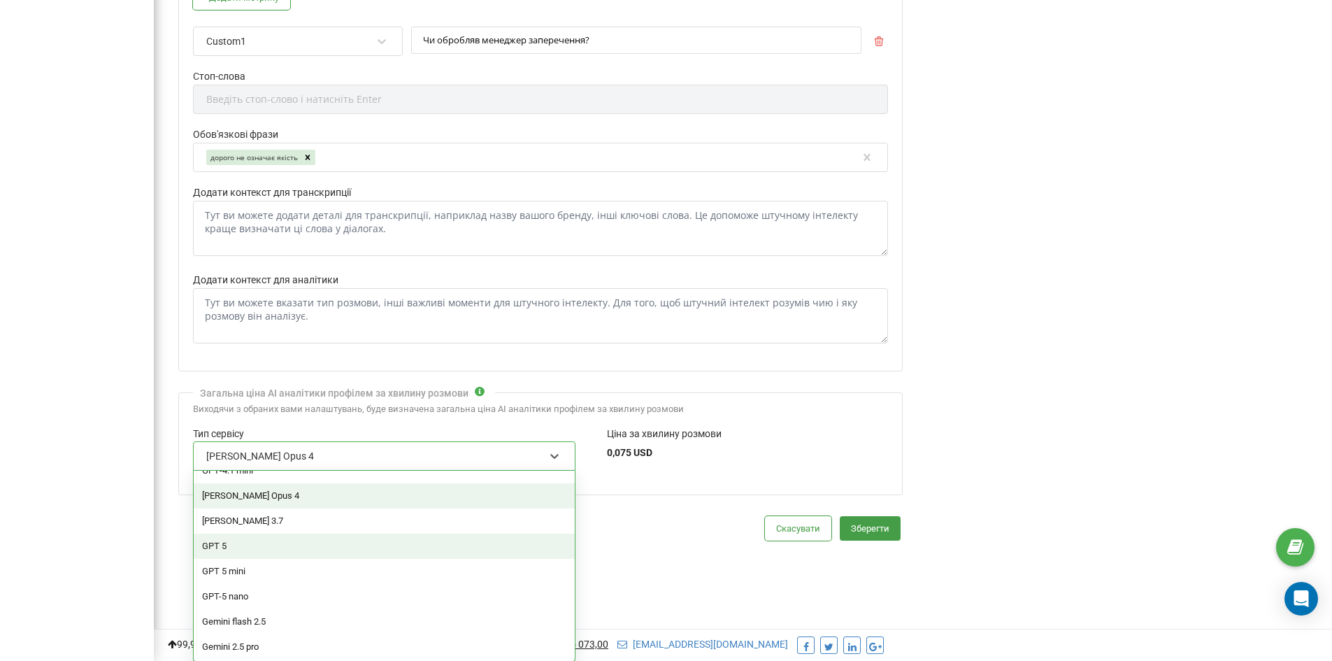
scroll to position [117, 0]
click at [273, 543] on div "GPT 5" at bounding box center [384, 544] width 381 height 25
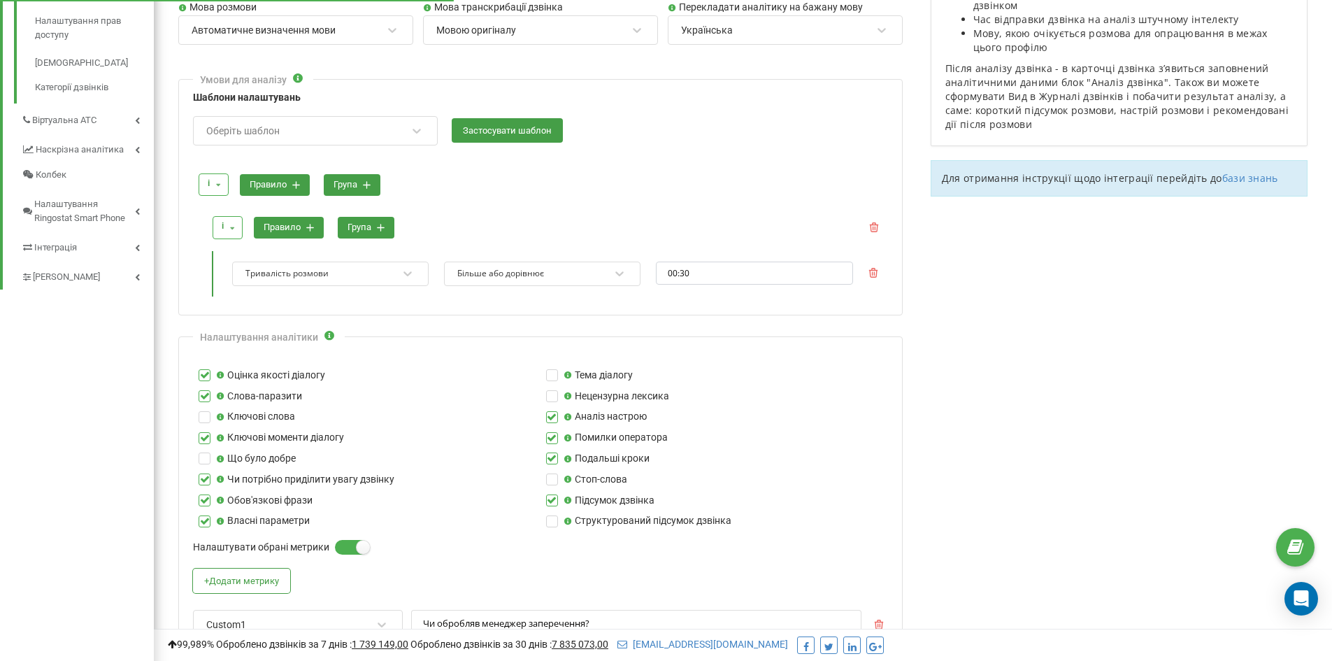
scroll to position [550, 0]
